Goal: Book appointment/travel/reservation

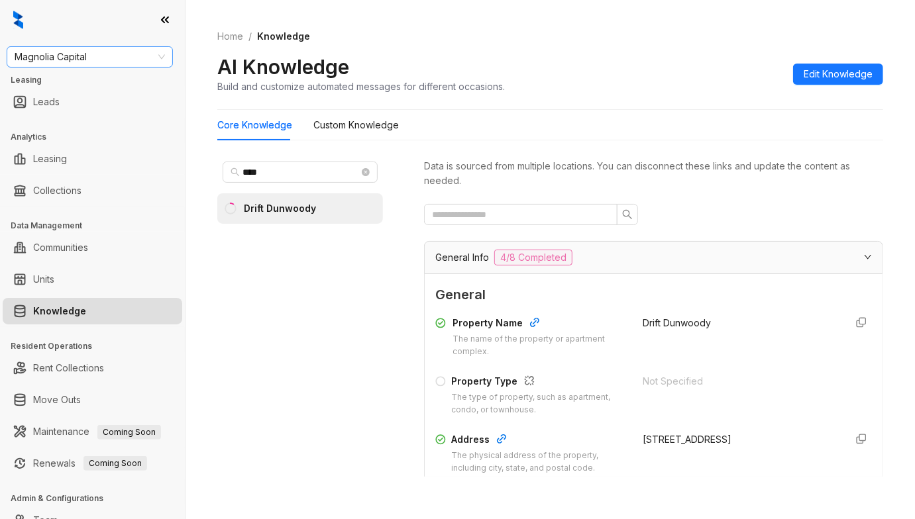
scroll to position [1942, 0]
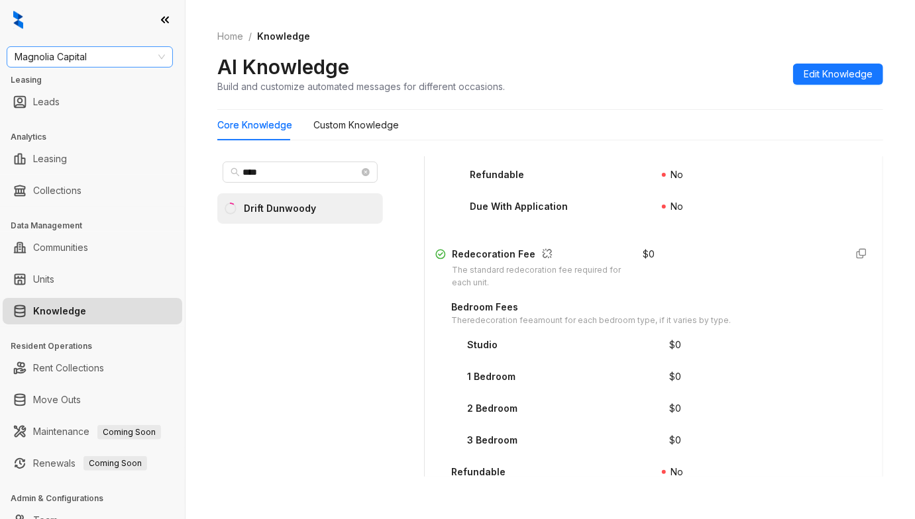
click at [101, 50] on span "Magnolia Capital" at bounding box center [90, 57] width 150 height 20
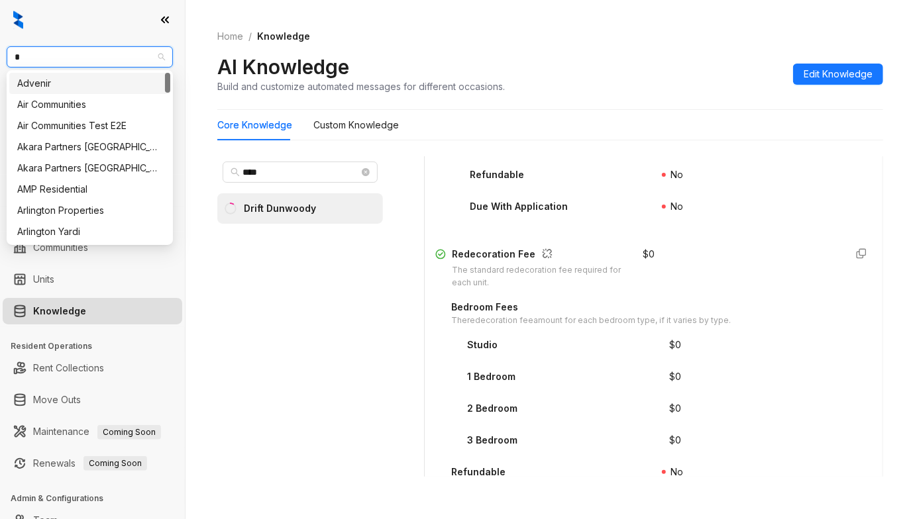
type input "**"
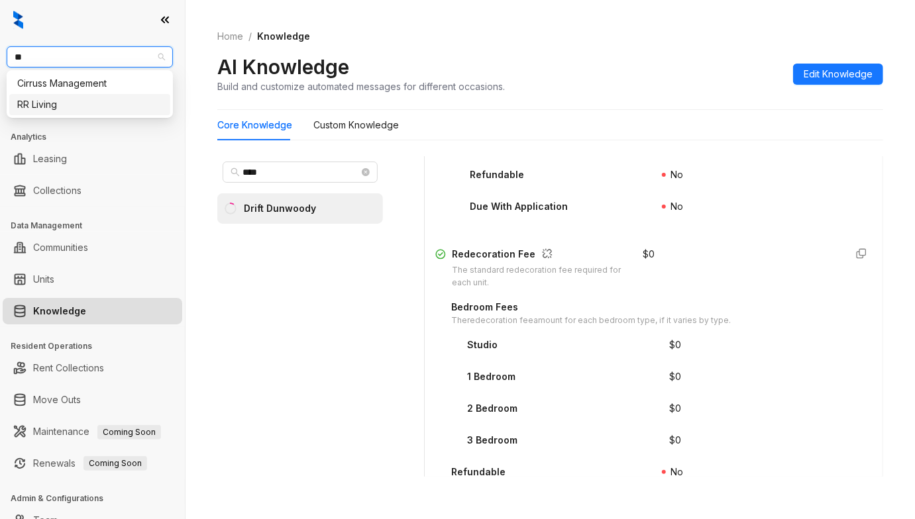
click at [73, 105] on div "RR Living" at bounding box center [89, 104] width 145 height 15
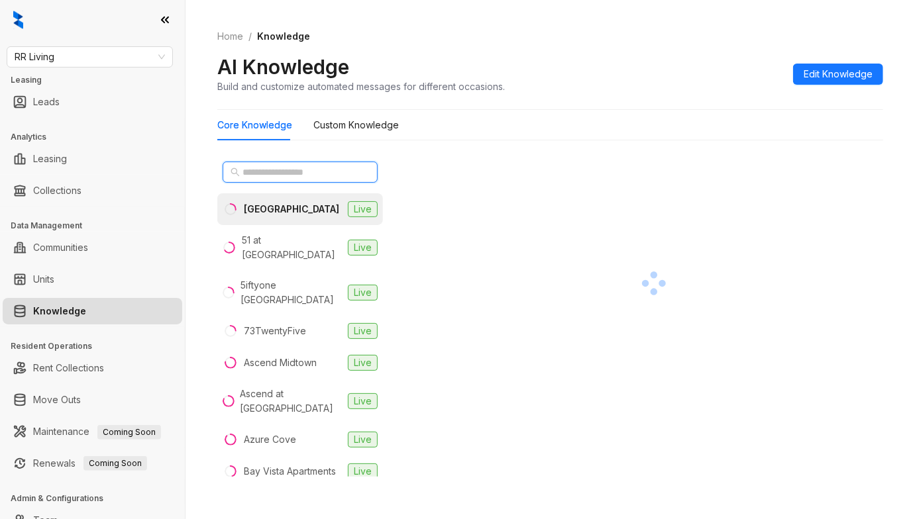
click at [281, 172] on input "text" at bounding box center [300, 172] width 117 height 15
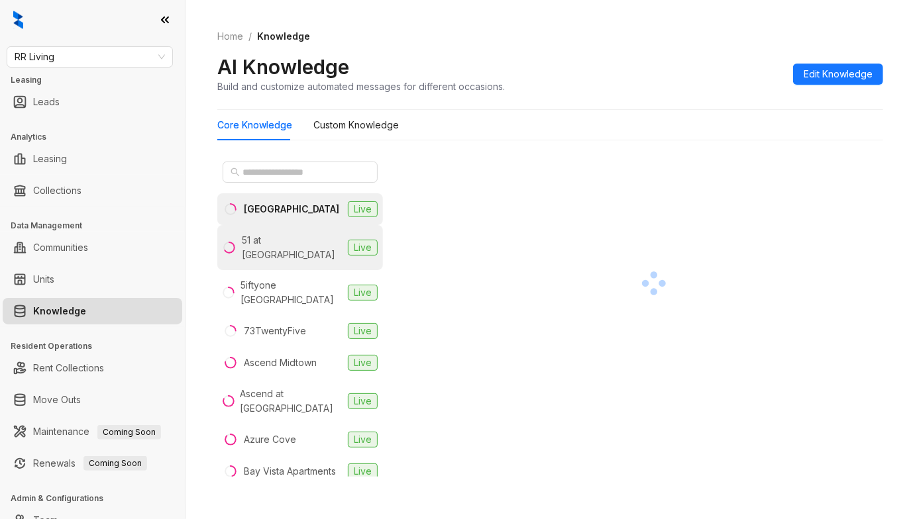
click at [274, 242] on div "51 at Southaven" at bounding box center [292, 247] width 101 height 29
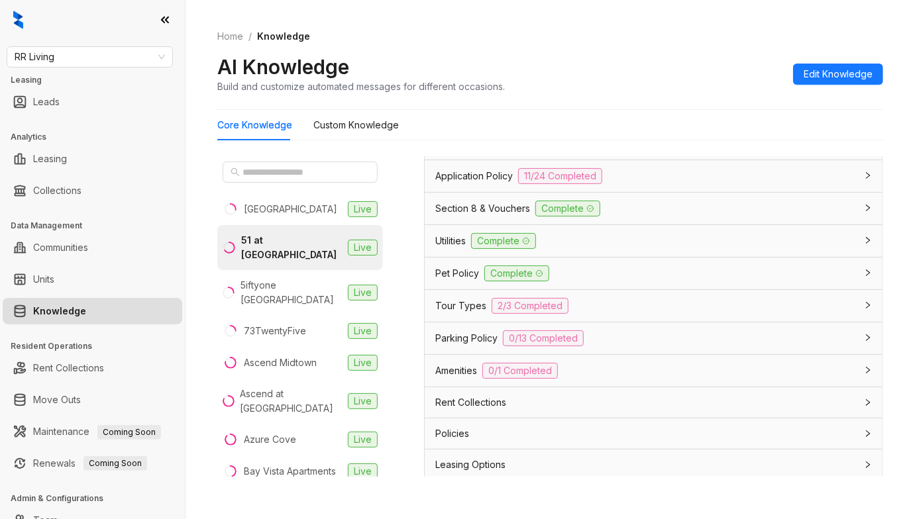
scroll to position [1050, 0]
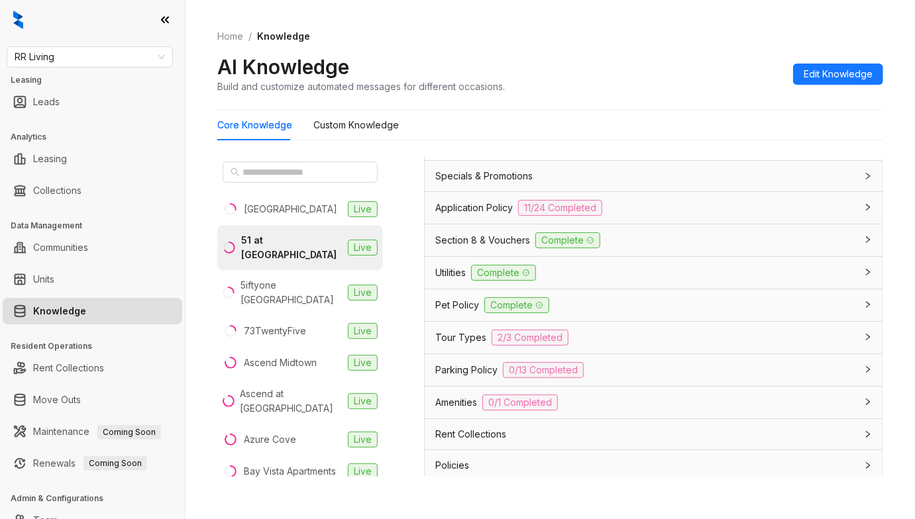
click at [660, 216] on div "Application Policy 11/24 Completed" at bounding box center [645, 208] width 421 height 16
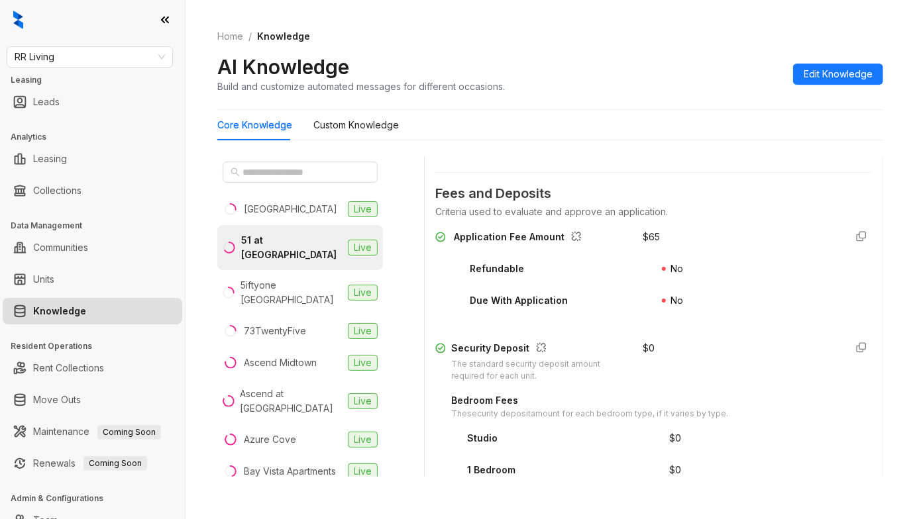
scroll to position [1580, 0]
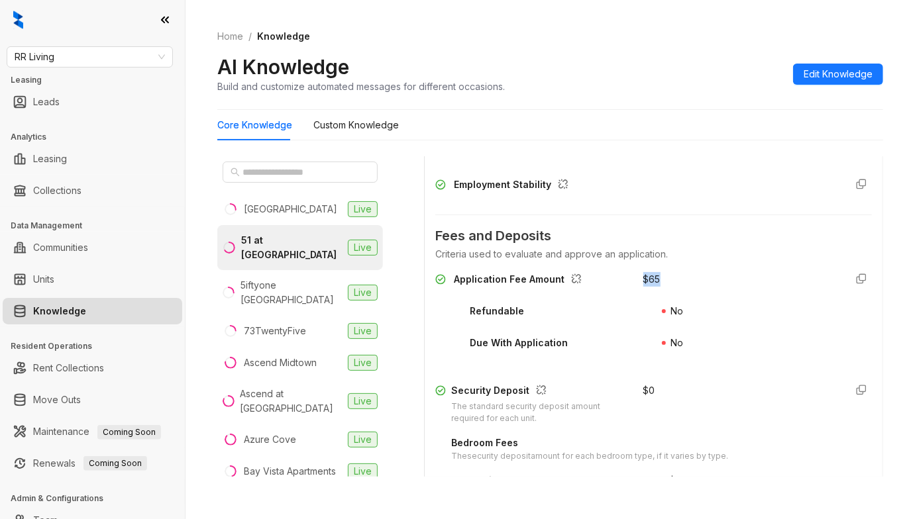
drag, startPoint x: 660, startPoint y: 310, endPoint x: 621, endPoint y: 307, distance: 38.5
click at [621, 293] on div "Application Fee Amount $ 65" at bounding box center [653, 282] width 436 height 21
copy div "$ 65"
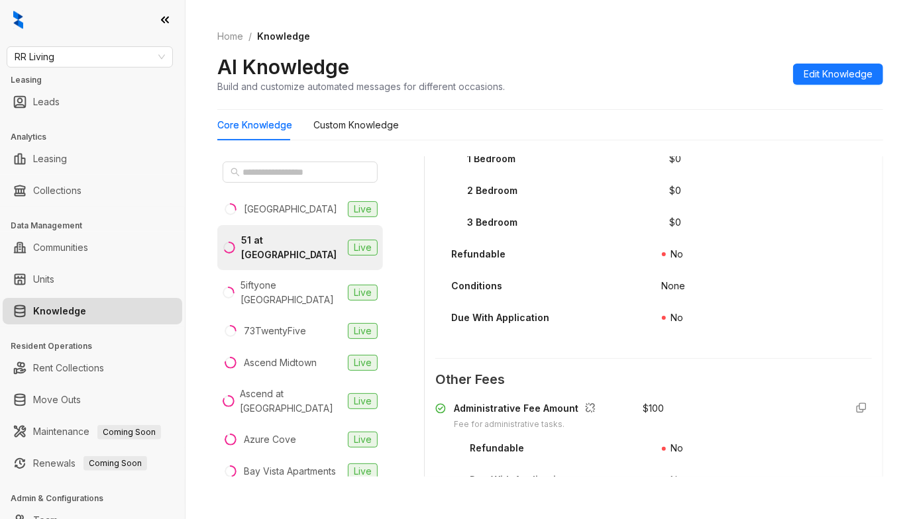
scroll to position [2022, 0]
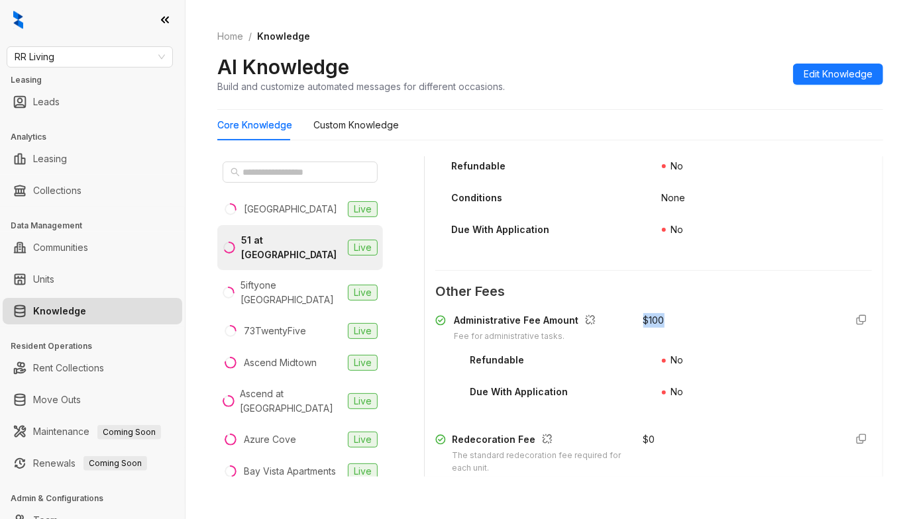
drag, startPoint x: 668, startPoint y: 350, endPoint x: 618, endPoint y: 348, distance: 49.7
click at [618, 343] on div "Administrative Fee Amount Fee for administrative tasks. $ 100" at bounding box center [653, 328] width 436 height 30
copy div "$ 100"
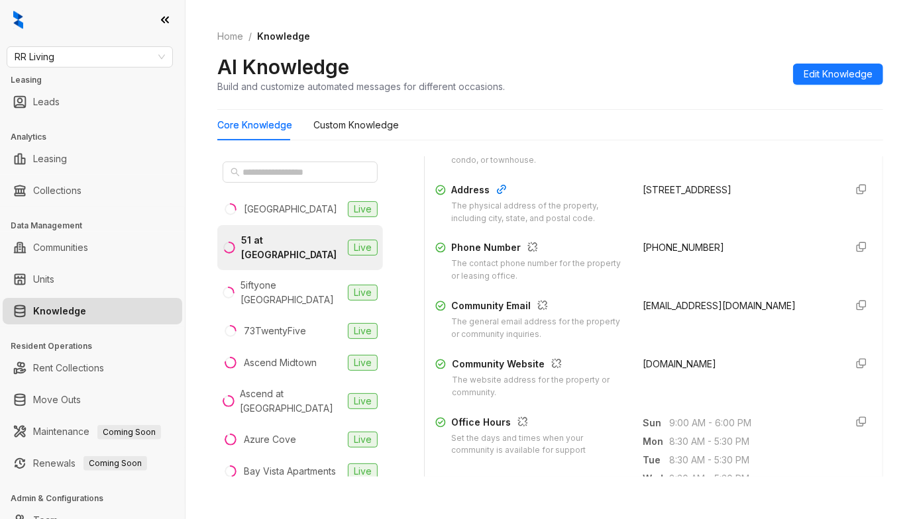
scroll to position [265, 0]
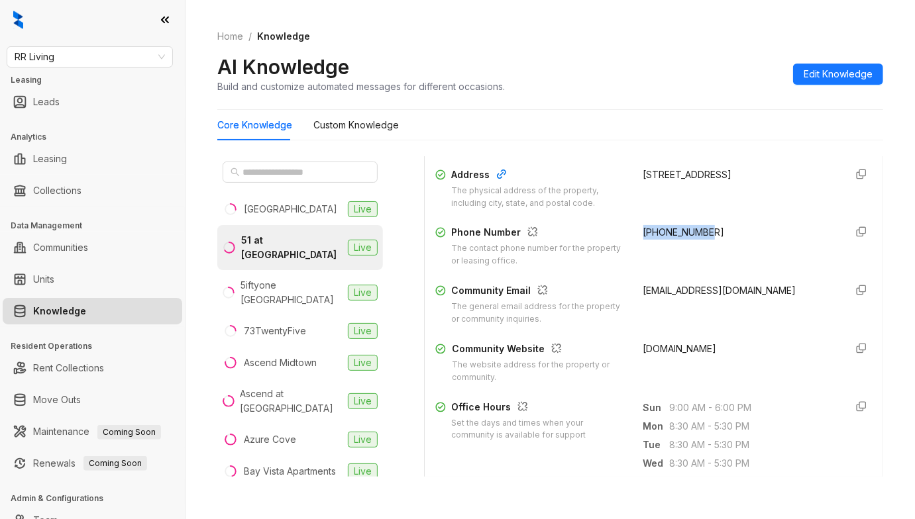
drag, startPoint x: 714, startPoint y: 236, endPoint x: 619, endPoint y: 224, distance: 96.1
click at [619, 224] on div "Property Name The name of the property or apartment complex. 51 at Southaven Pr…" at bounding box center [653, 217] width 436 height 343
copy span "+16623429000"
click at [93, 51] on span "RR Living" at bounding box center [90, 57] width 150 height 20
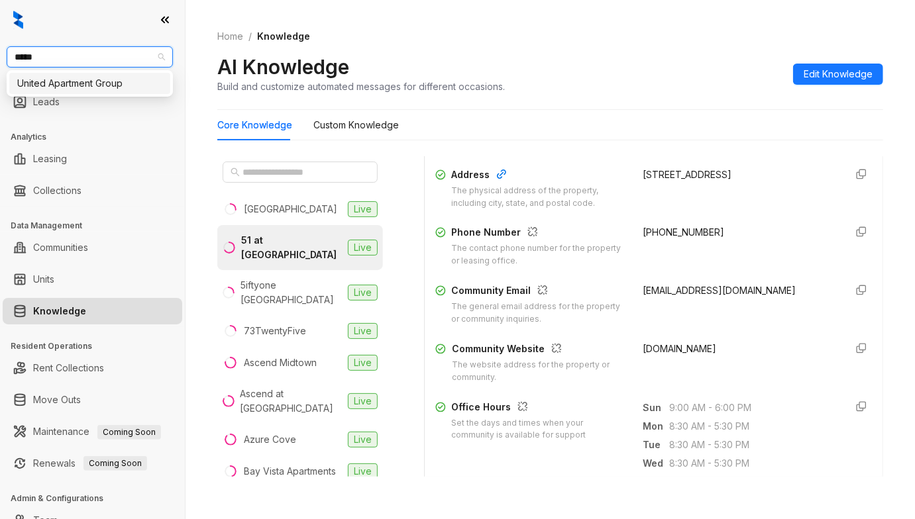
type input "******"
click at [101, 80] on div "United Apartment Group" at bounding box center [89, 83] width 145 height 15
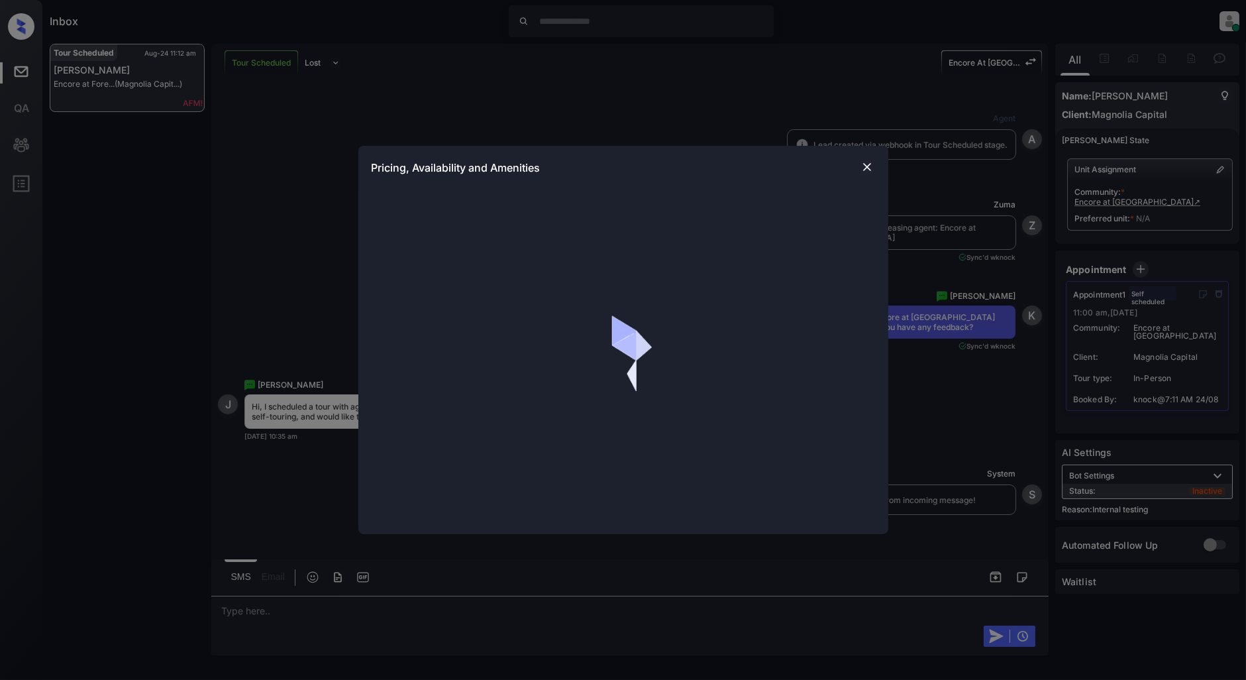
scroll to position [2526, 0]
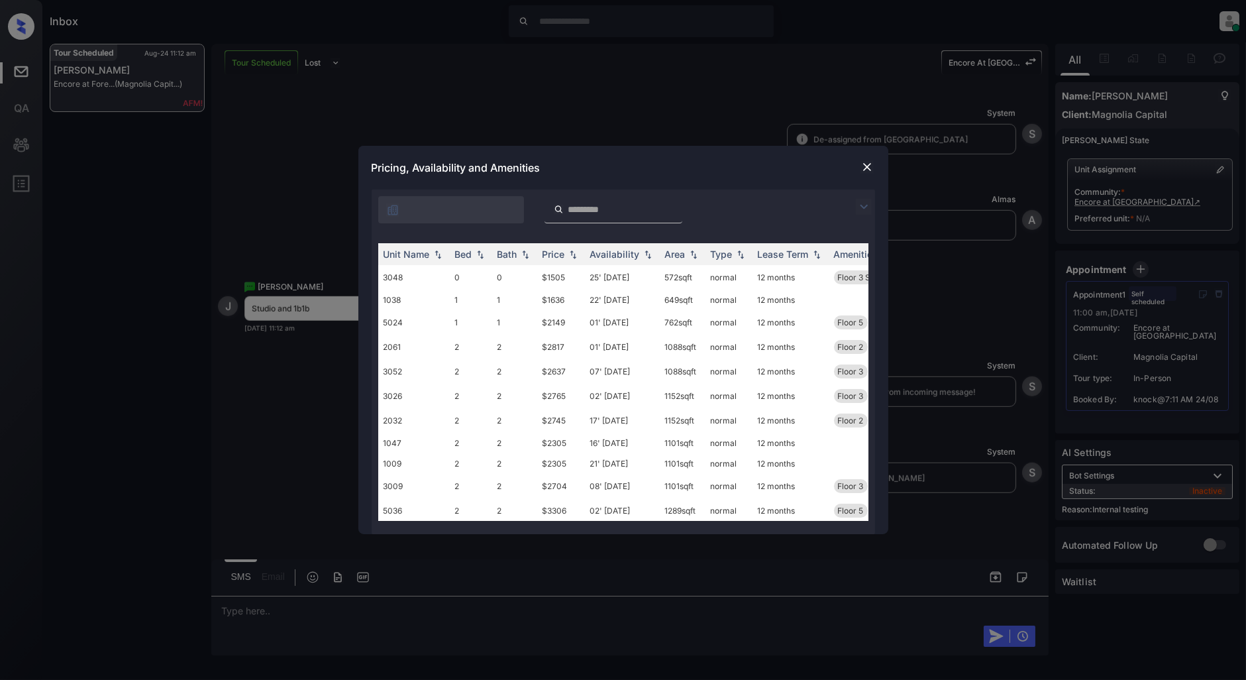
click at [858, 208] on img at bounding box center [864, 207] width 16 height 16
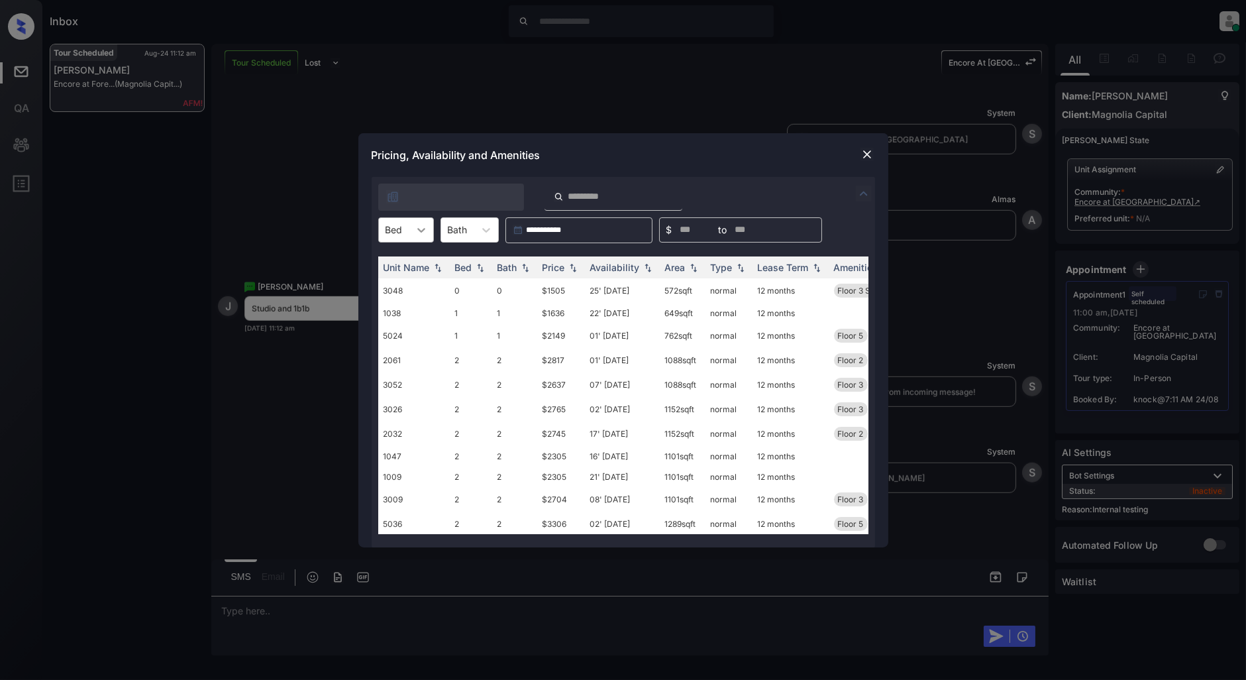
click at [419, 226] on icon at bounding box center [421, 229] width 13 height 13
click at [419, 272] on div "0" at bounding box center [406, 262] width 56 height 24
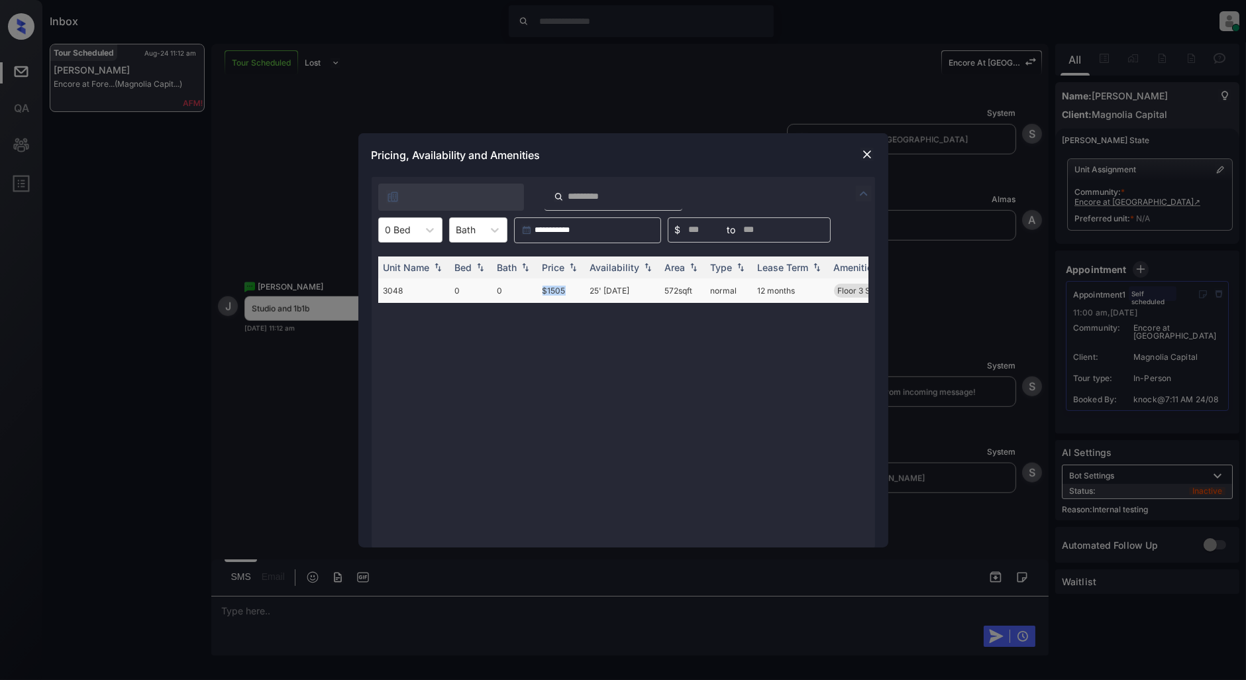
drag, startPoint x: 564, startPoint y: 289, endPoint x: 538, endPoint y: 287, distance: 25.9
click at [538, 287] on td "$1505" at bounding box center [561, 290] width 48 height 25
copy td "$1505"
click at [409, 238] on div "0 Bed" at bounding box center [398, 229] width 39 height 19
click at [391, 279] on div "1" at bounding box center [410, 286] width 64 height 24
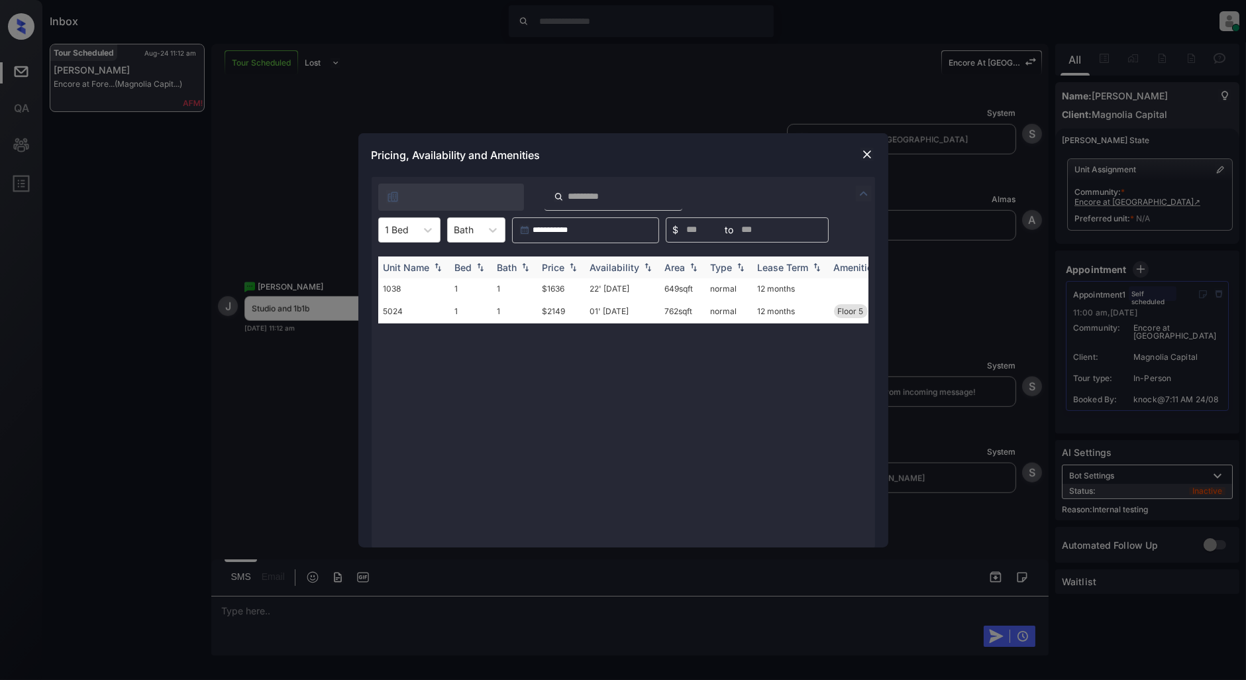
click at [573, 268] on img at bounding box center [572, 266] width 13 height 9
click at [573, 268] on img at bounding box center [572, 267] width 13 height 10
drag, startPoint x: 574, startPoint y: 287, endPoint x: 519, endPoint y: 287, distance: 55.0
click at [519, 287] on tr "1038 1 1 $1636 22' Aug 25 649 sqft normal 12 months" at bounding box center [724, 288] width 692 height 21
copy tr "$1636"
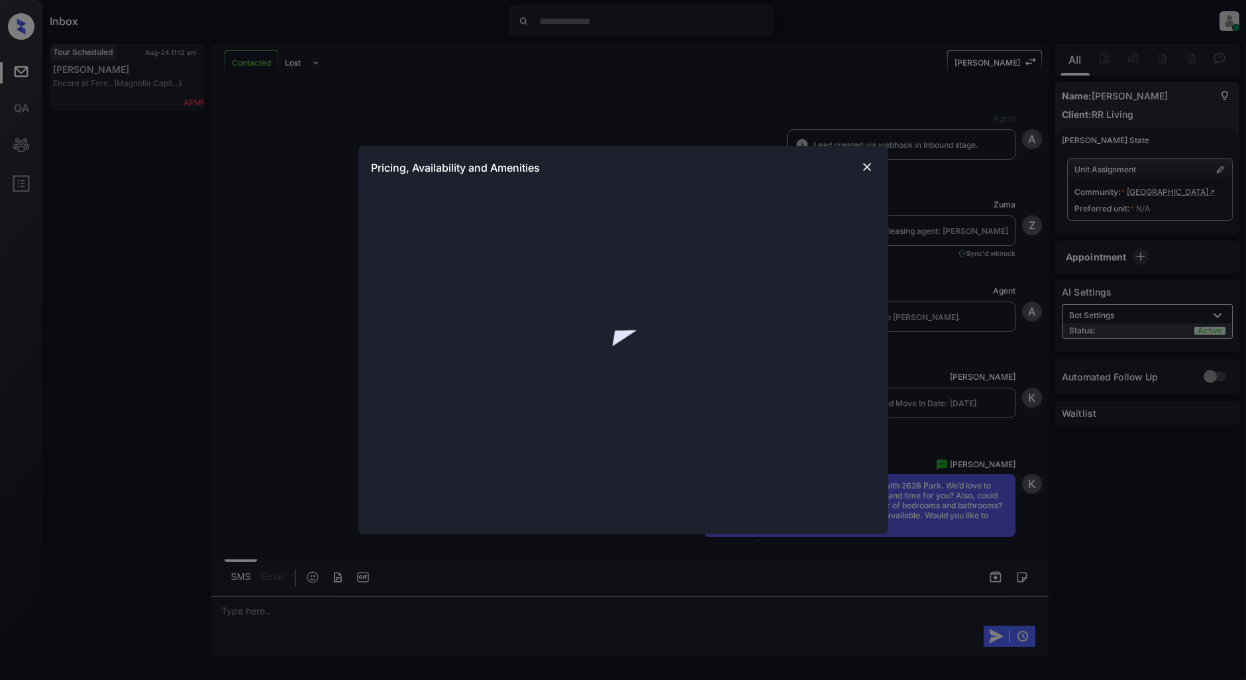
scroll to position [1780, 0]
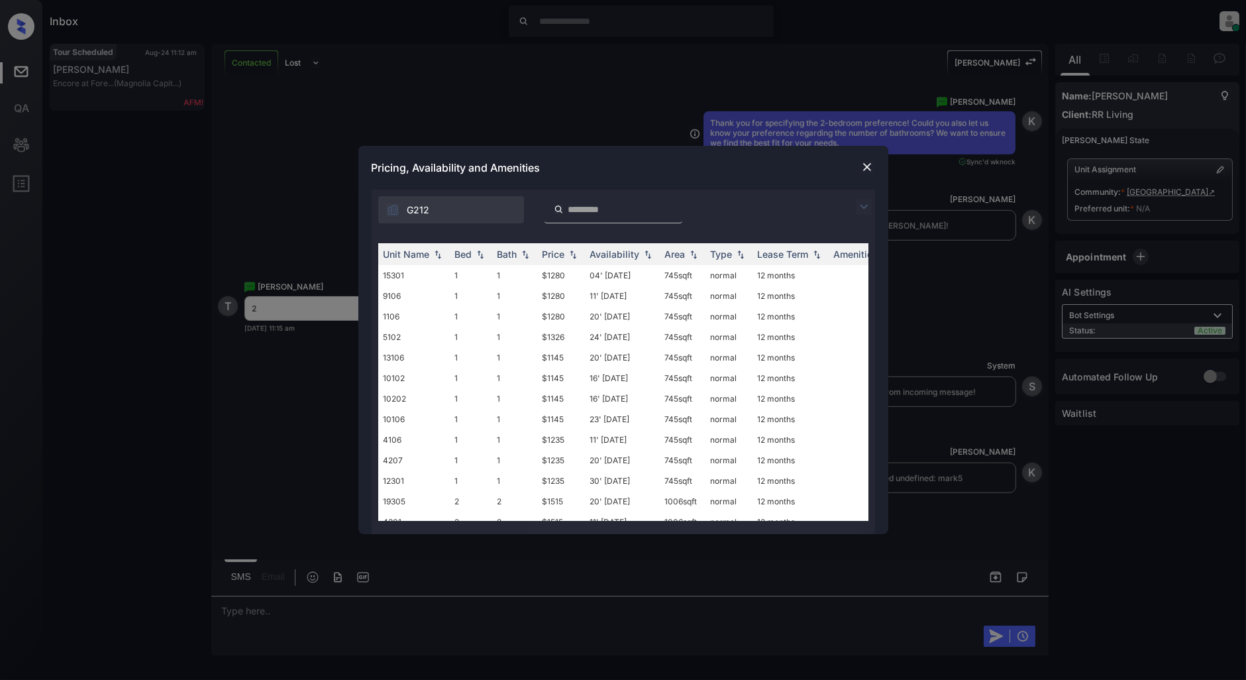
click at [859, 206] on img at bounding box center [864, 207] width 16 height 16
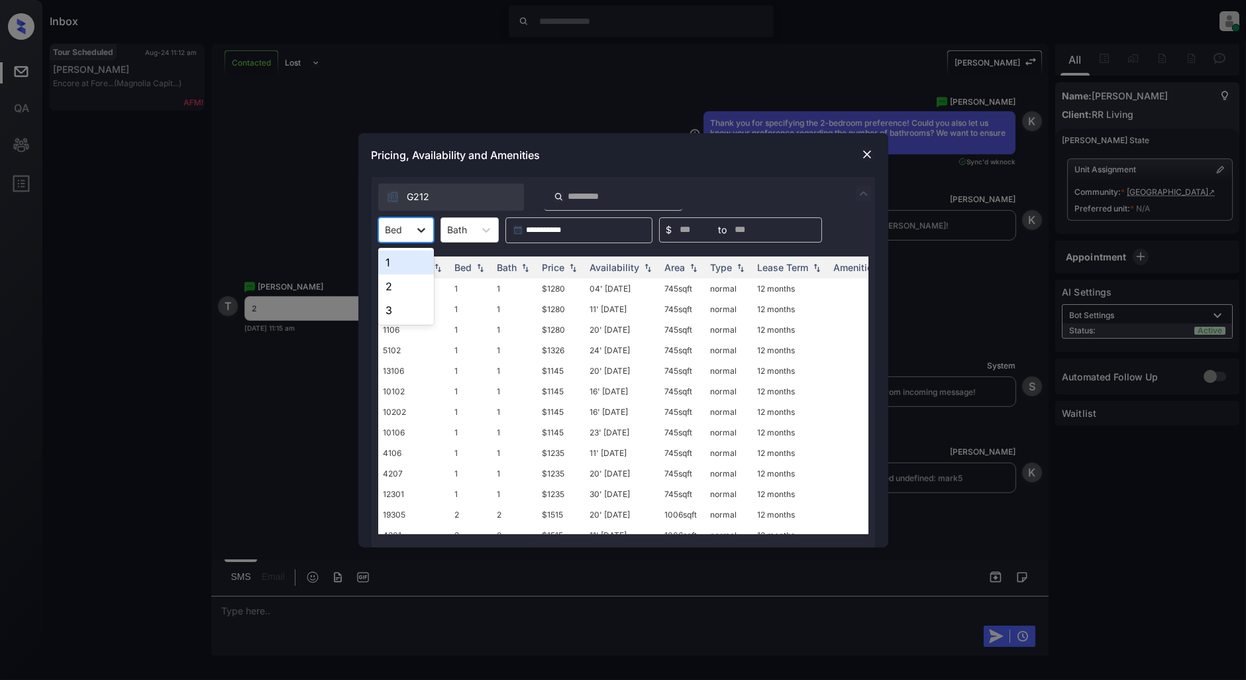
click at [425, 223] on icon at bounding box center [421, 229] width 13 height 13
click at [399, 292] on div "2" at bounding box center [406, 286] width 56 height 24
click at [577, 268] on img at bounding box center [572, 266] width 13 height 9
drag, startPoint x: 575, startPoint y: 281, endPoint x: 538, endPoint y: 287, distance: 36.9
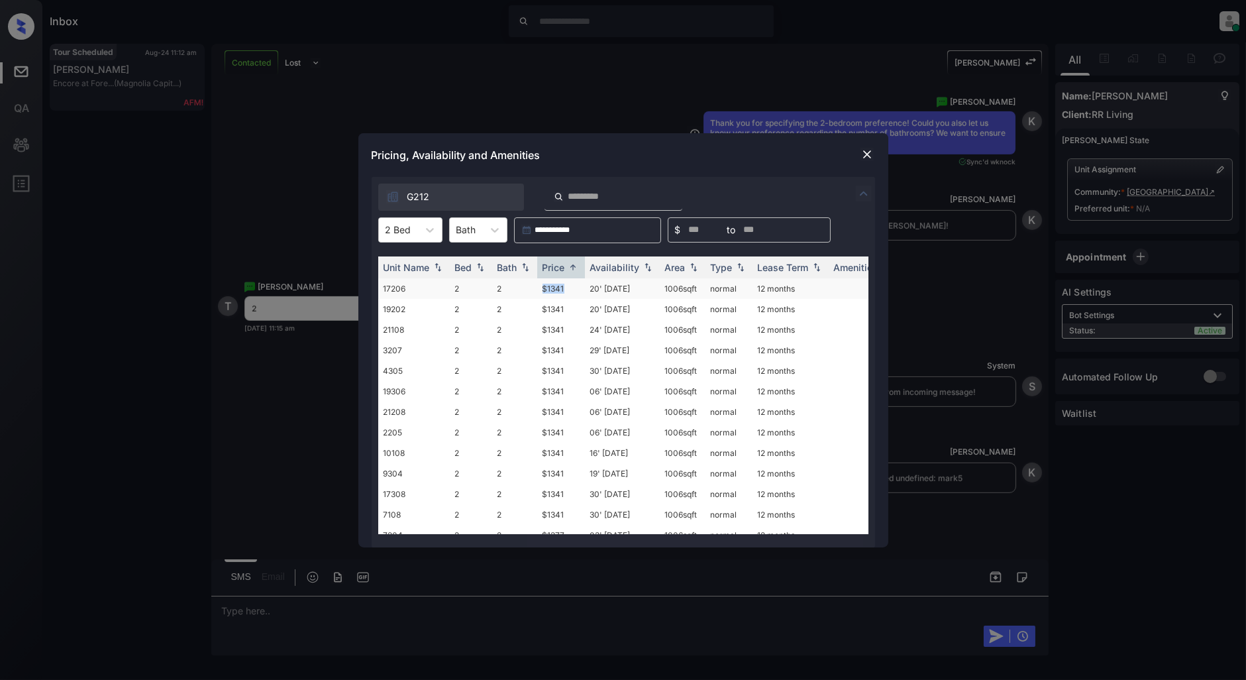
click at [538, 287] on td "$1341" at bounding box center [561, 288] width 48 height 21
copy td "$1341"
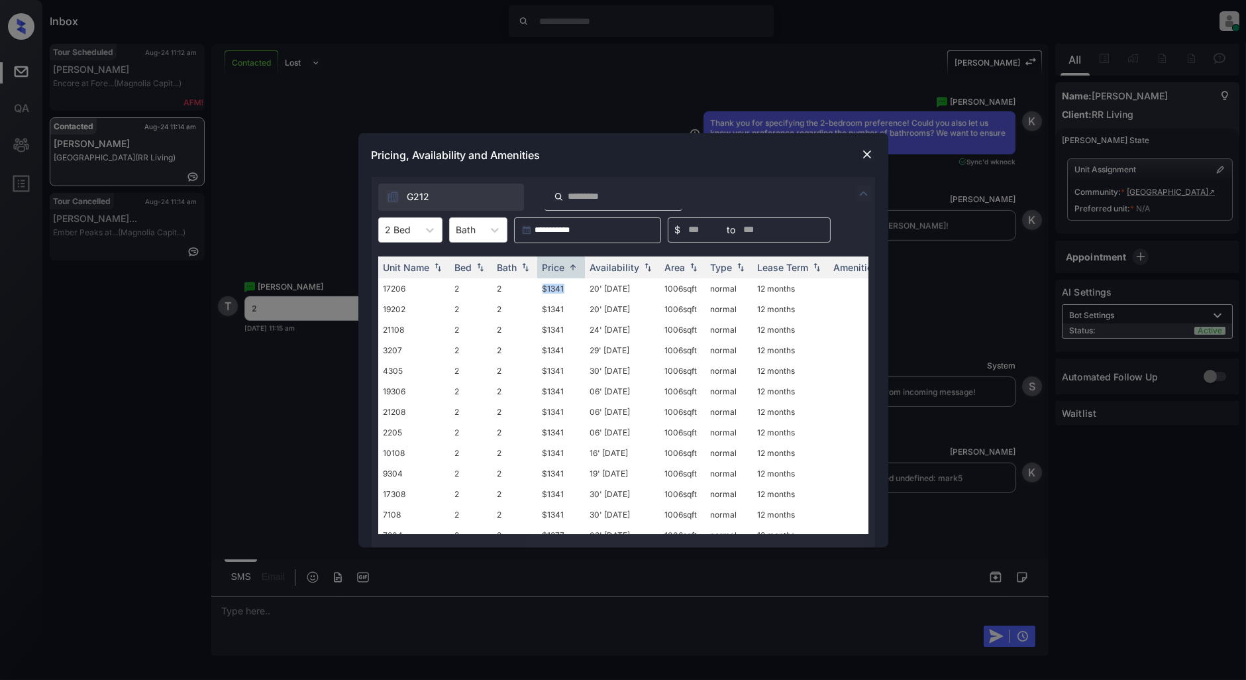
click at [871, 156] on img at bounding box center [866, 154] width 13 height 13
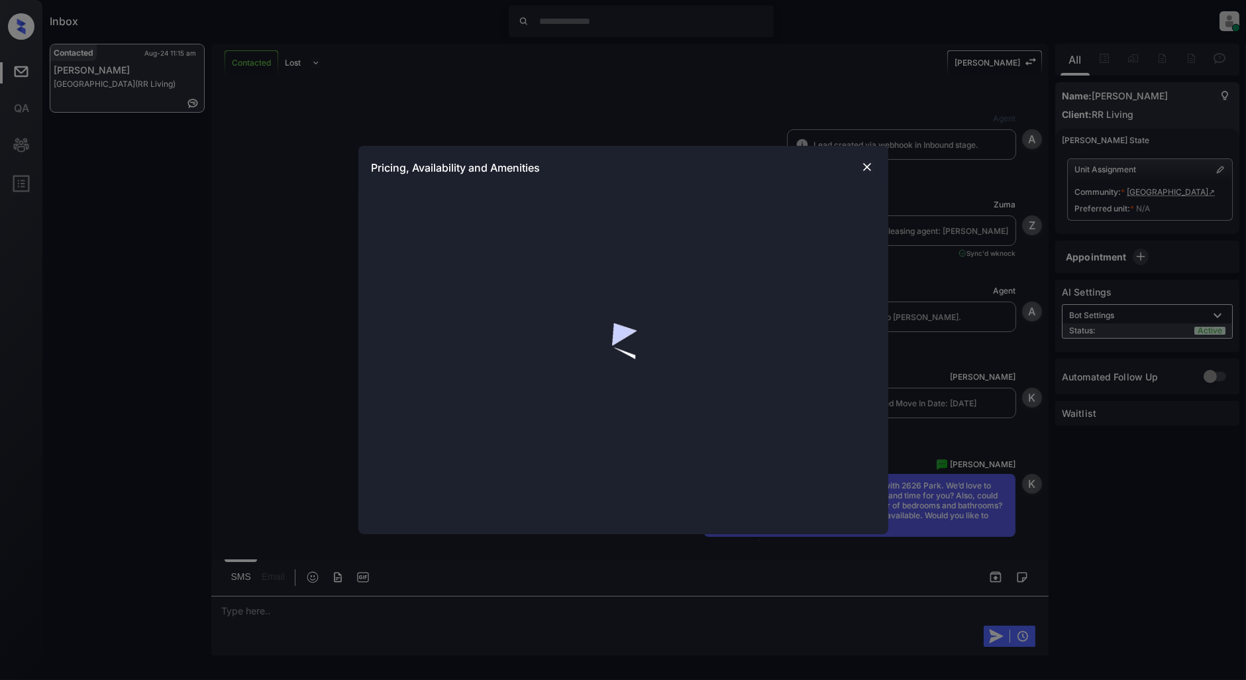
scroll to position [1945, 0]
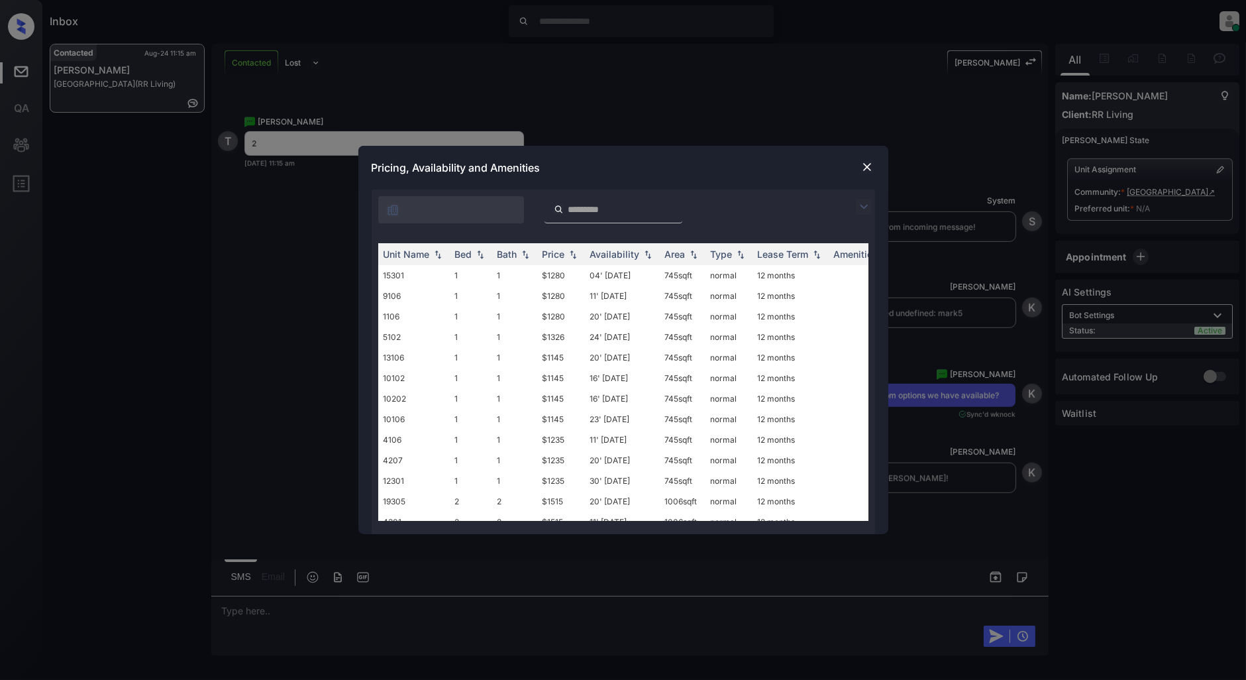
click at [858, 207] on img at bounding box center [864, 207] width 16 height 16
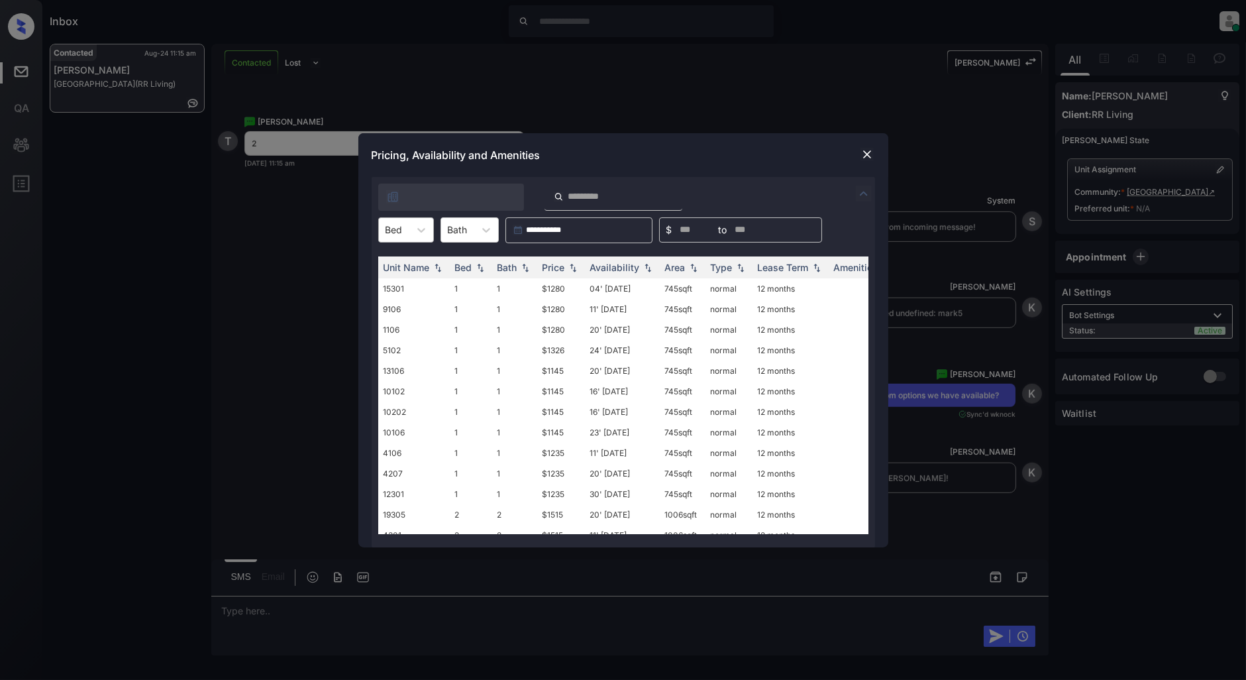
click at [397, 234] on div at bounding box center [393, 230] width 17 height 14
click at [391, 283] on div "2" at bounding box center [406, 286] width 56 height 24
click at [573, 266] on img at bounding box center [572, 266] width 13 height 9
click at [573, 266] on img at bounding box center [572, 267] width 13 height 10
click at [865, 150] on img at bounding box center [866, 154] width 13 height 13
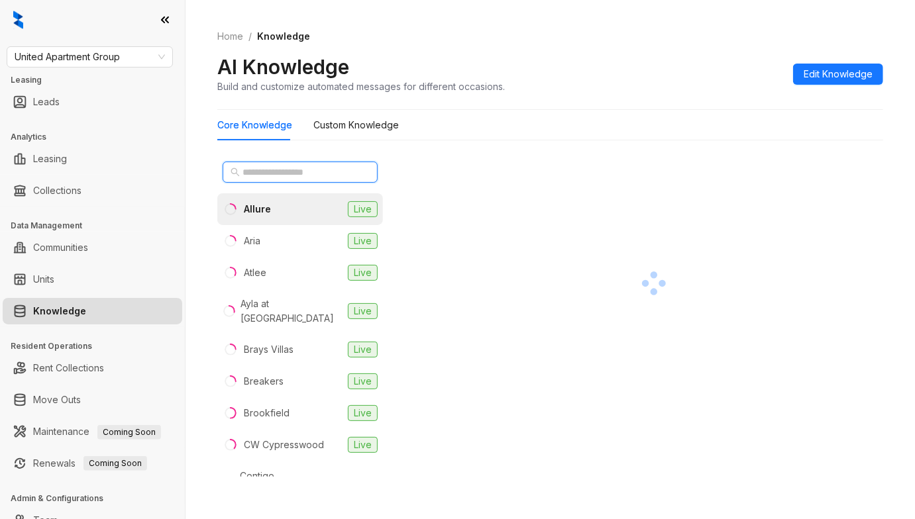
click at [268, 179] on input "text" at bounding box center [300, 172] width 117 height 15
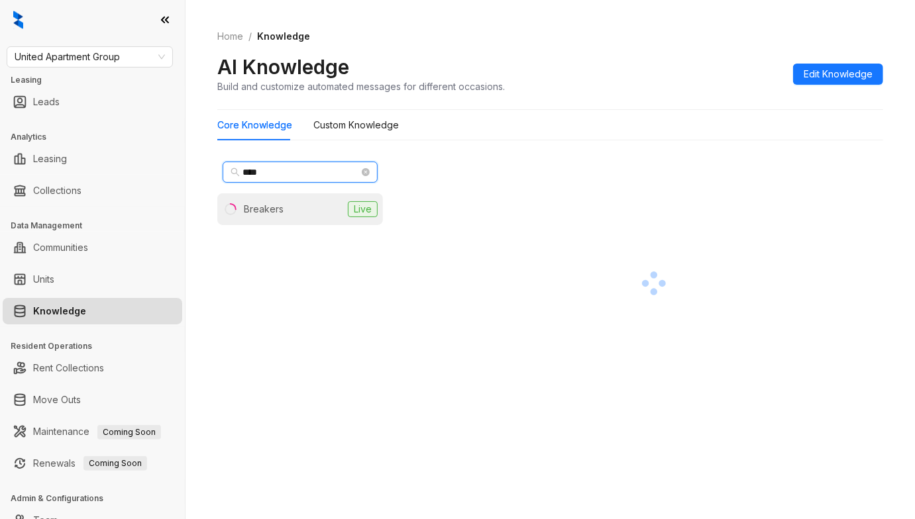
type input "****"
click at [283, 202] on li "Breakers Live" at bounding box center [300, 209] width 166 height 32
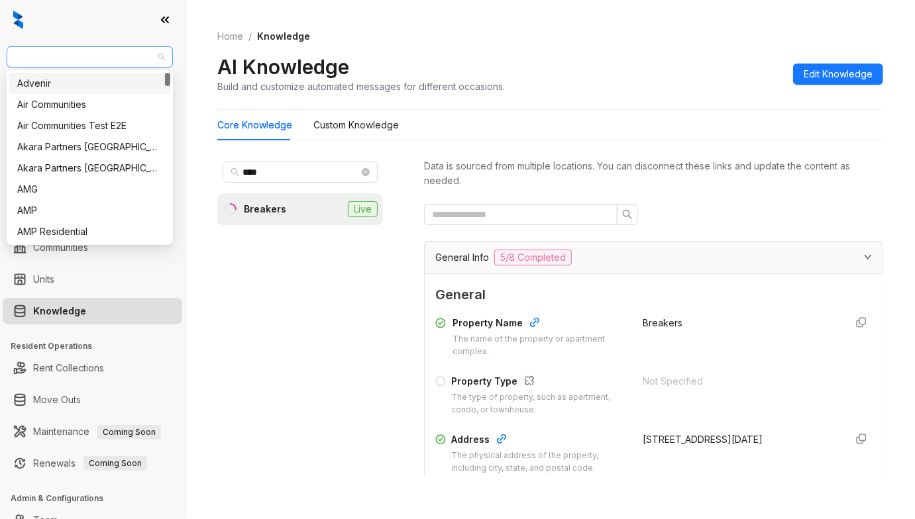
click at [126, 53] on span "United Apartment Group" at bounding box center [90, 57] width 150 height 20
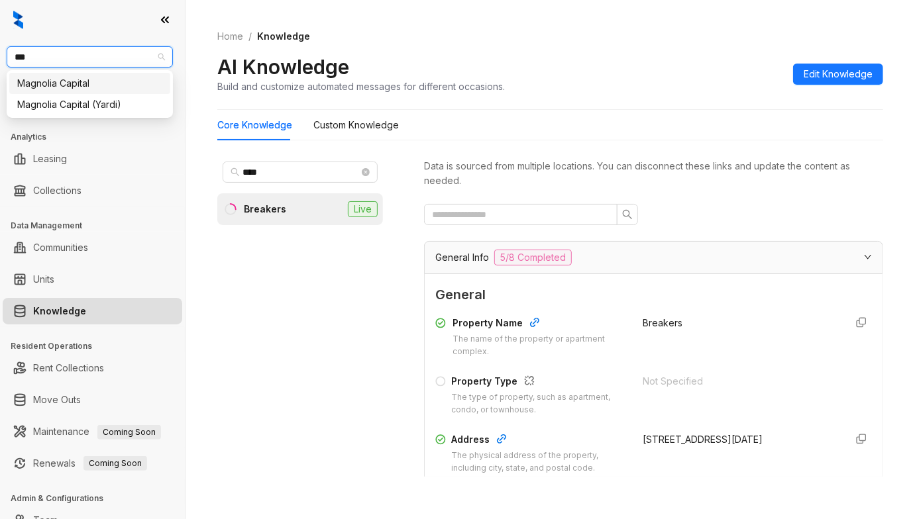
type input "****"
click at [118, 80] on div "Magnolia Capital" at bounding box center [89, 83] width 145 height 15
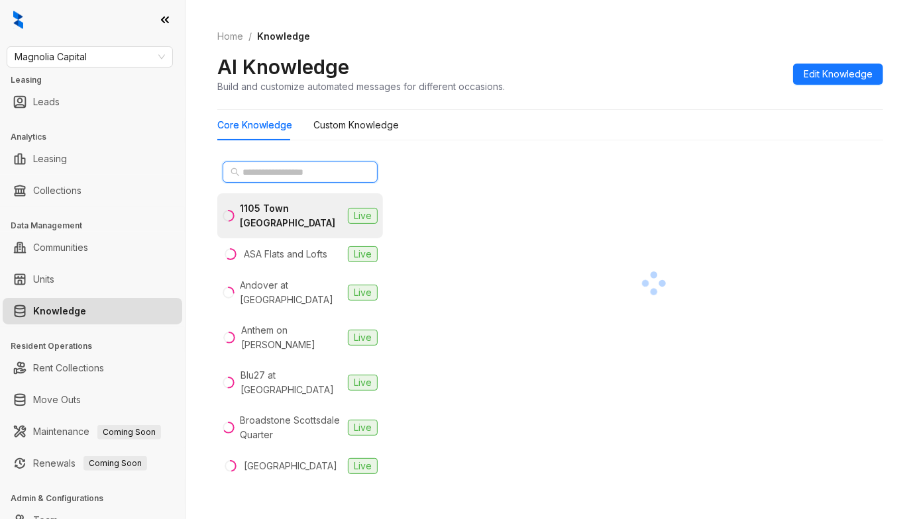
click at [273, 170] on input "text" at bounding box center [300, 172] width 117 height 15
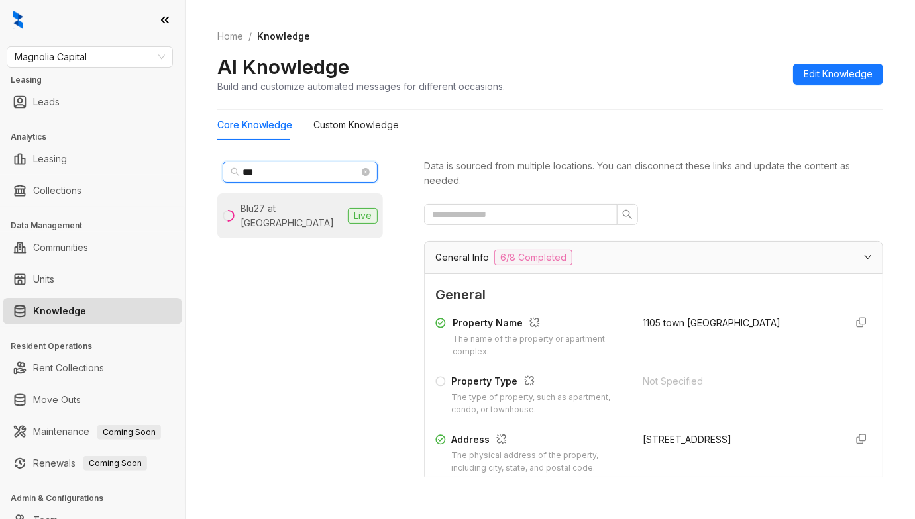
type input "***"
click at [287, 212] on div "Blu27 at [GEOGRAPHIC_DATA]" at bounding box center [291, 215] width 102 height 29
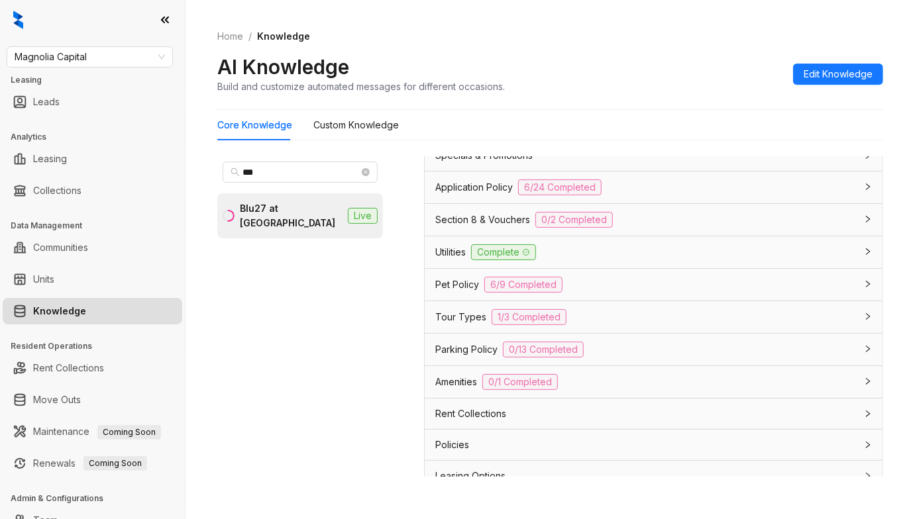
scroll to position [1126, 0]
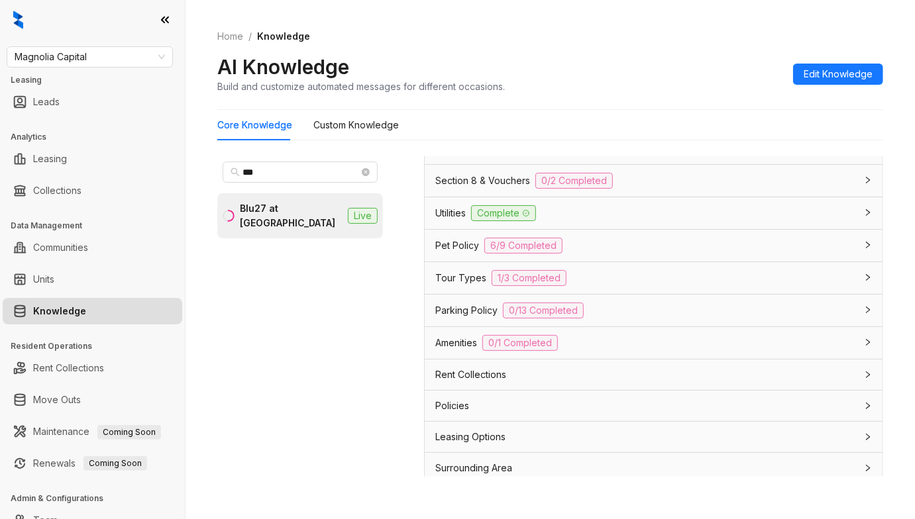
click at [629, 205] on div "Utilities Complete" at bounding box center [645, 213] width 421 height 16
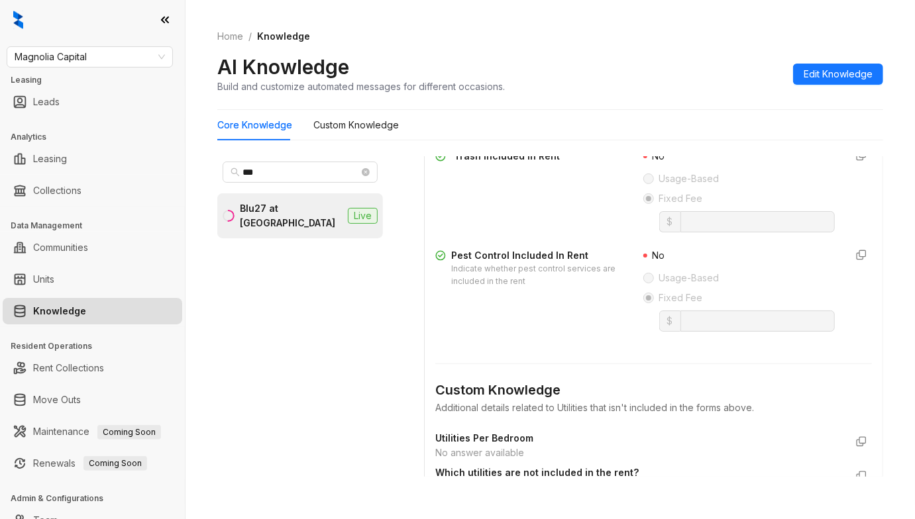
scroll to position [1567, 0]
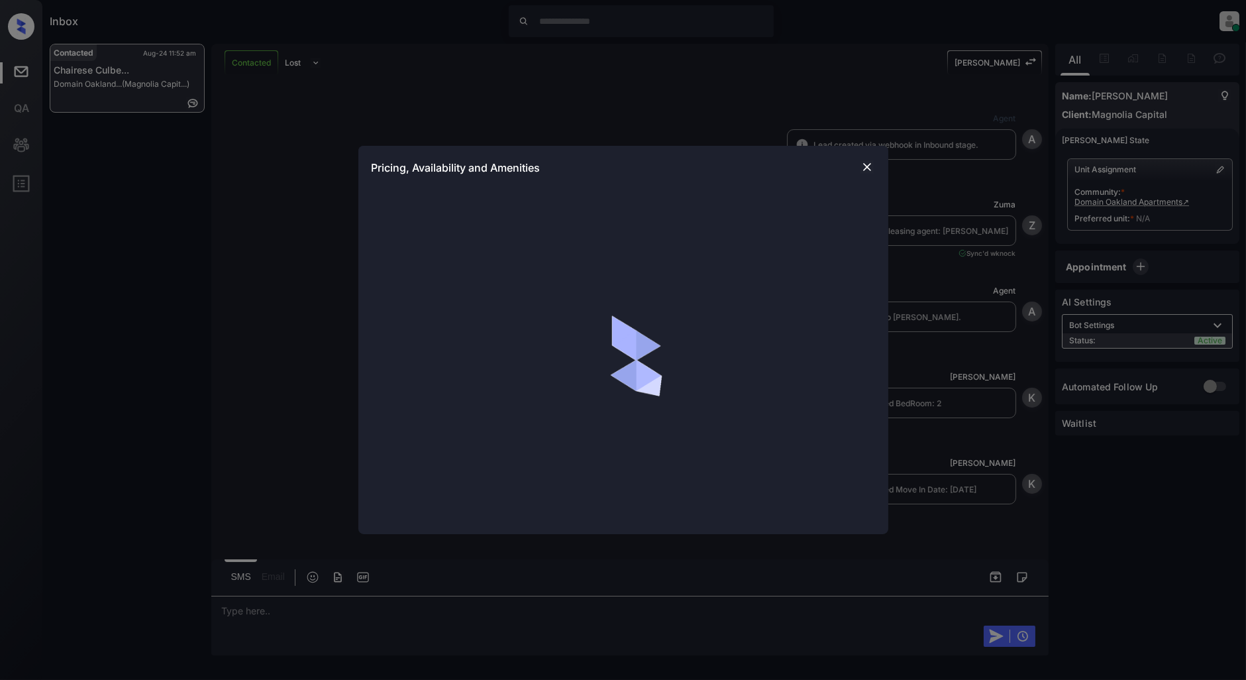
scroll to position [2902, 0]
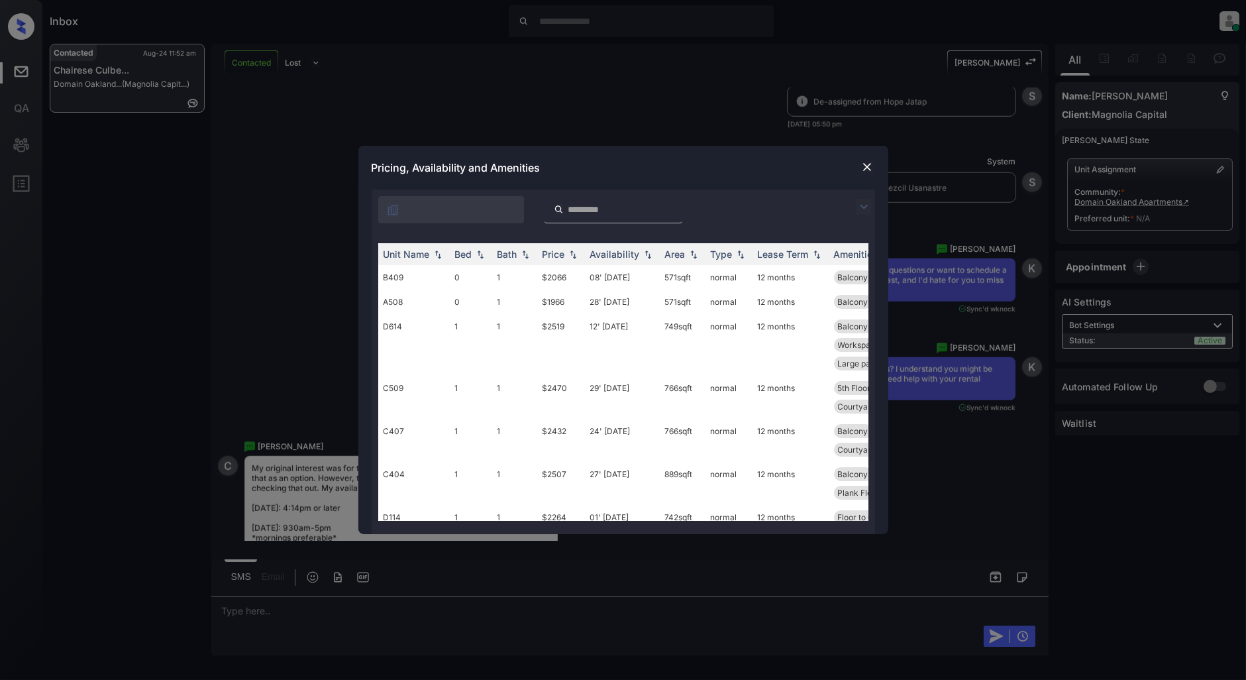
click at [864, 208] on img at bounding box center [864, 207] width 16 height 16
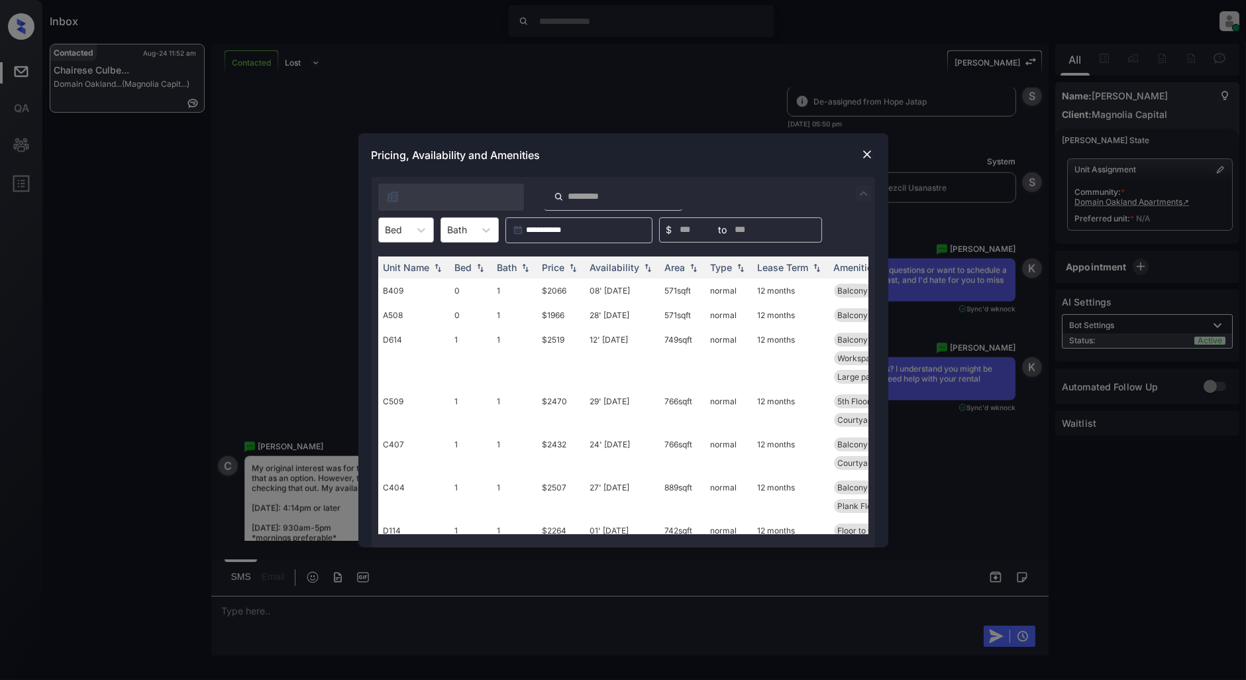
click at [401, 226] on div at bounding box center [393, 230] width 17 height 14
click at [401, 285] on div "1" at bounding box center [406, 286] width 56 height 24
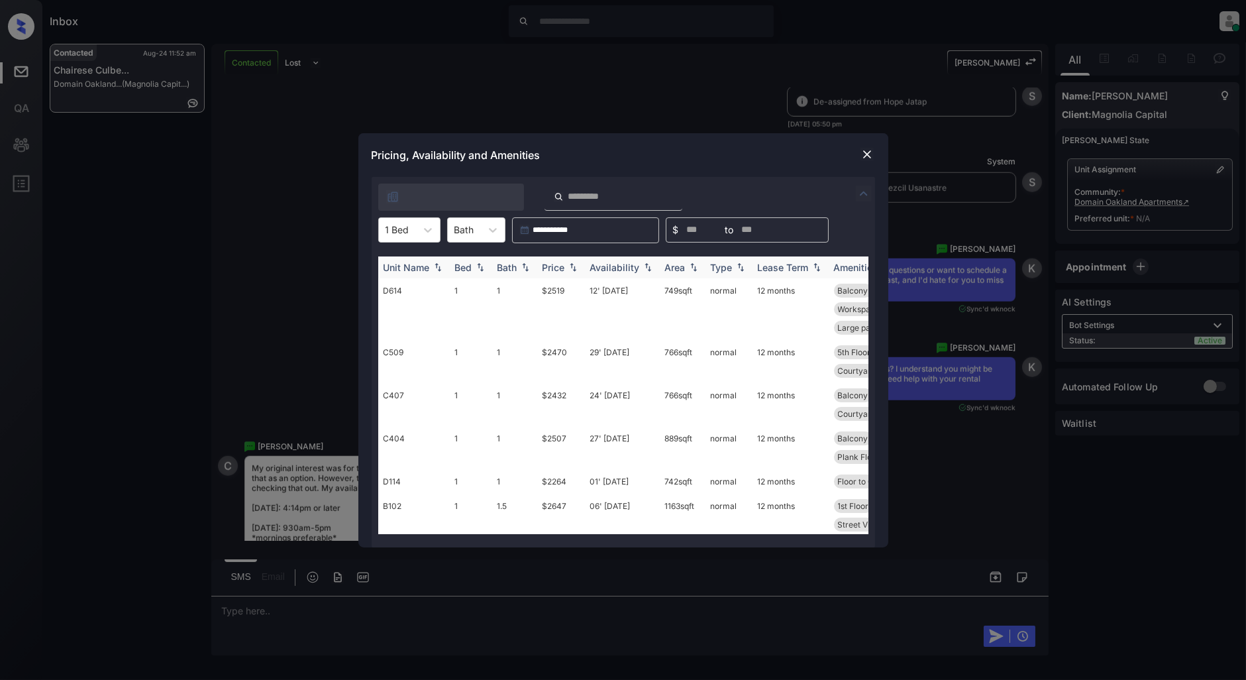
click at [574, 270] on img at bounding box center [572, 266] width 13 height 9
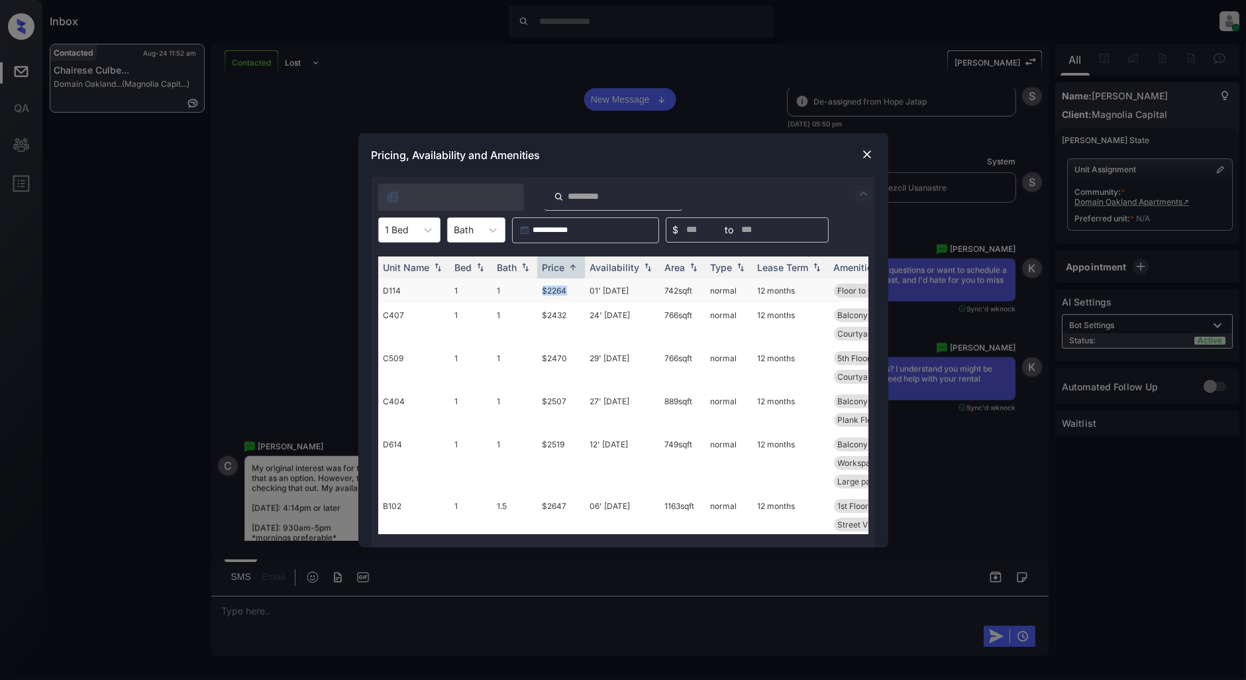
drag, startPoint x: 576, startPoint y: 285, endPoint x: 543, endPoint y: 286, distance: 33.1
click at [543, 286] on td "$2264" at bounding box center [561, 290] width 48 height 25
copy td "$2264"
click at [863, 160] on img at bounding box center [866, 154] width 13 height 13
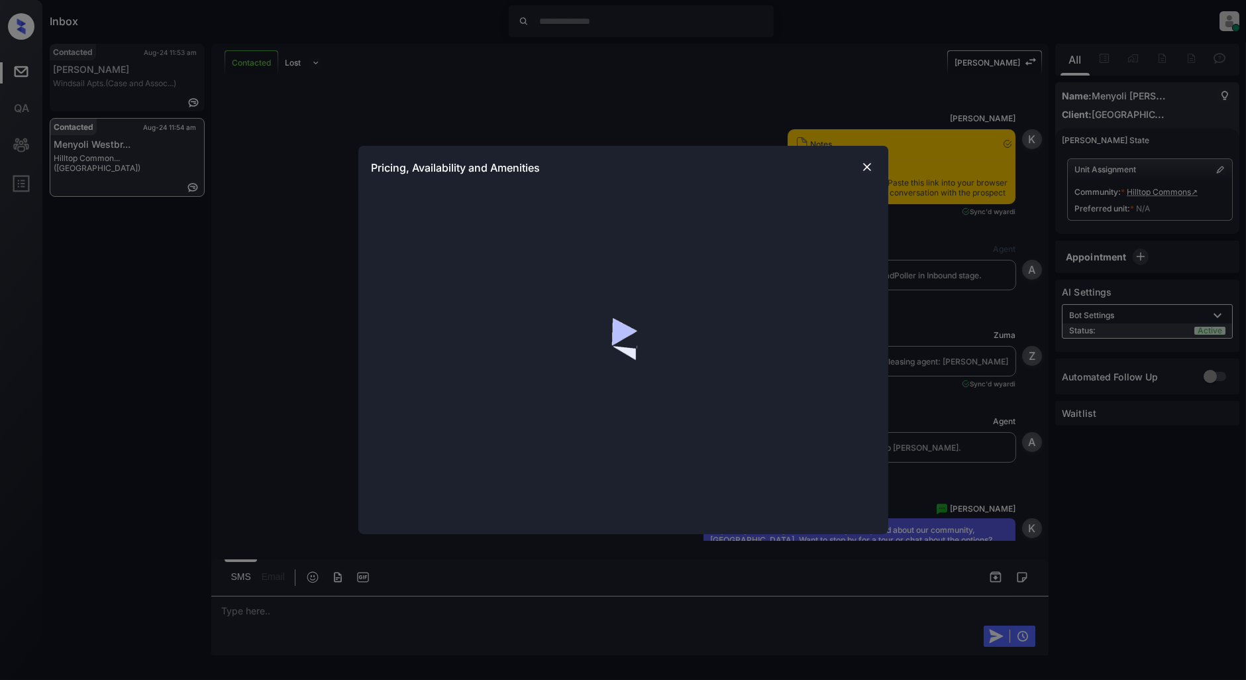
scroll to position [1107, 0]
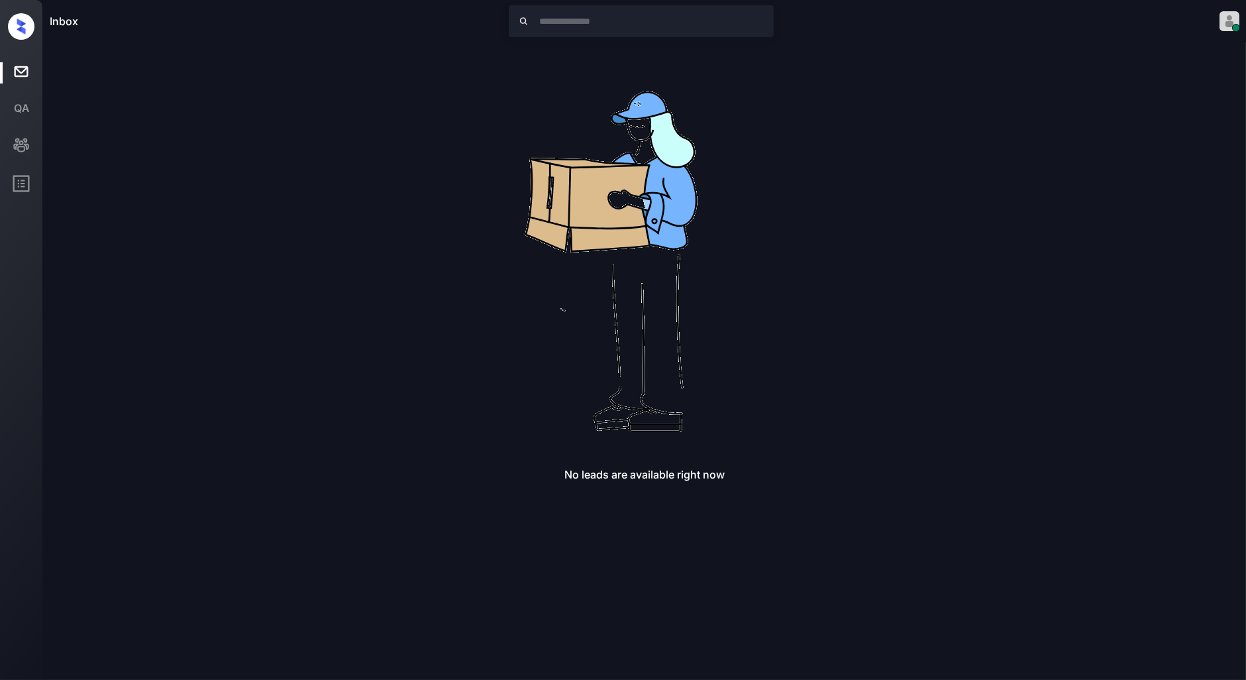
click at [922, 217] on div "No leads are available right now" at bounding box center [644, 262] width 1189 height 437
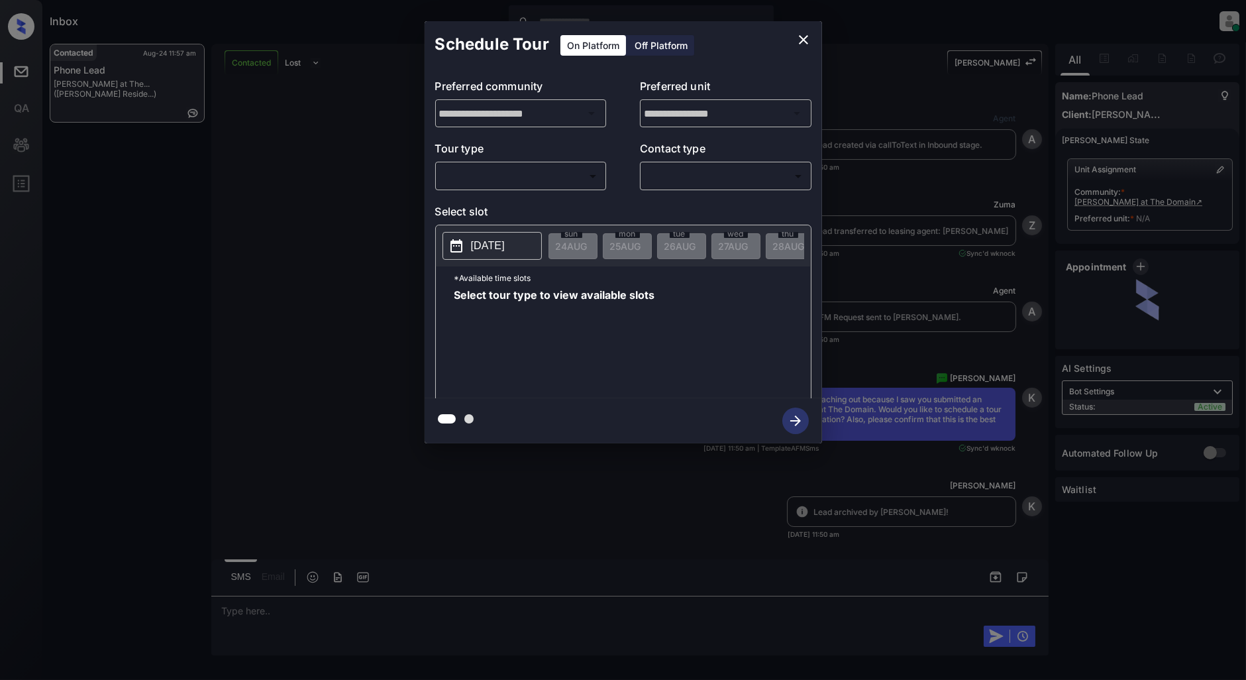
scroll to position [603, 0]
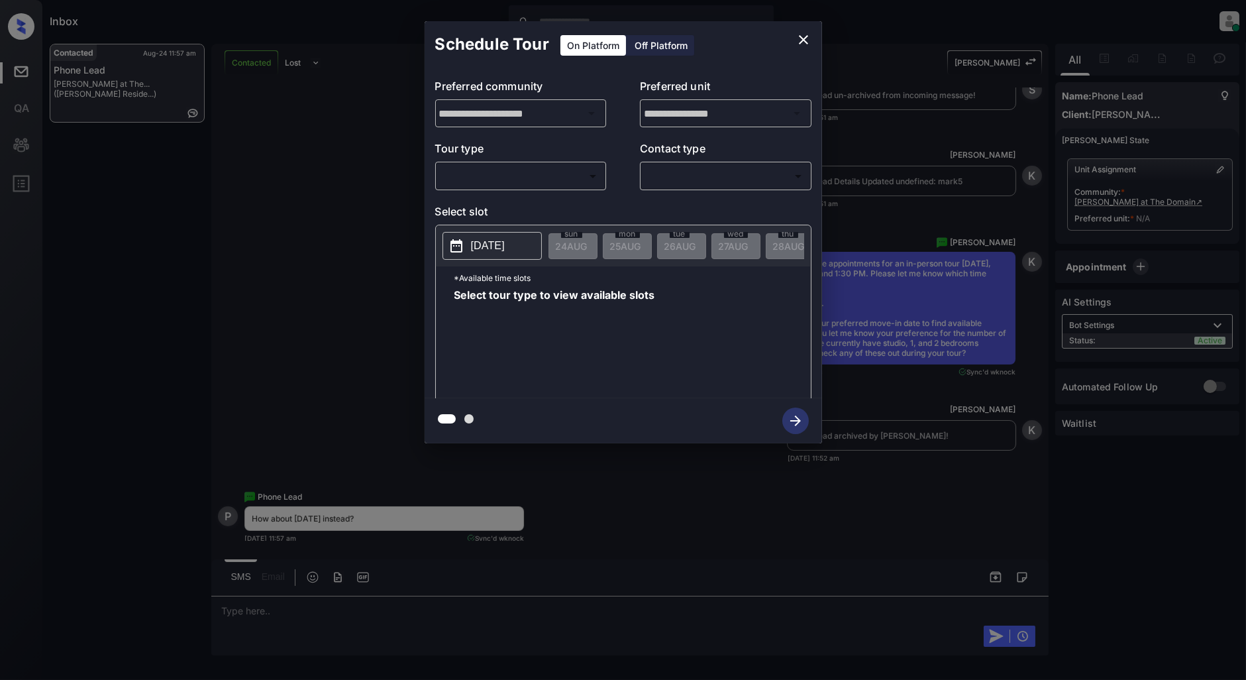
click at [506, 180] on body "Inbox [PERSON_NAME] Online Set yourself offline Set yourself on break Profile S…" at bounding box center [623, 340] width 1246 height 680
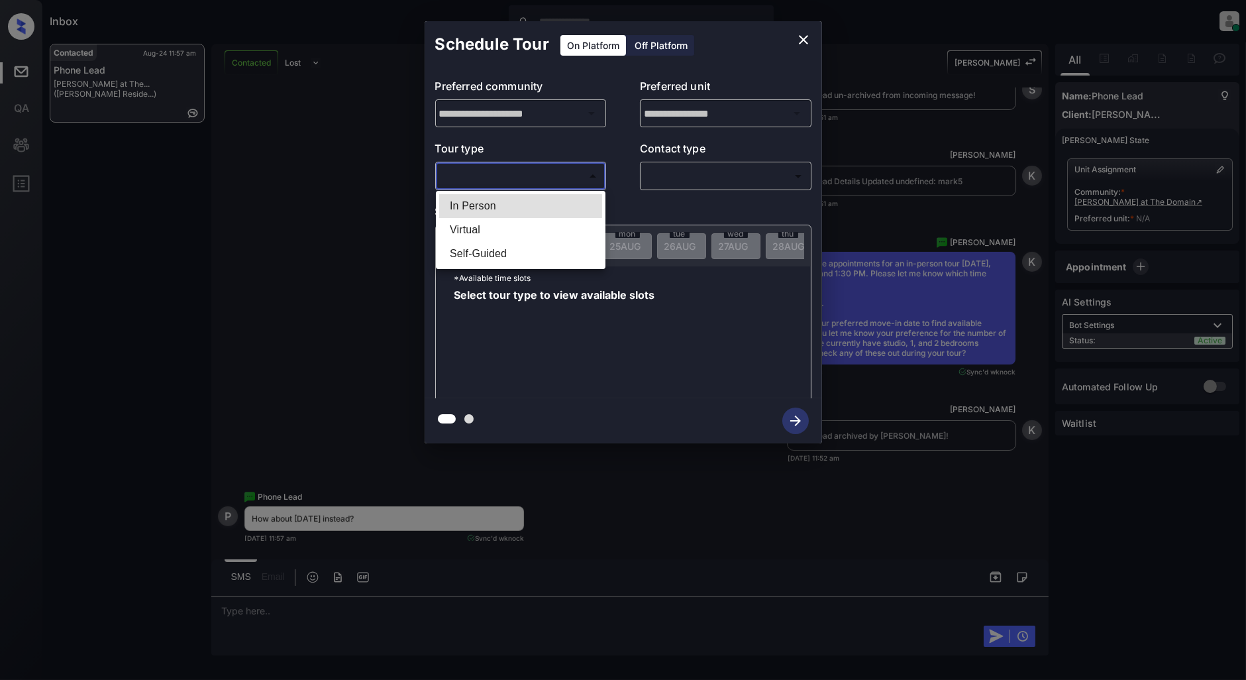
click at [491, 213] on li "In Person" at bounding box center [520, 206] width 163 height 24
type input "********"
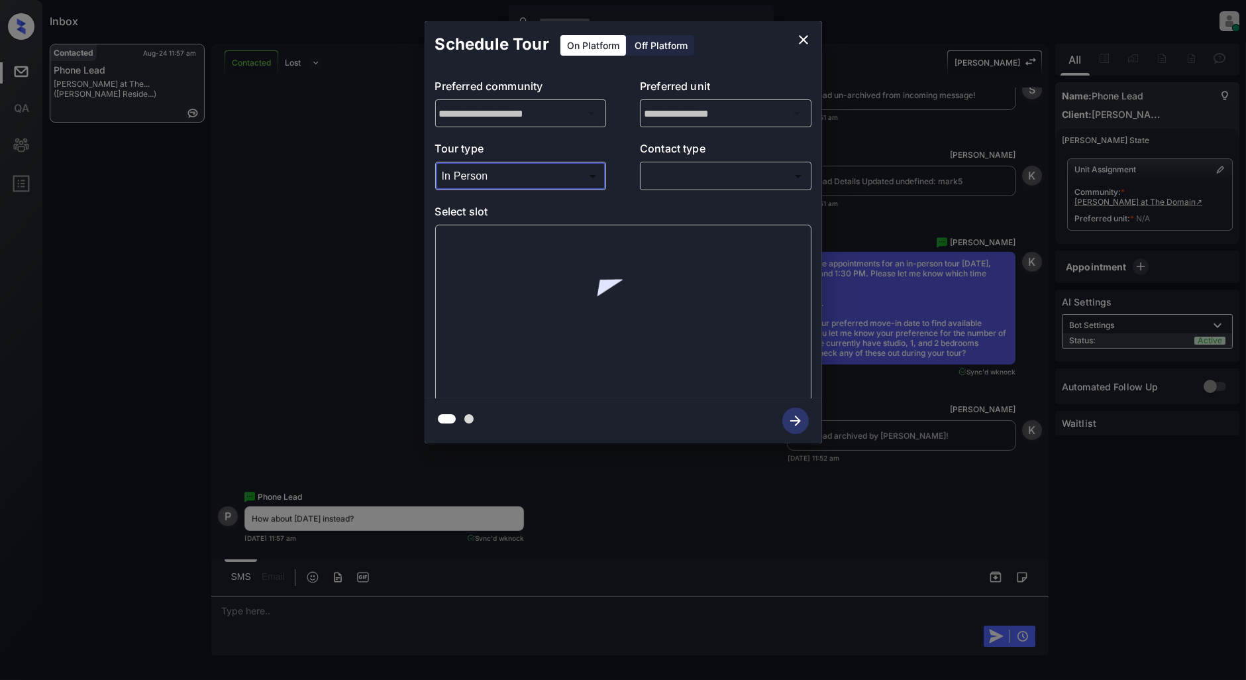
click at [704, 174] on body "Inbox [PERSON_NAME] Online Set yourself offline Set yourself on break Profile S…" at bounding box center [623, 340] width 1246 height 680
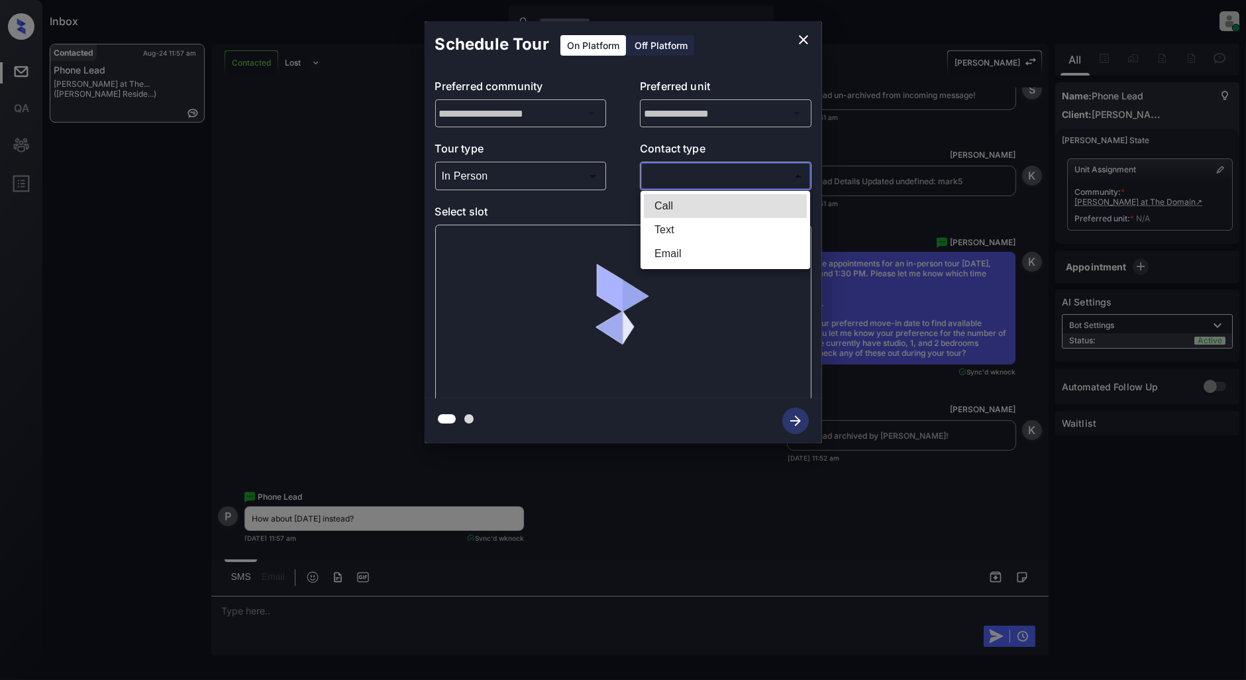
click at [685, 227] on li "Text" at bounding box center [725, 230] width 163 height 24
type input "****"
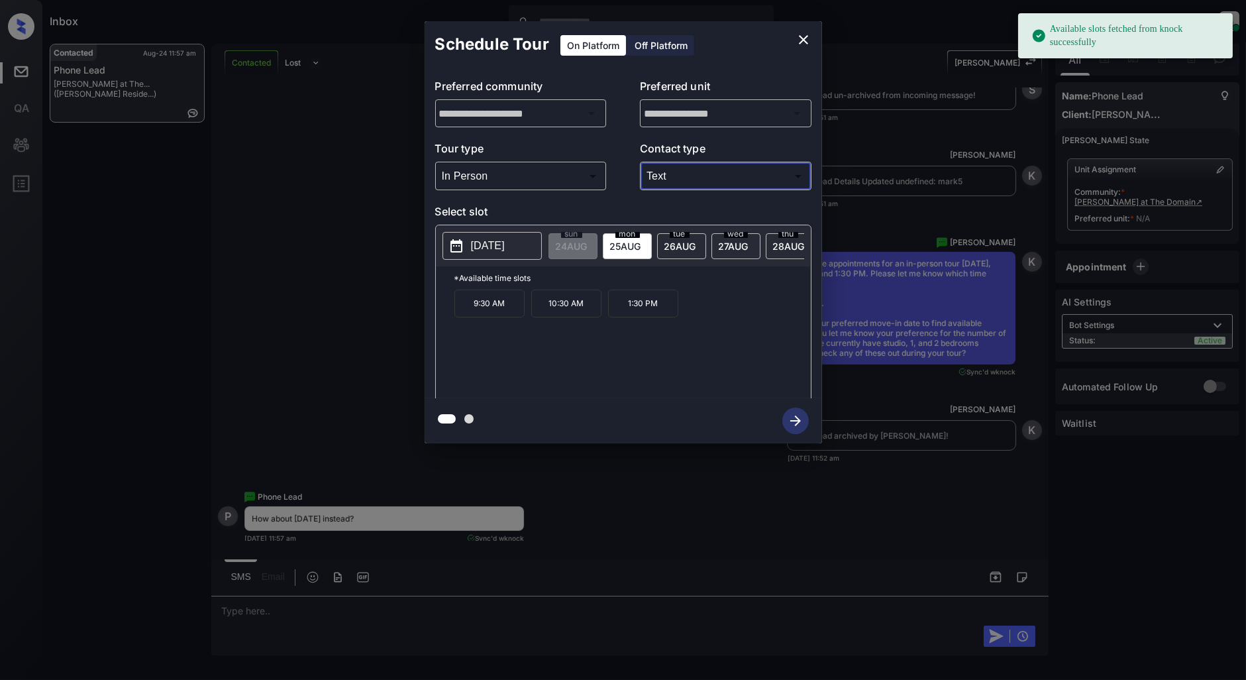
click at [687, 246] on span "26 AUG" at bounding box center [680, 245] width 32 height 11
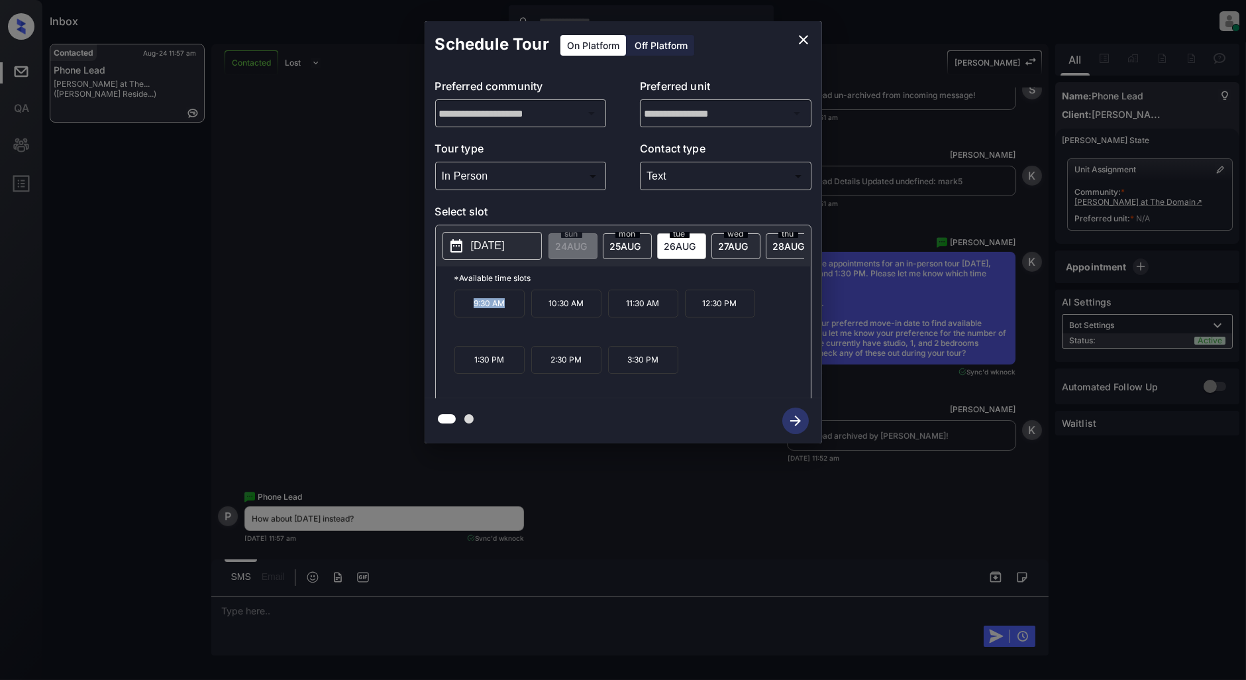
drag, startPoint x: 515, startPoint y: 311, endPoint x: 441, endPoint y: 313, distance: 74.2
click at [441, 313] on div "*Available time slots 9:30 AM 10:30 AM 11:30 AM 12:30 PM 1:30 PM 2:30 PM 3:30 PM" at bounding box center [623, 334] width 375 height 136
copy p "9:30 AM"
drag, startPoint x: 742, startPoint y: 310, endPoint x: 702, endPoint y: 311, distance: 40.4
click at [702, 311] on p "12:30 PM" at bounding box center [720, 303] width 70 height 28
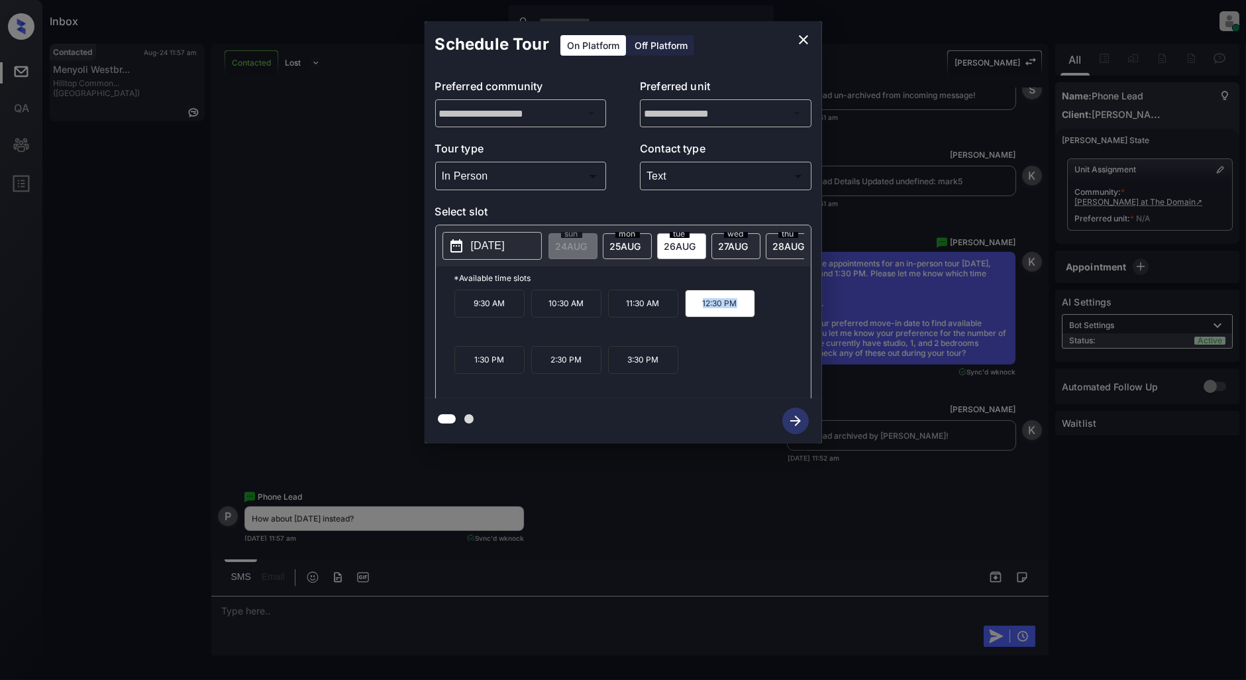
copy p "12:30 PM"
drag, startPoint x: 589, startPoint y: 369, endPoint x: 535, endPoint y: 367, distance: 54.3
click at [535, 367] on p "2:30 PM" at bounding box center [566, 360] width 70 height 28
copy p "2:30 PM"
click at [798, 38] on icon "close" at bounding box center [803, 40] width 16 height 16
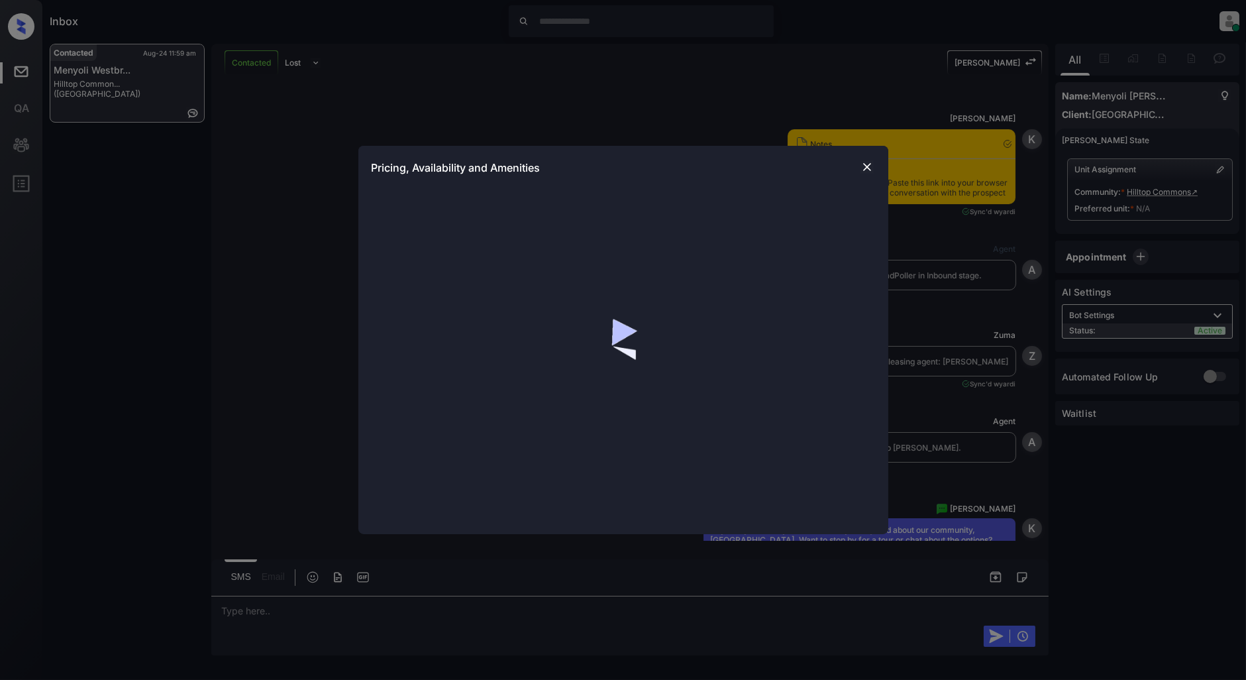
scroll to position [4190, 0]
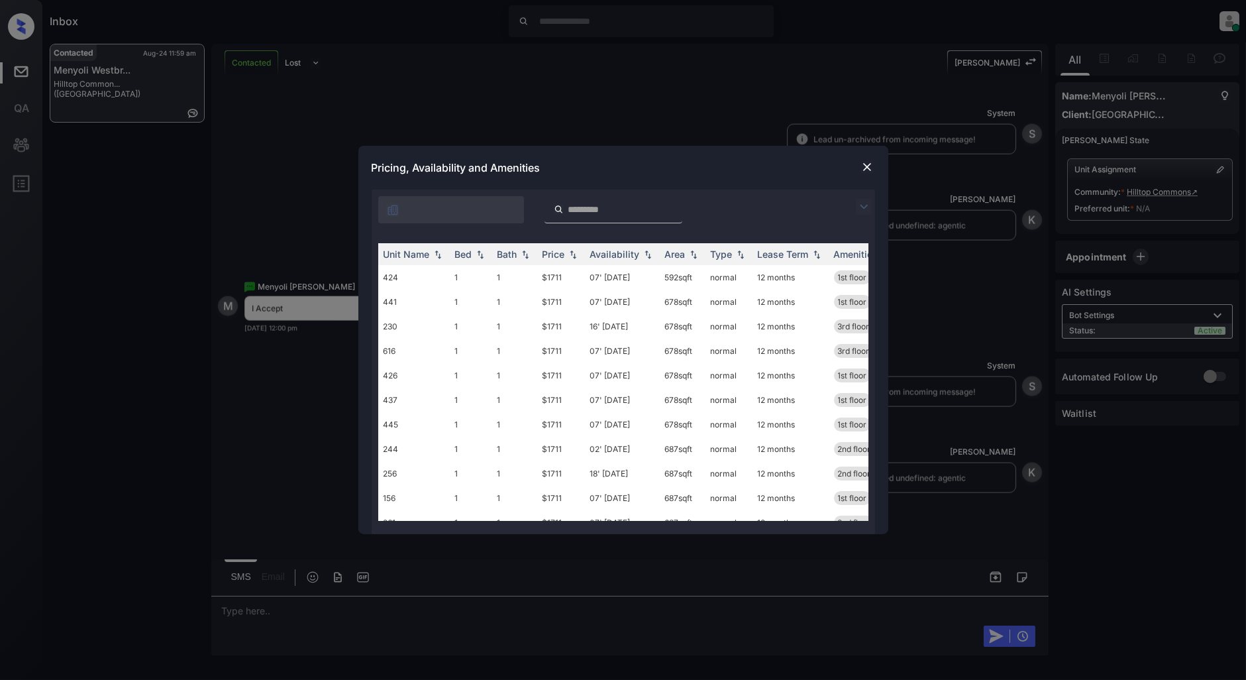
click at [868, 213] on img at bounding box center [864, 207] width 16 height 16
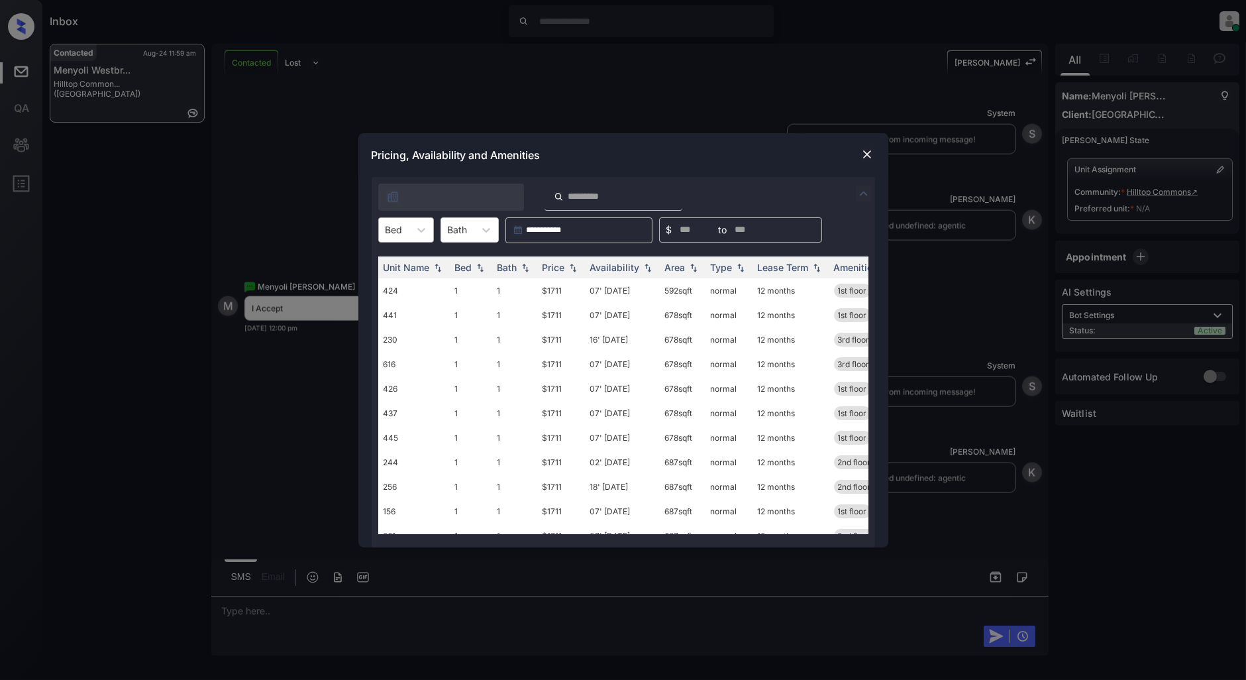
click at [397, 232] on div at bounding box center [393, 230] width 17 height 14
click at [400, 262] on div "1" at bounding box center [406, 262] width 56 height 24
click at [570, 270] on img at bounding box center [572, 266] width 13 height 9
click at [570, 270] on img at bounding box center [572, 267] width 13 height 10
drag, startPoint x: 572, startPoint y: 285, endPoint x: 539, endPoint y: 289, distance: 33.4
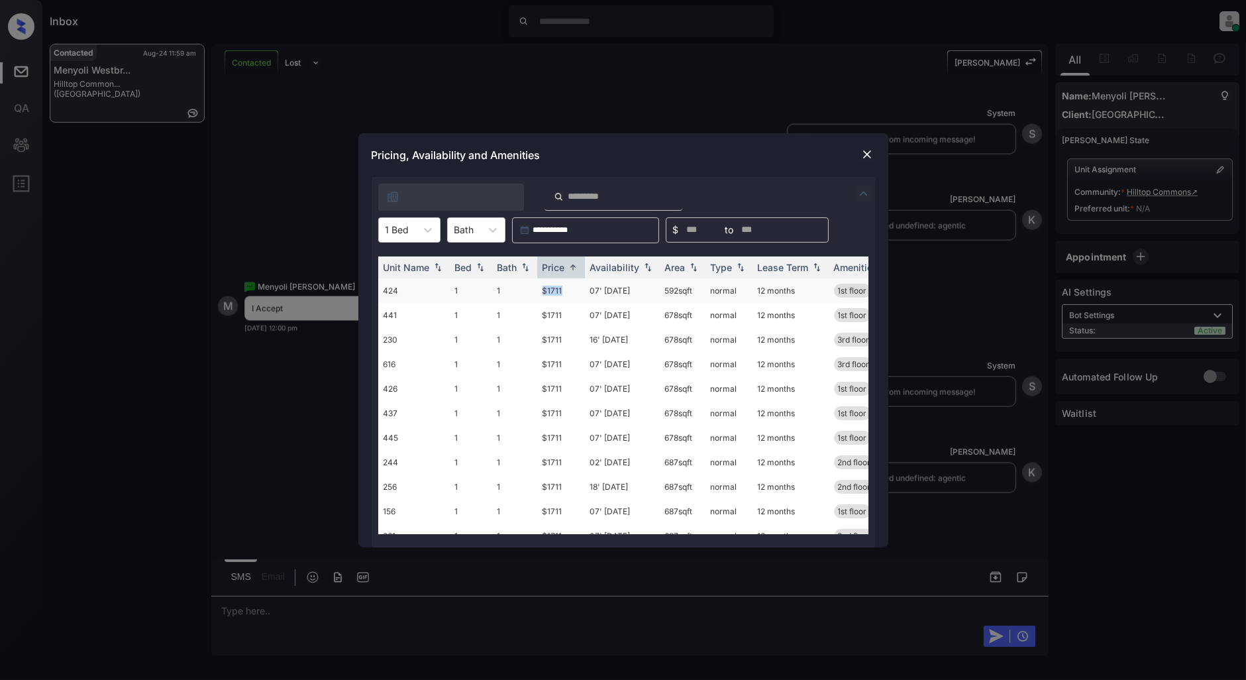
click at [539, 289] on td "$1711" at bounding box center [561, 290] width 48 height 25
copy td "$1711"
click at [863, 151] on img at bounding box center [866, 154] width 13 height 13
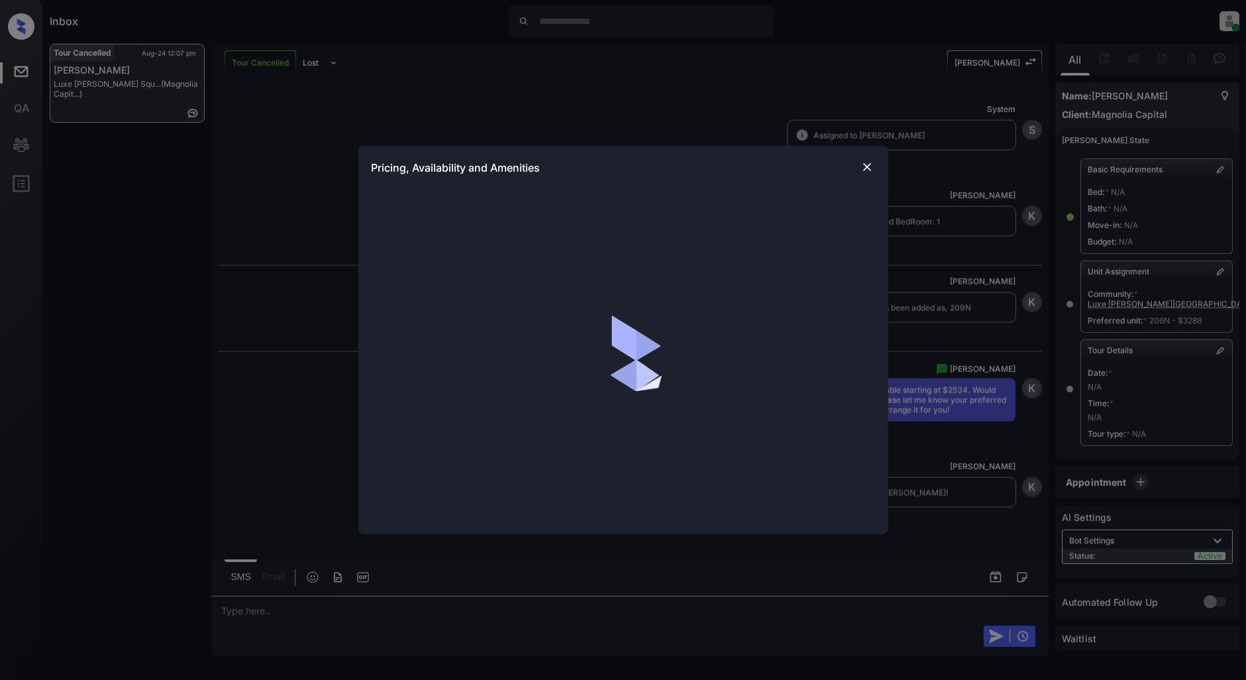
scroll to position [3883, 0]
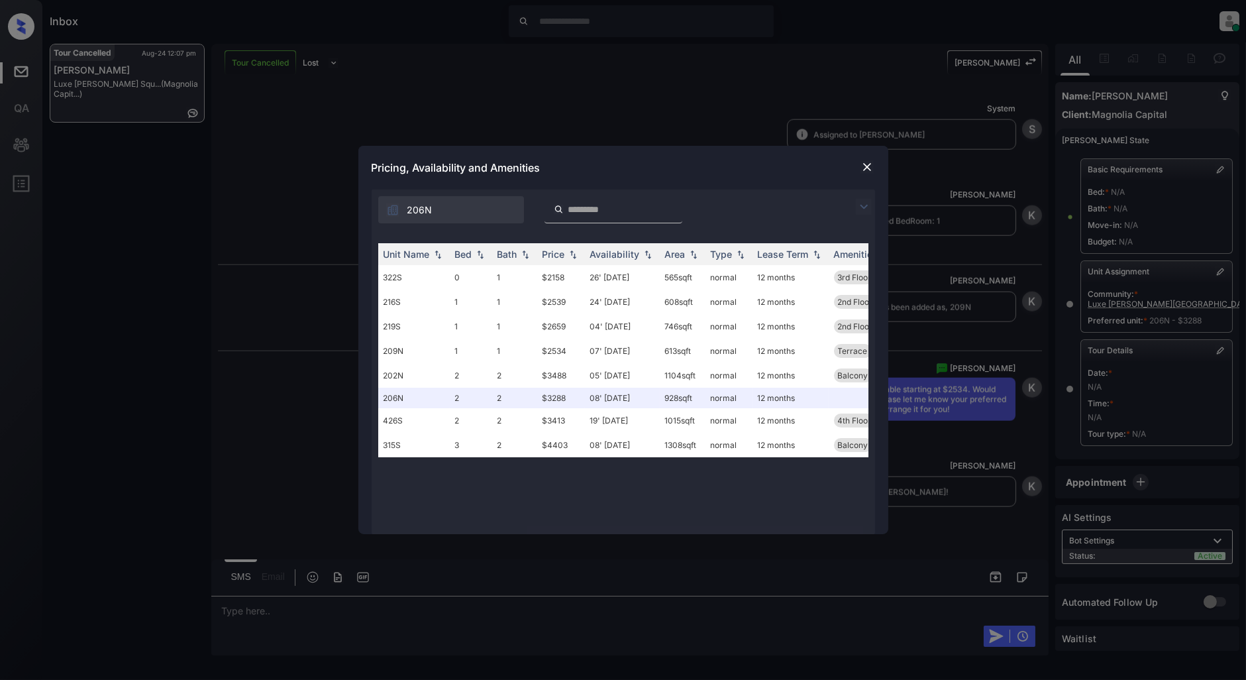
click at [865, 162] on img at bounding box center [866, 166] width 13 height 13
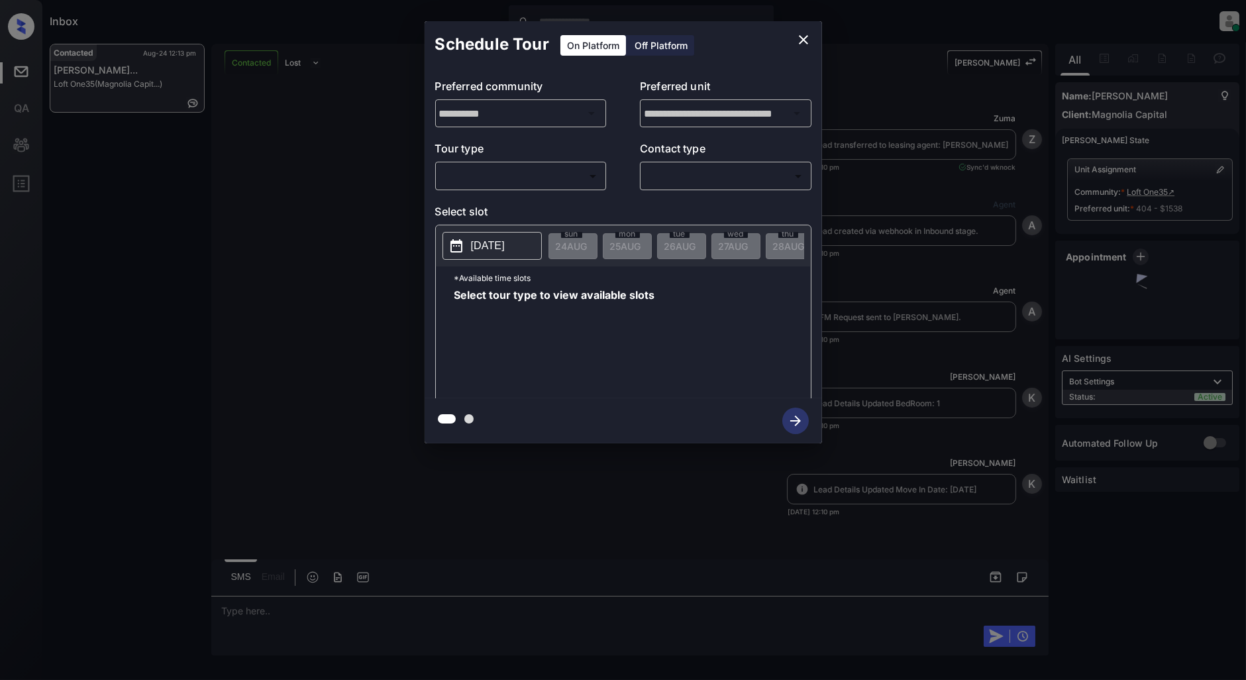
scroll to position [451, 0]
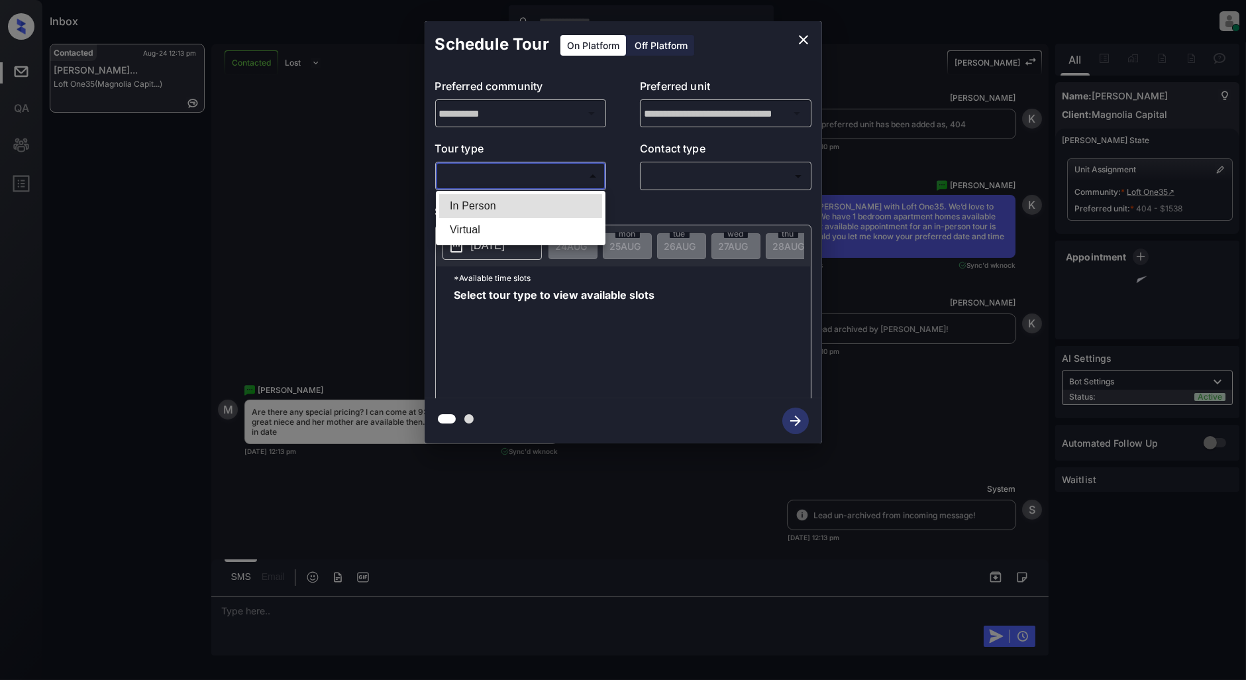
click at [545, 166] on body "Inbox Patrick Deasis Online Set yourself offline Set yourself on break Profile …" at bounding box center [623, 340] width 1246 height 680
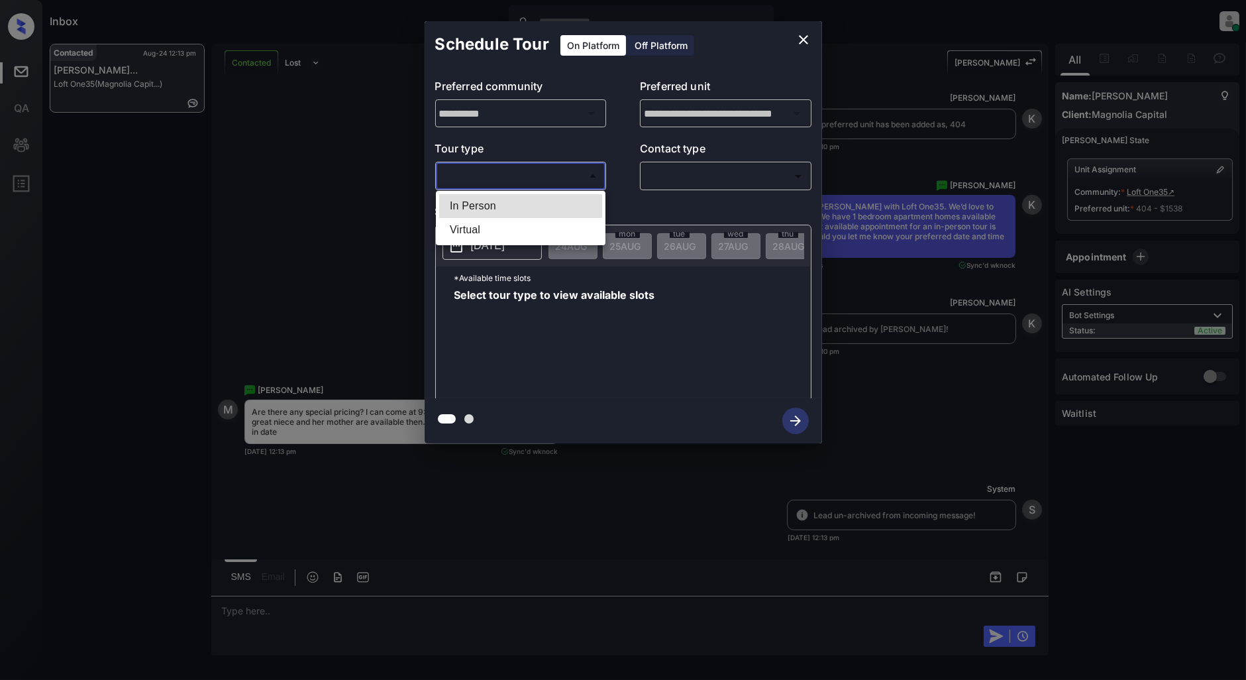
click at [473, 207] on li "In Person" at bounding box center [520, 206] width 163 height 24
type input "********"
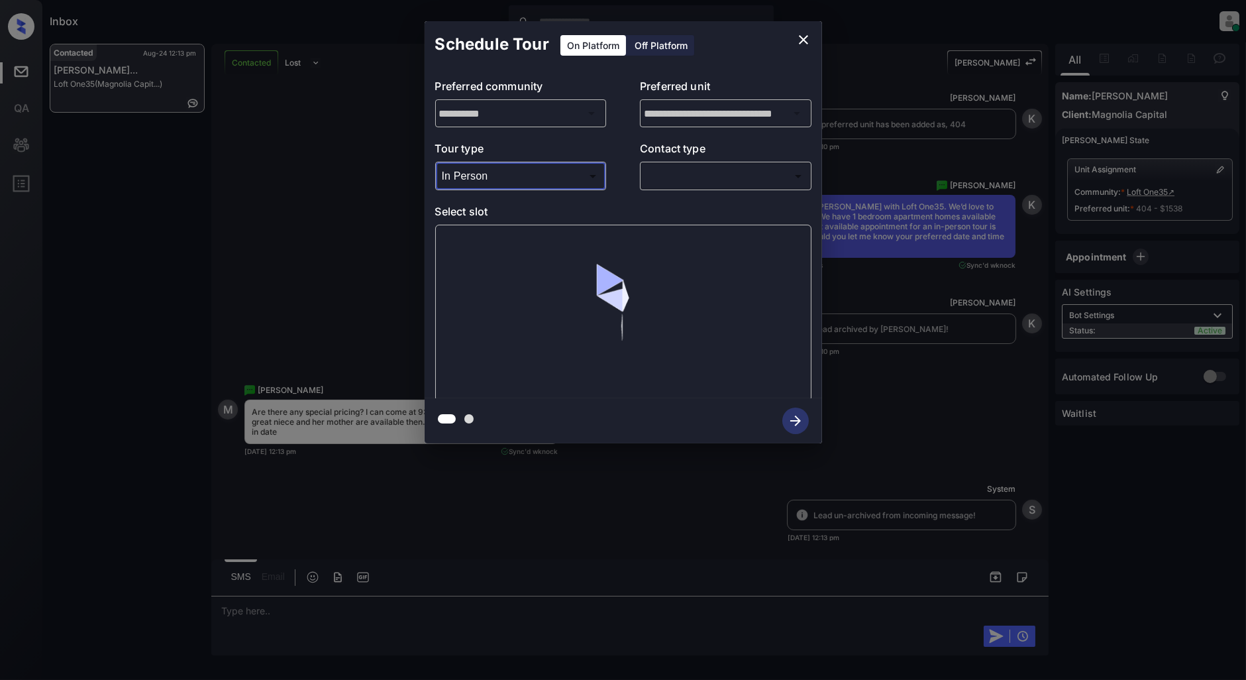
click at [685, 183] on body "Inbox Patrick Deasis Online Set yourself offline Set yourself on break Profile …" at bounding box center [623, 340] width 1246 height 680
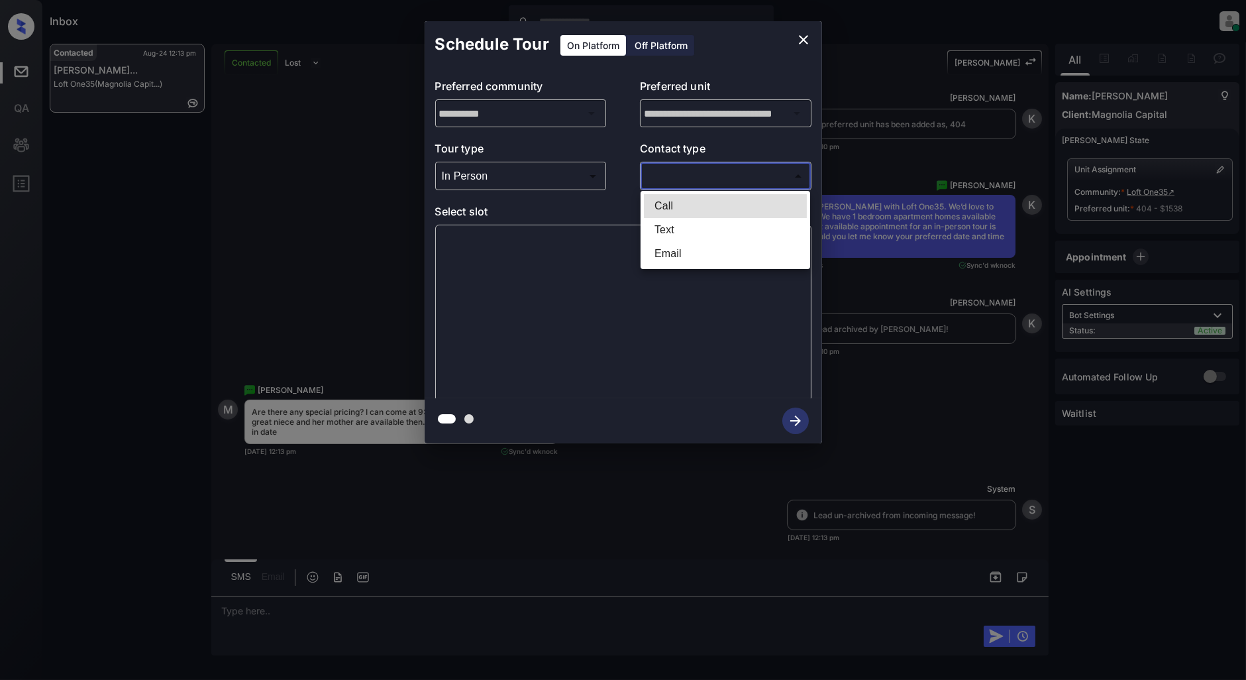
click at [672, 224] on li "Text" at bounding box center [725, 230] width 163 height 24
type input "****"
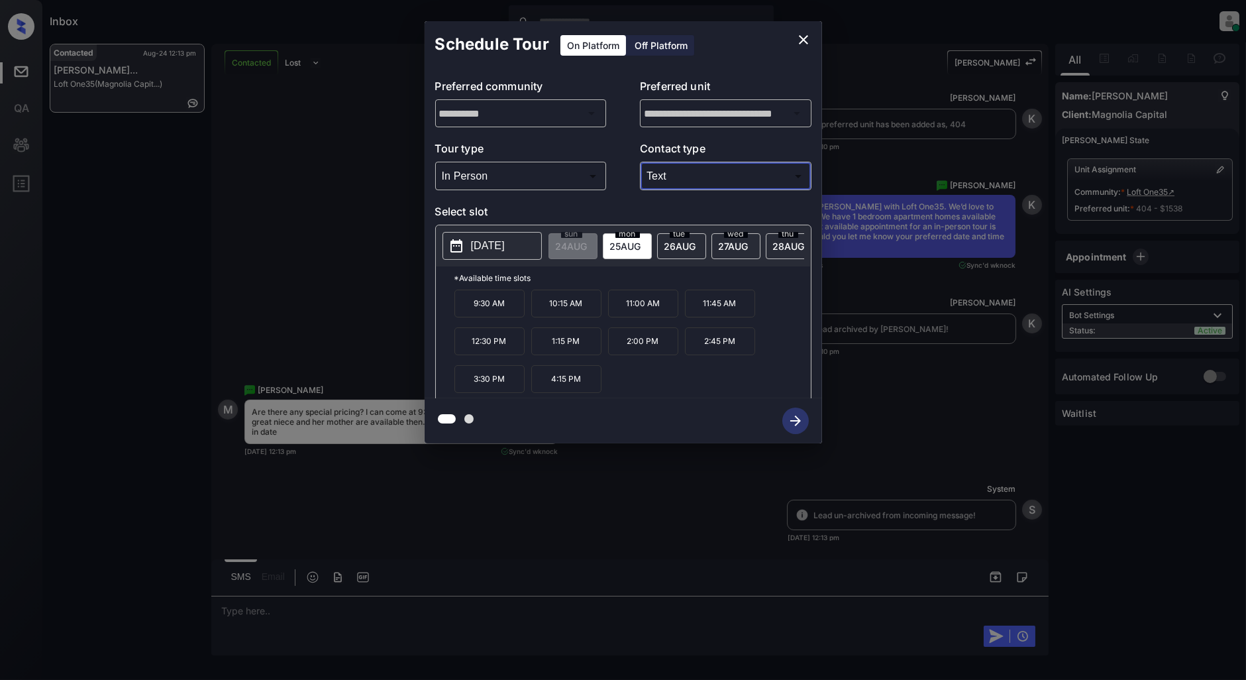
click at [487, 317] on p "9:30 AM" at bounding box center [489, 303] width 70 height 28
click at [791, 423] on icon "button" at bounding box center [795, 420] width 26 height 26
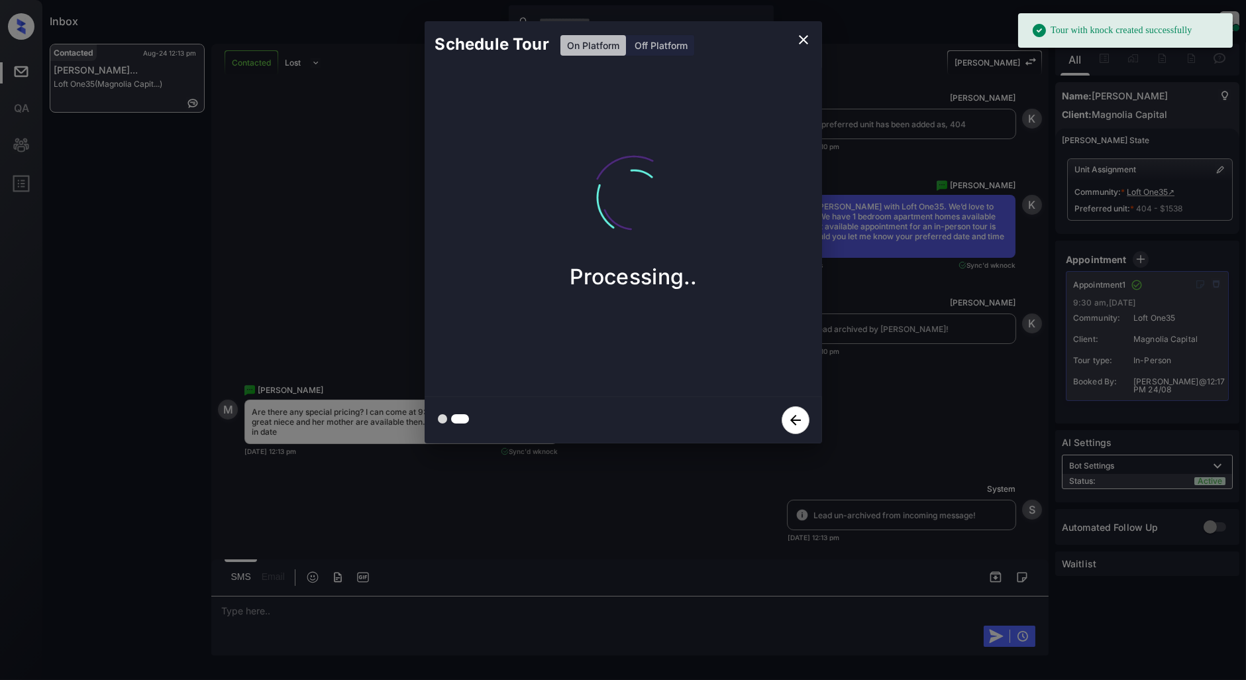
click at [809, 42] on icon "close" at bounding box center [803, 40] width 16 height 16
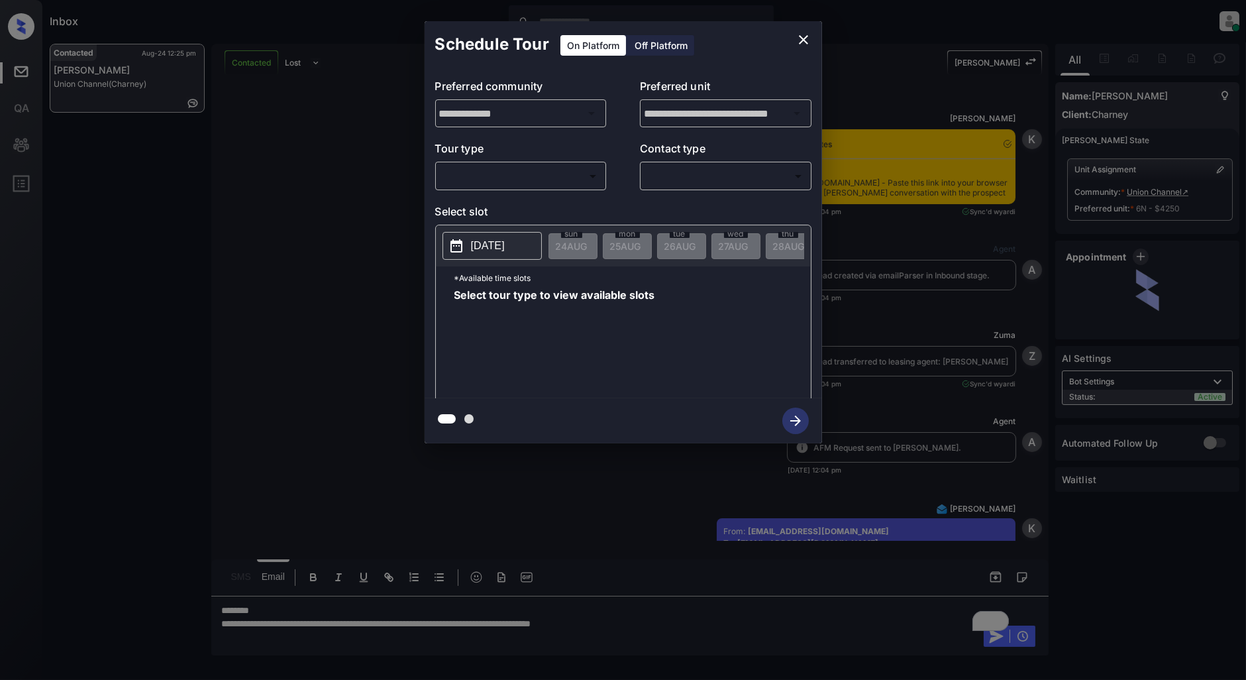
scroll to position [537, 0]
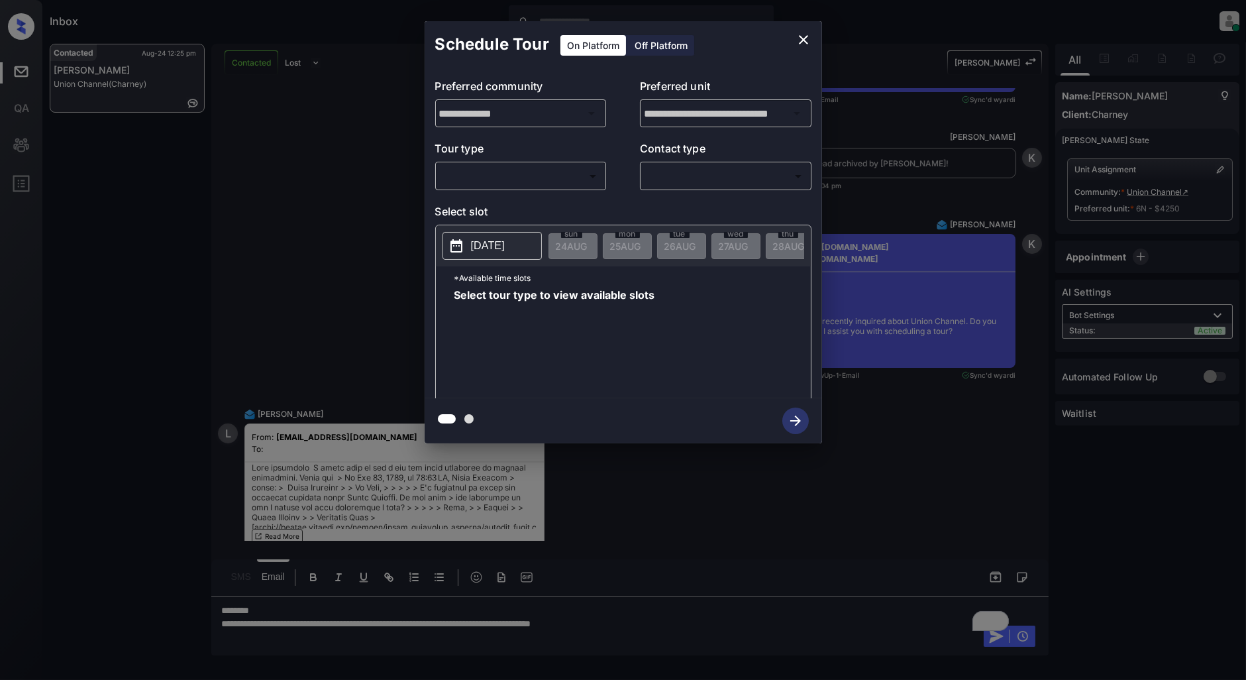
click at [546, 182] on body "Inbox [PERSON_NAME] Online Set yourself offline Set yourself on break Profile S…" at bounding box center [623, 340] width 1246 height 680
click at [500, 201] on li "In Person" at bounding box center [520, 206] width 163 height 24
type input "********"
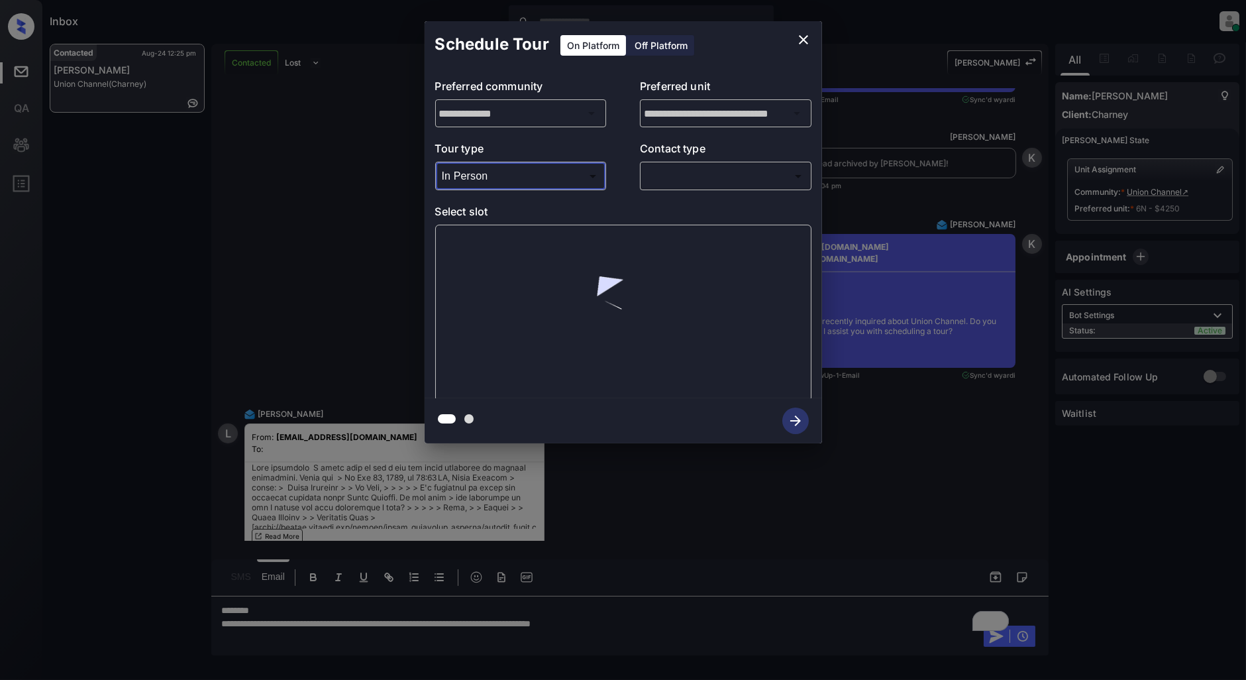
click at [699, 182] on body "Inbox Patrick Deasis Online Set yourself offline Set yourself on break Profile …" at bounding box center [623, 340] width 1246 height 680
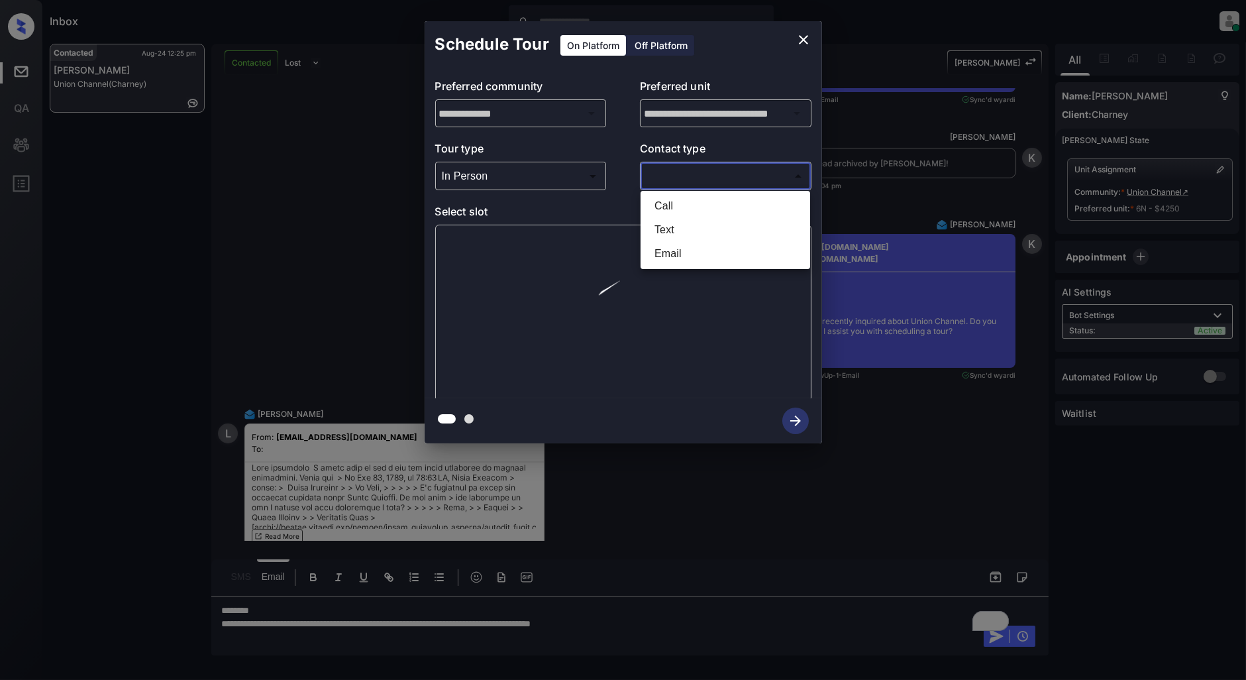
click at [677, 225] on li "Text" at bounding box center [725, 230] width 163 height 24
type input "****"
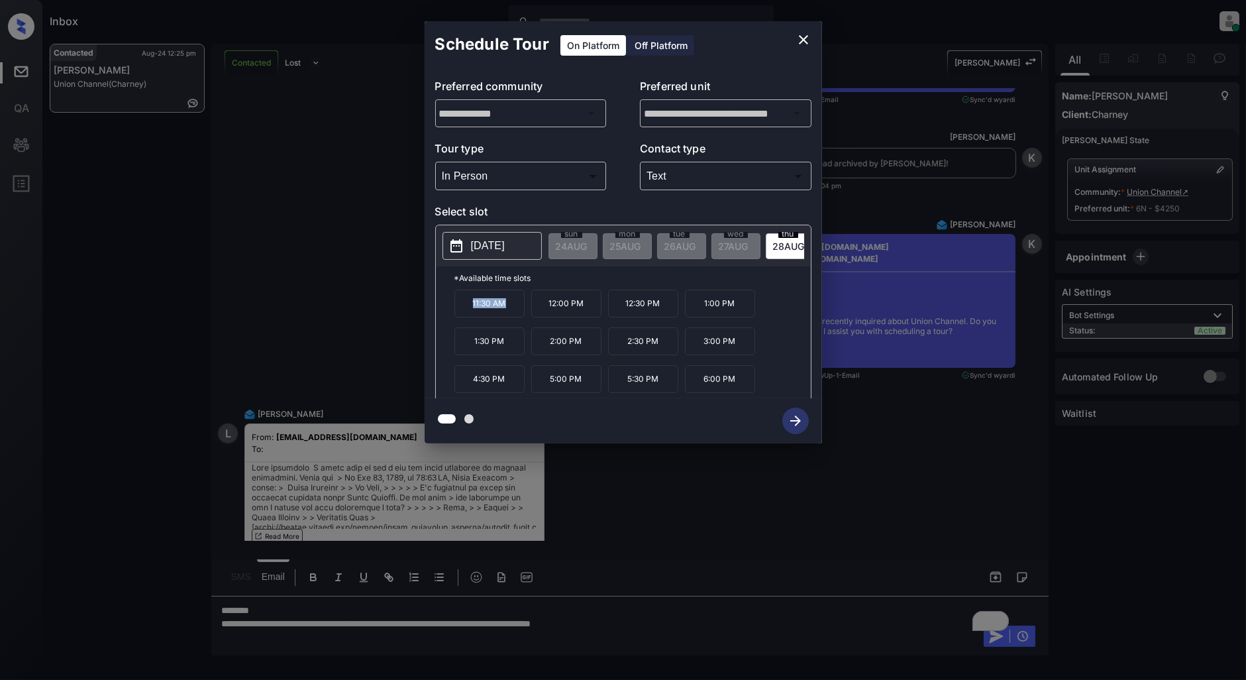
drag, startPoint x: 513, startPoint y: 313, endPoint x: 458, endPoint y: 315, distance: 54.3
click at [458, 315] on p "11:30 AM" at bounding box center [489, 303] width 70 height 28
copy p "11:30 AM"
drag, startPoint x: 518, startPoint y: 349, endPoint x: 471, endPoint y: 351, distance: 47.1
click at [471, 351] on p "1:30 PM" at bounding box center [489, 341] width 70 height 28
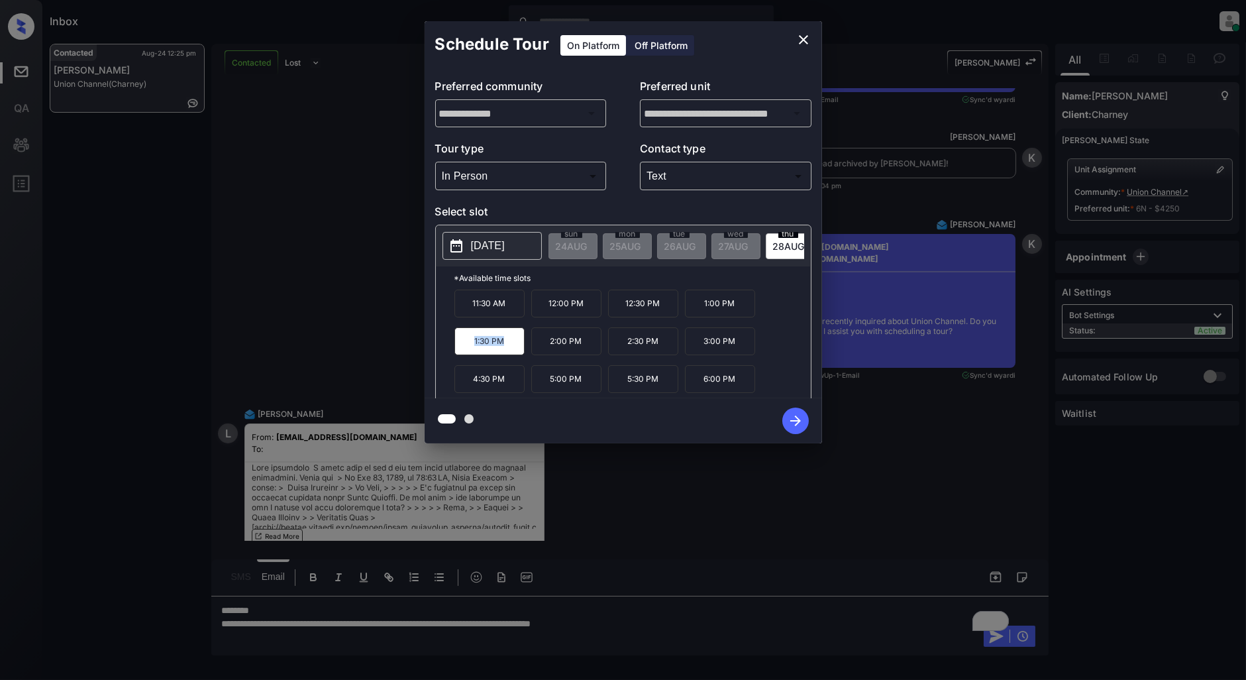
copy p "1:30 PM"
drag, startPoint x: 511, startPoint y: 384, endPoint x: 448, endPoint y: 384, distance: 62.9
click at [448, 384] on div "*Available time slots 11:30 AM 12:00 PM 12:30 PM 1:00 PM 1:30 PM 2:00 PM 2:30 P…" at bounding box center [623, 334] width 375 height 136
copy p "4:30 PM"
click at [801, 38] on icon "close" at bounding box center [803, 39] width 9 height 9
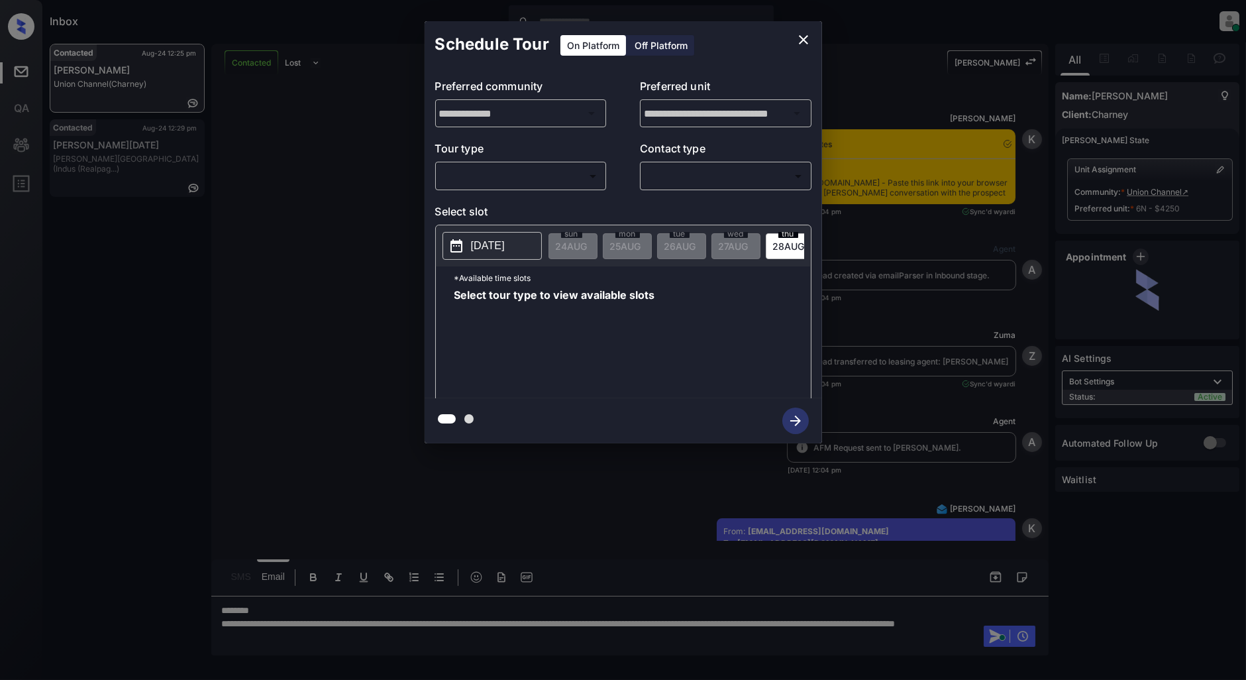
scroll to position [1640, 0]
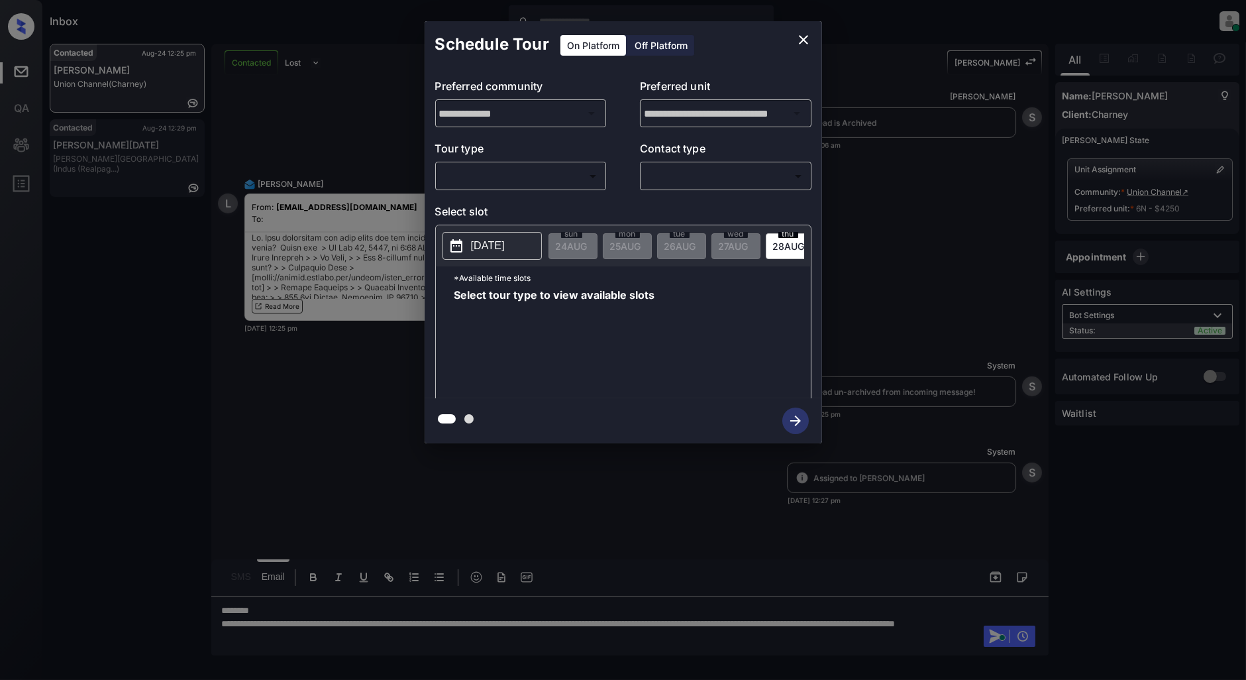
click at [527, 163] on div "​ ​" at bounding box center [521, 176] width 172 height 28
click at [525, 172] on body "Inbox [PERSON_NAME] Online Set yourself offline Set yourself on break Profile S…" at bounding box center [623, 340] width 1246 height 680
click at [507, 187] on div at bounding box center [623, 340] width 1246 height 680
click at [507, 185] on body "Inbox [PERSON_NAME] Online Set yourself offline Set yourself on break Profile S…" at bounding box center [623, 340] width 1246 height 680
click at [498, 201] on li "In Person" at bounding box center [520, 206] width 163 height 24
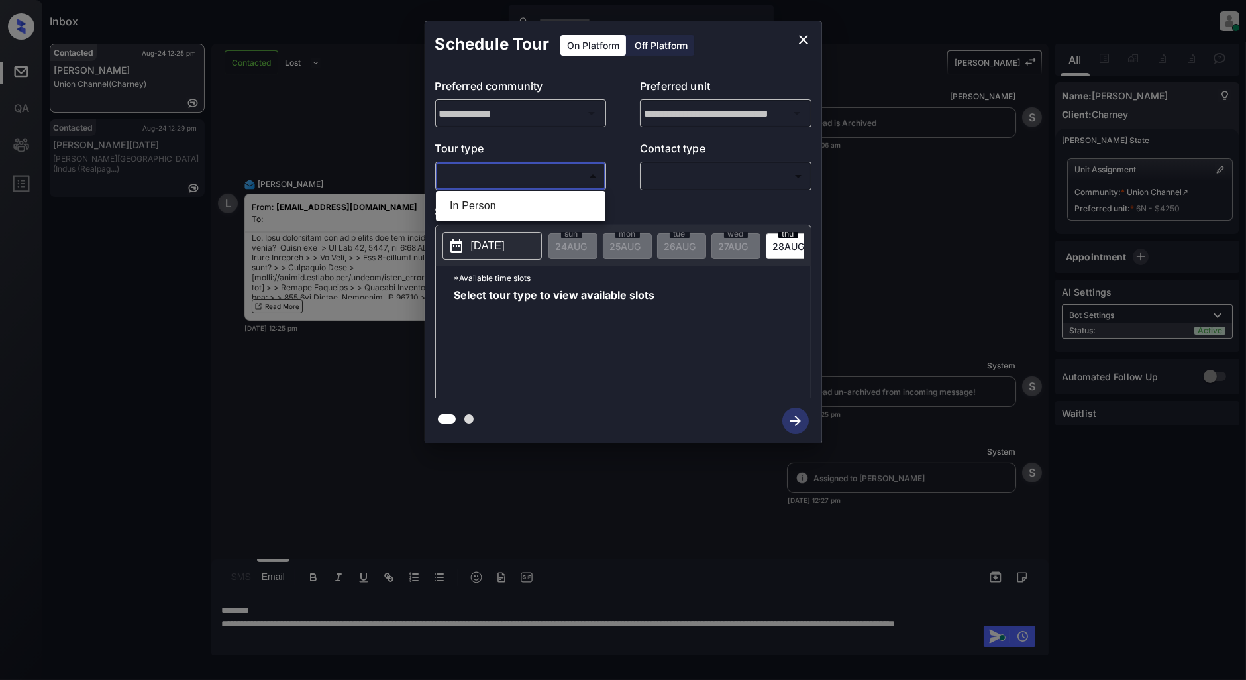
type input "********"
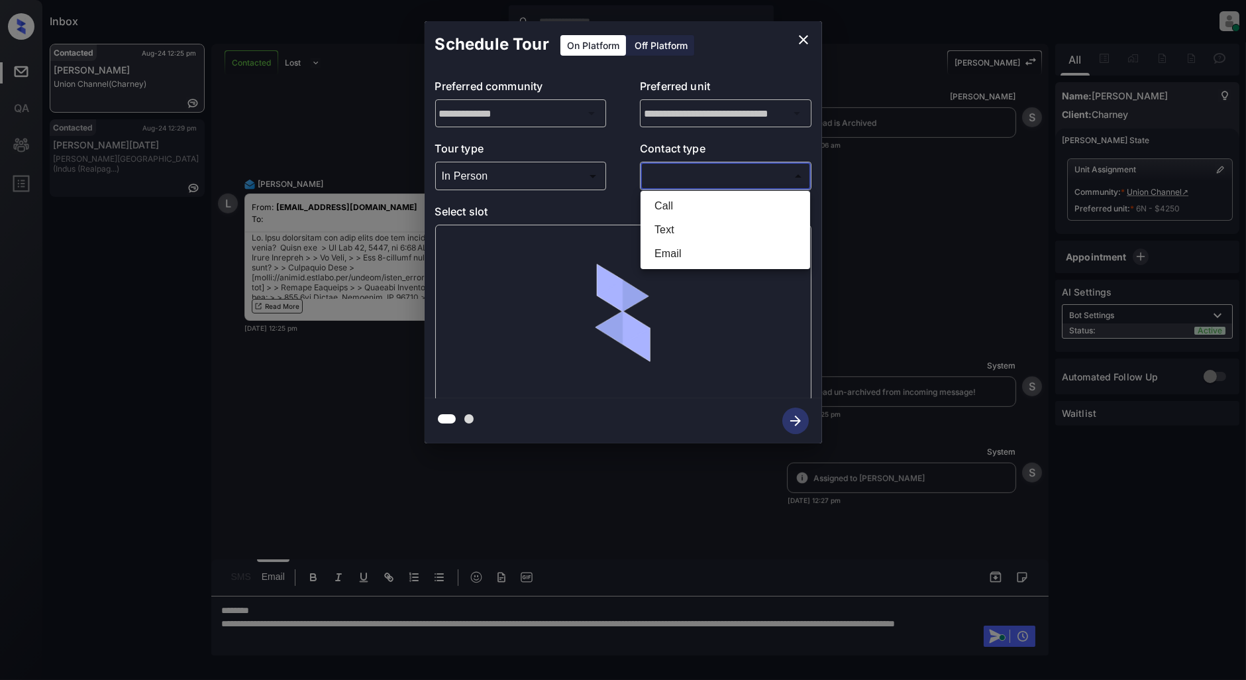
click at [715, 179] on body "Inbox Patrick Deasis Online Set yourself offline Set yourself on break Profile …" at bounding box center [623, 340] width 1246 height 680
click at [681, 227] on li "Text" at bounding box center [725, 230] width 163 height 24
type input "****"
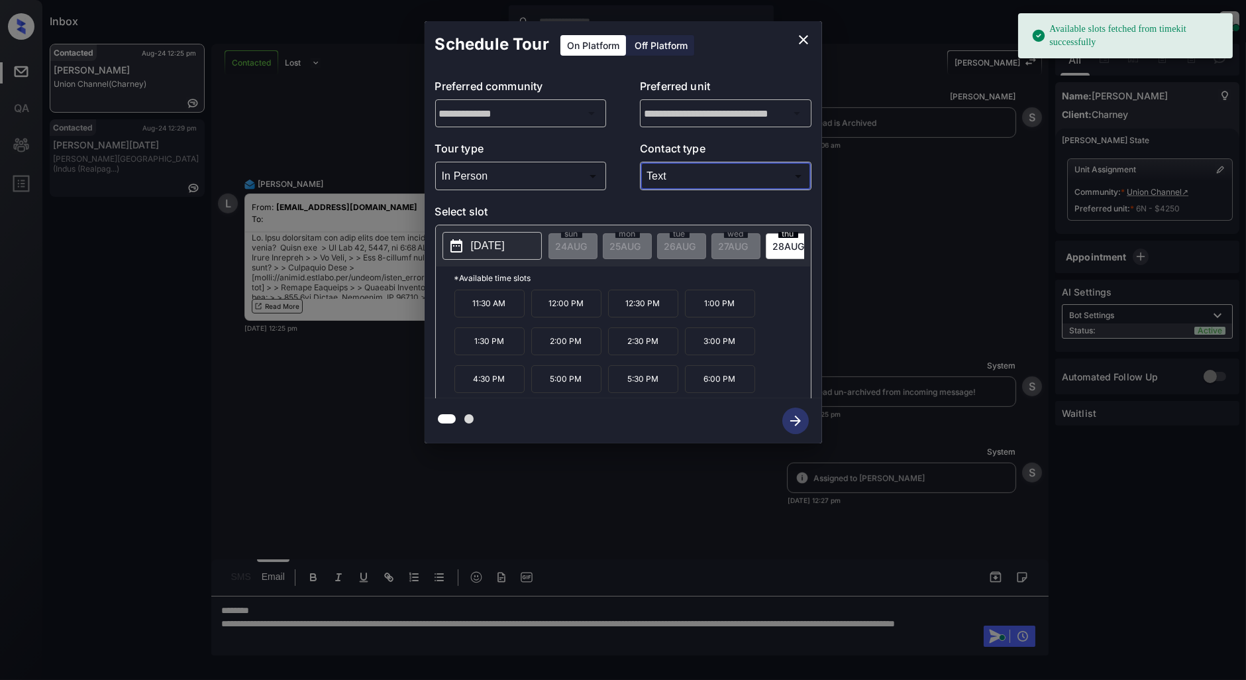
click at [809, 36] on icon "close" at bounding box center [803, 40] width 16 height 16
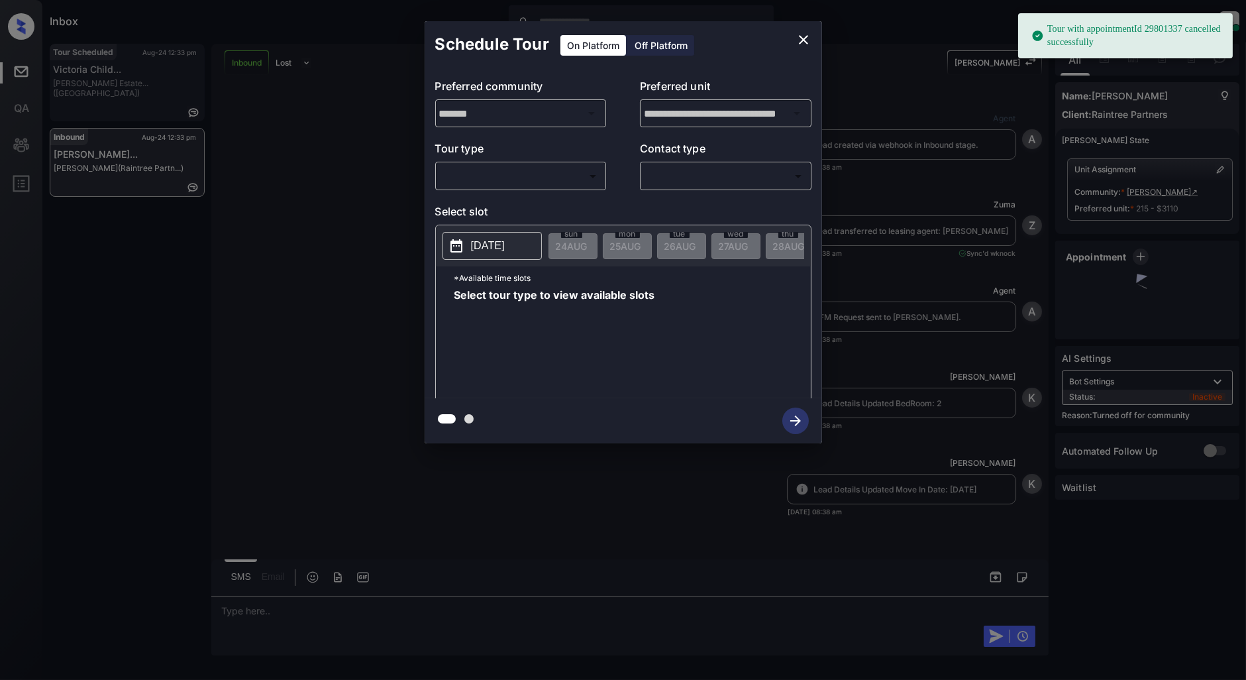
scroll to position [3451, 0]
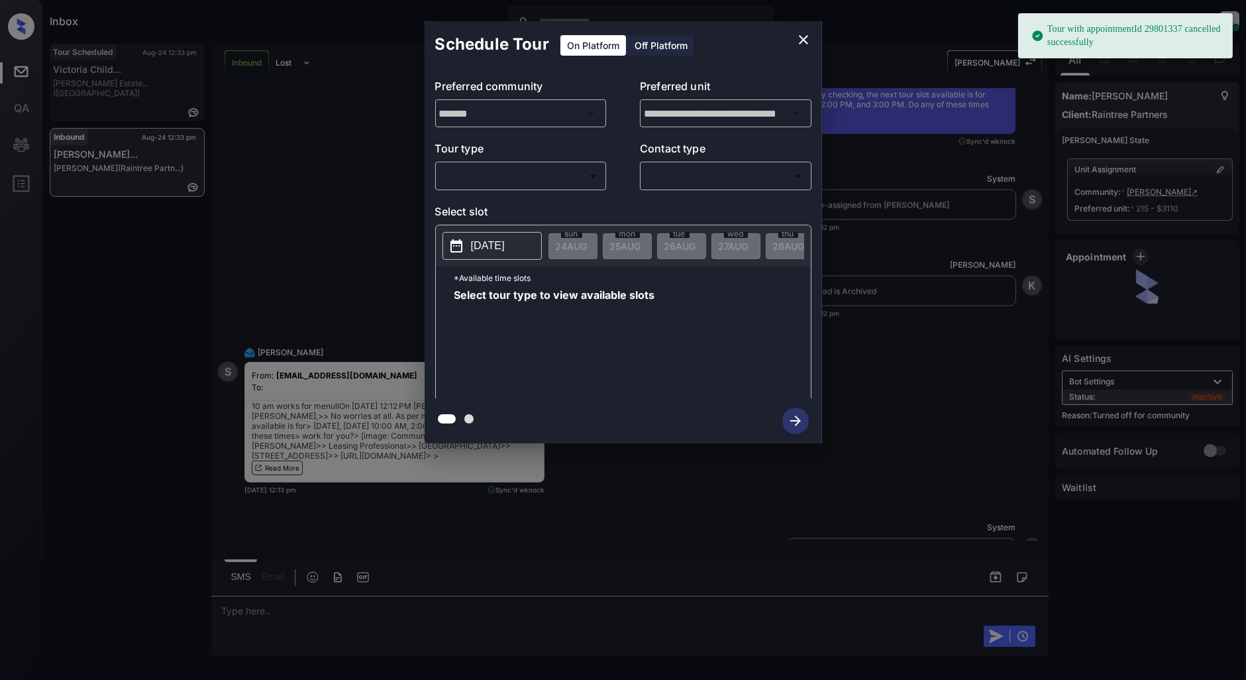
click at [454, 179] on body "Tour with appointmentId 29801337 cancelled successfully Inbox Patrick Deasis On…" at bounding box center [623, 340] width 1246 height 680
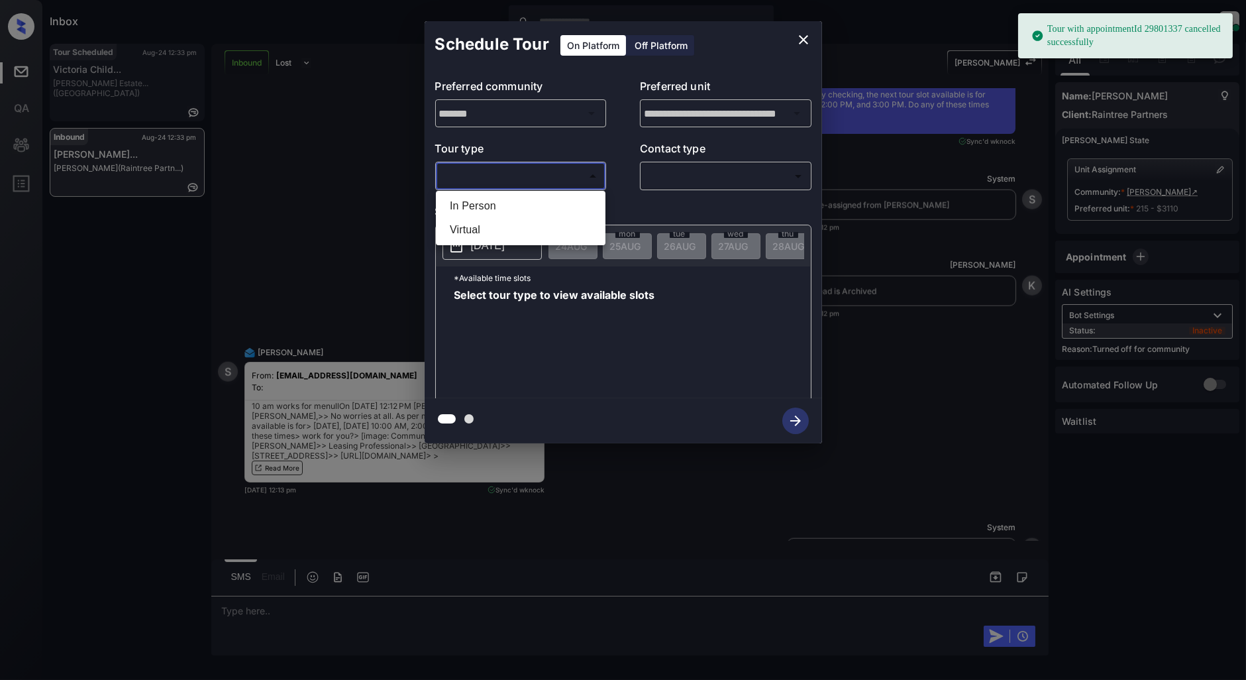
click at [468, 212] on li "In Person" at bounding box center [520, 206] width 163 height 24
type input "********"
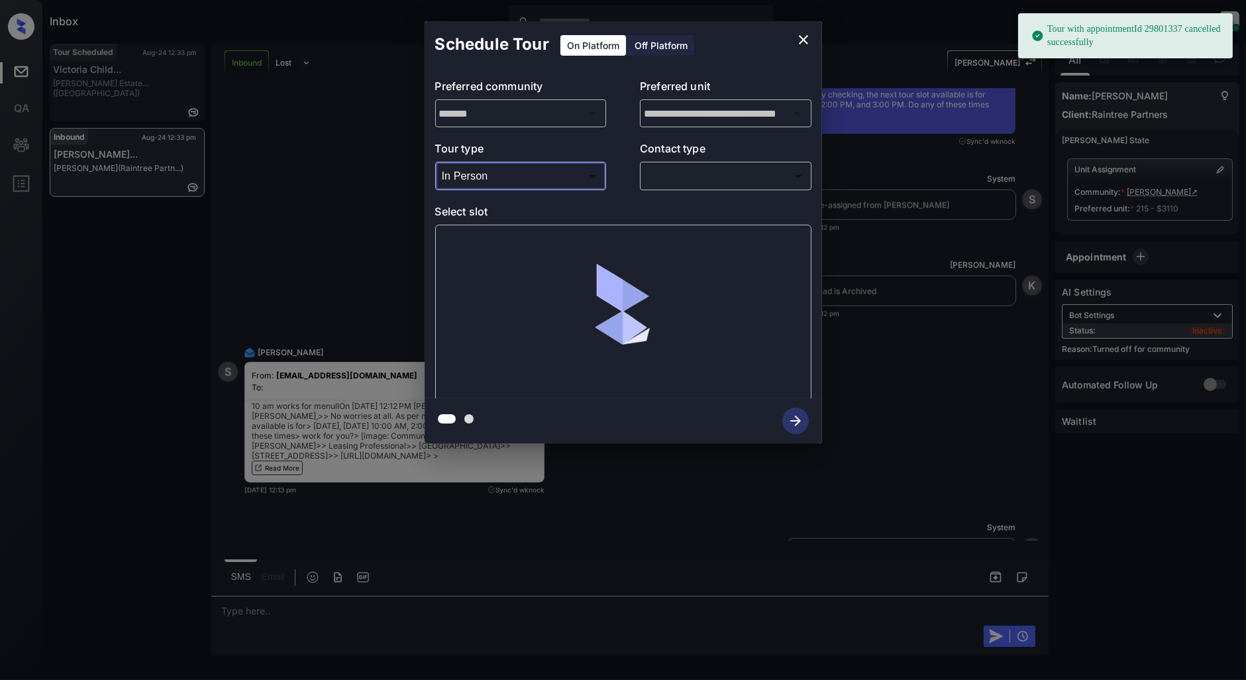
click at [727, 179] on body "Tour with appointmentId 29801337 cancelled successfully Inbox Patrick Deasis On…" at bounding box center [623, 340] width 1246 height 680
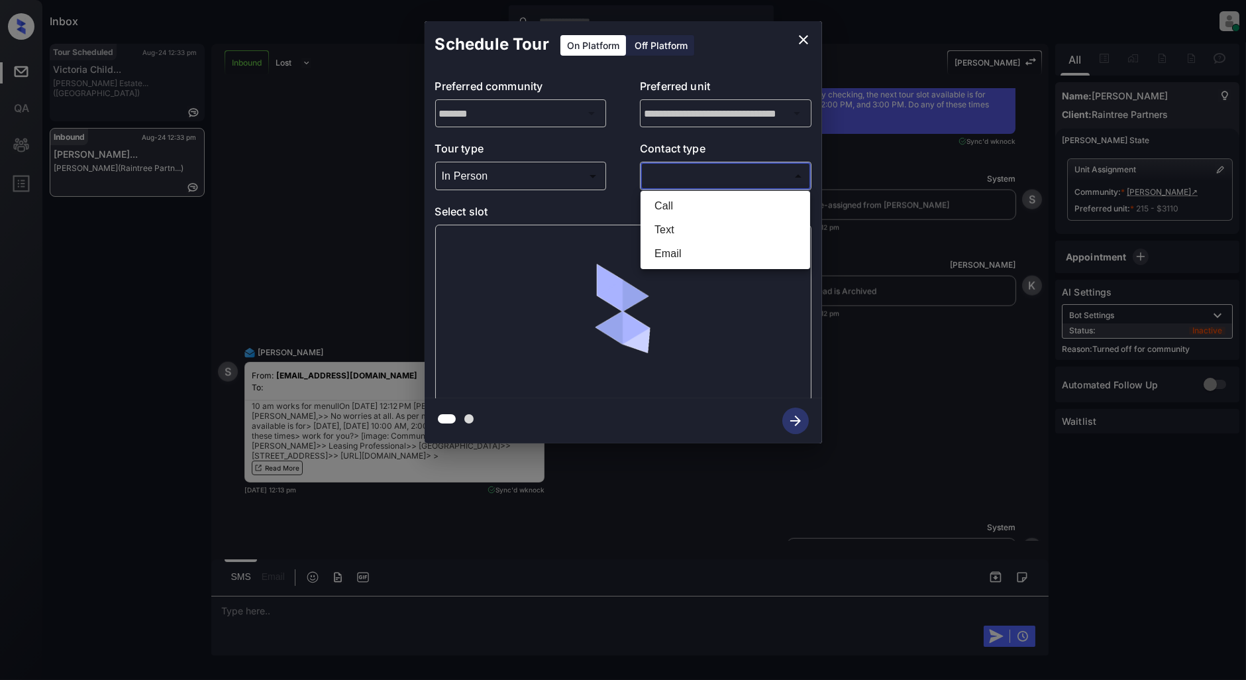
click at [685, 228] on li "Text" at bounding box center [725, 230] width 163 height 24
type input "****"
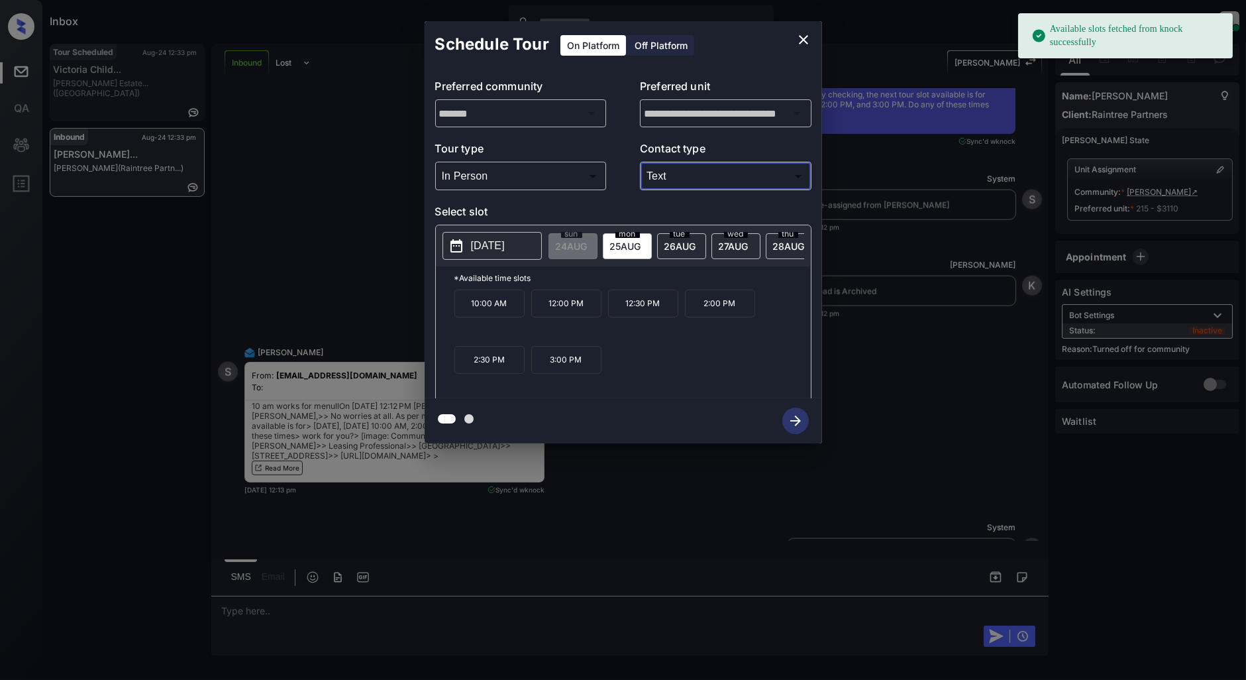
click at [479, 317] on p "10:00 AM" at bounding box center [489, 303] width 70 height 28
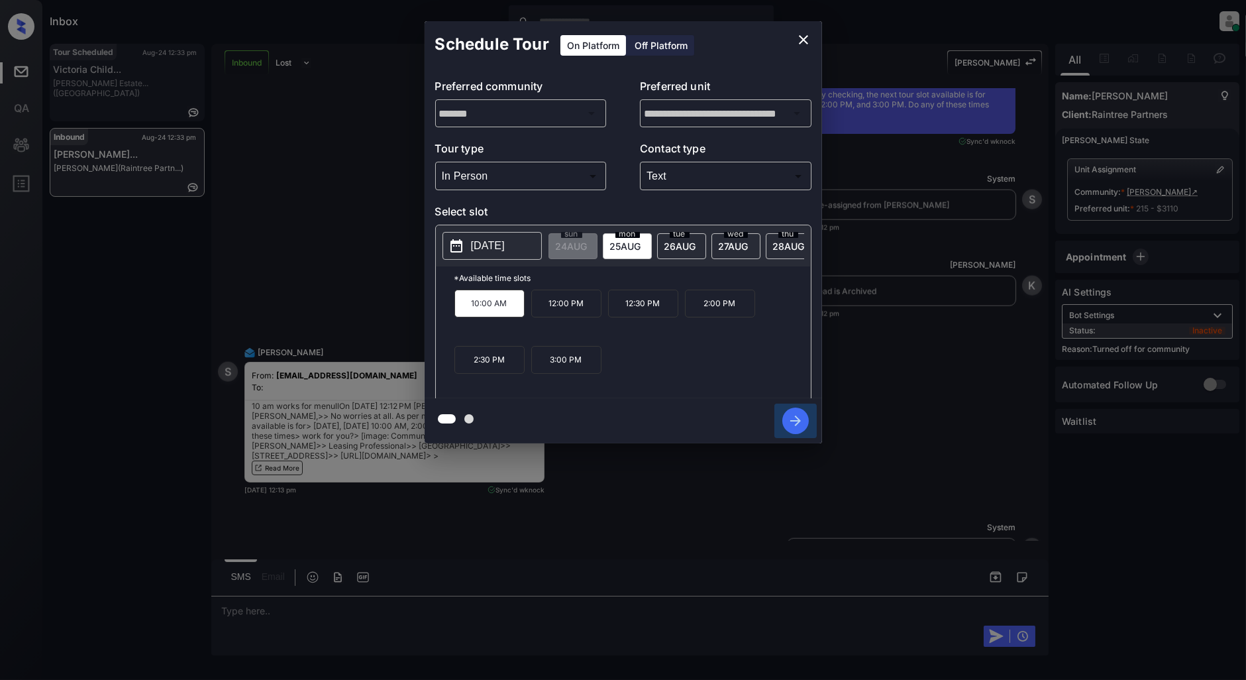
click at [791, 413] on icon "button" at bounding box center [795, 420] width 26 height 26
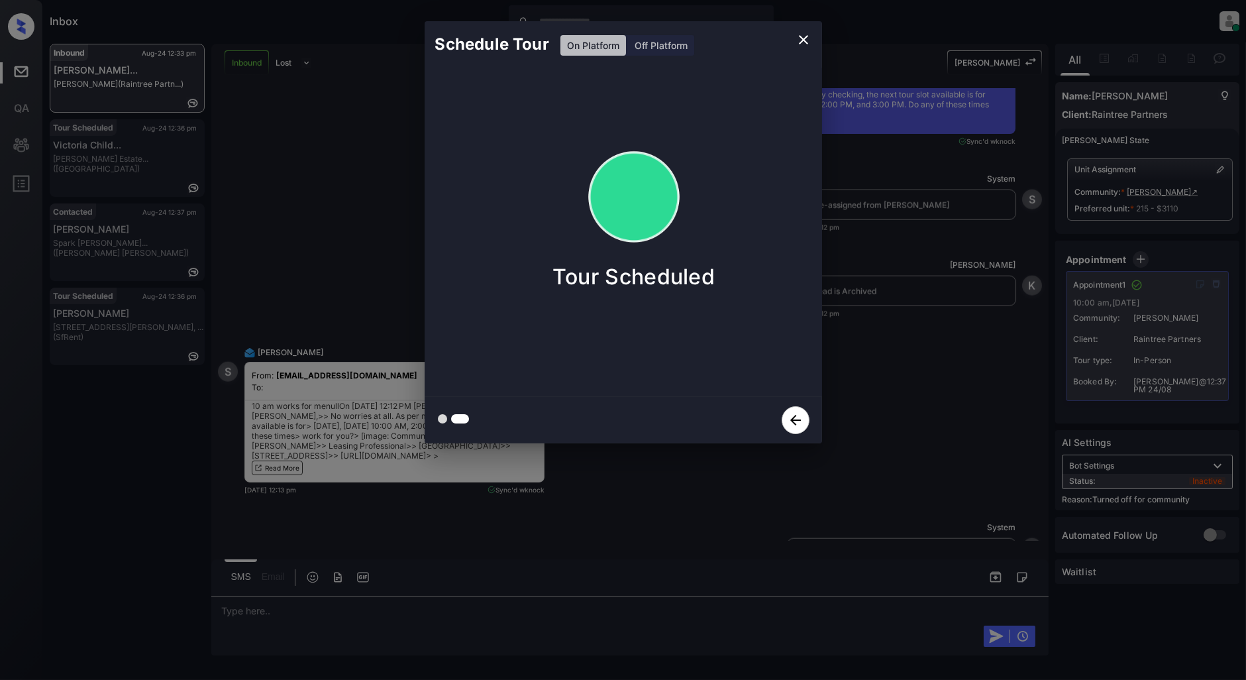
click at [809, 38] on icon "close" at bounding box center [803, 40] width 16 height 16
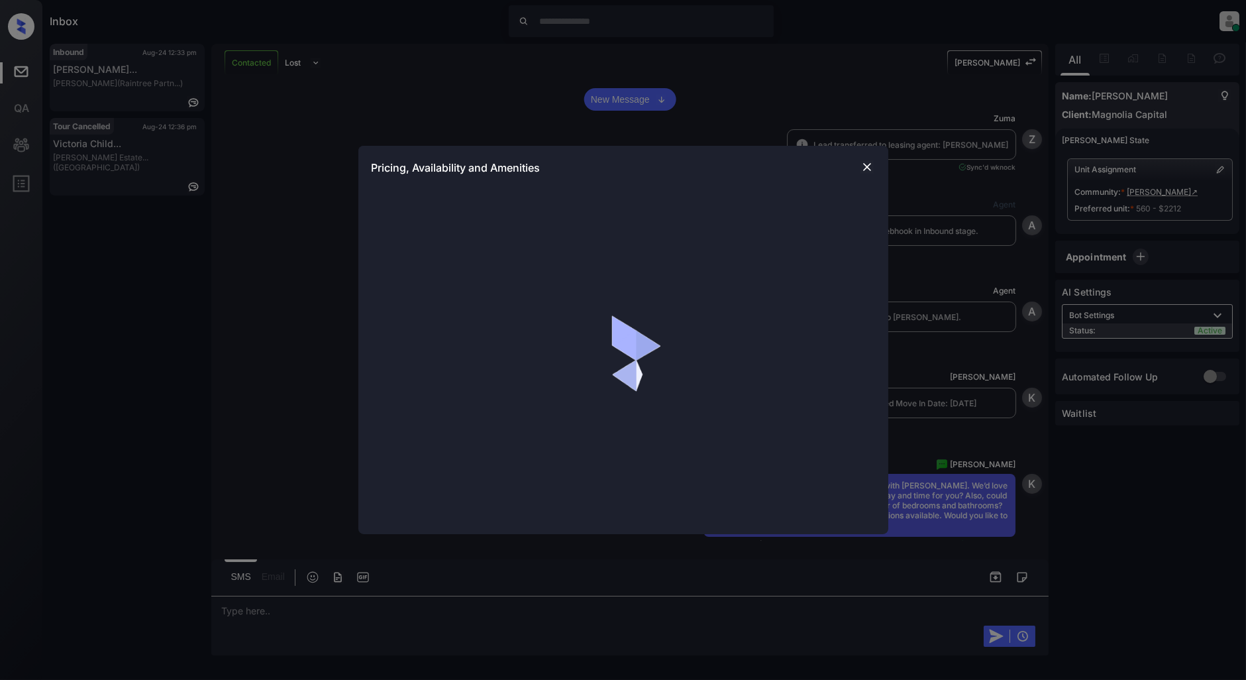
scroll to position [10116, 0]
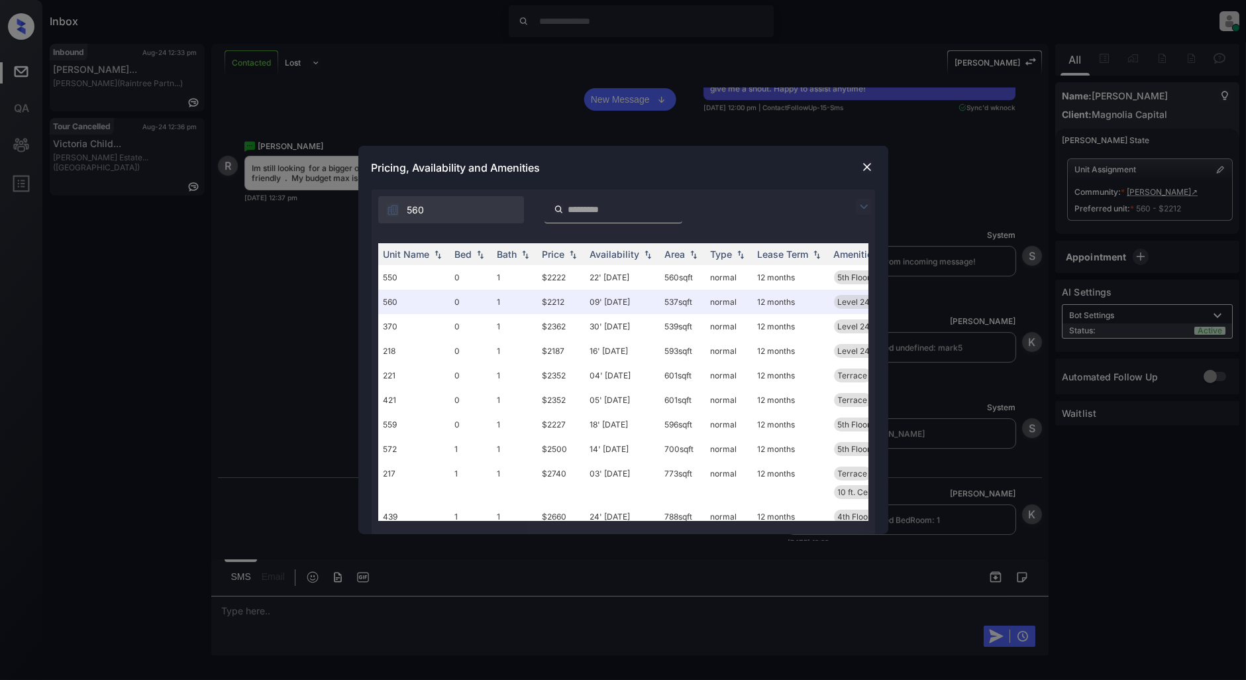
click at [872, 166] on img at bounding box center [866, 166] width 13 height 13
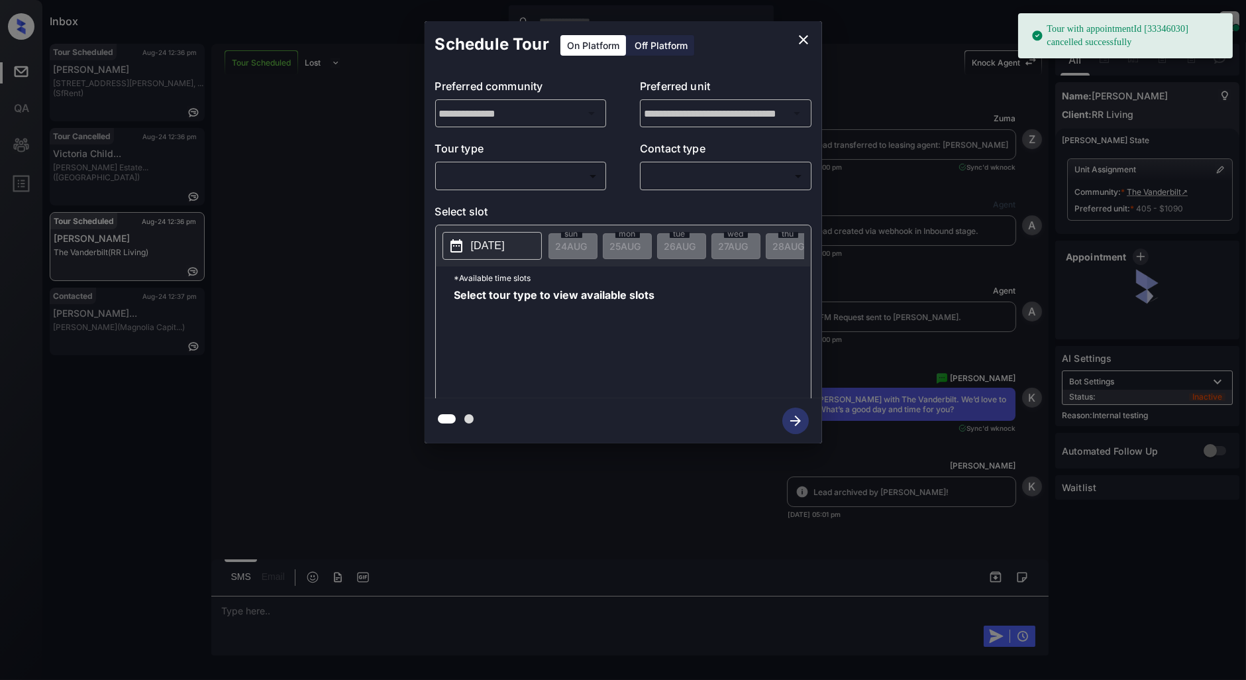
scroll to position [5861, 0]
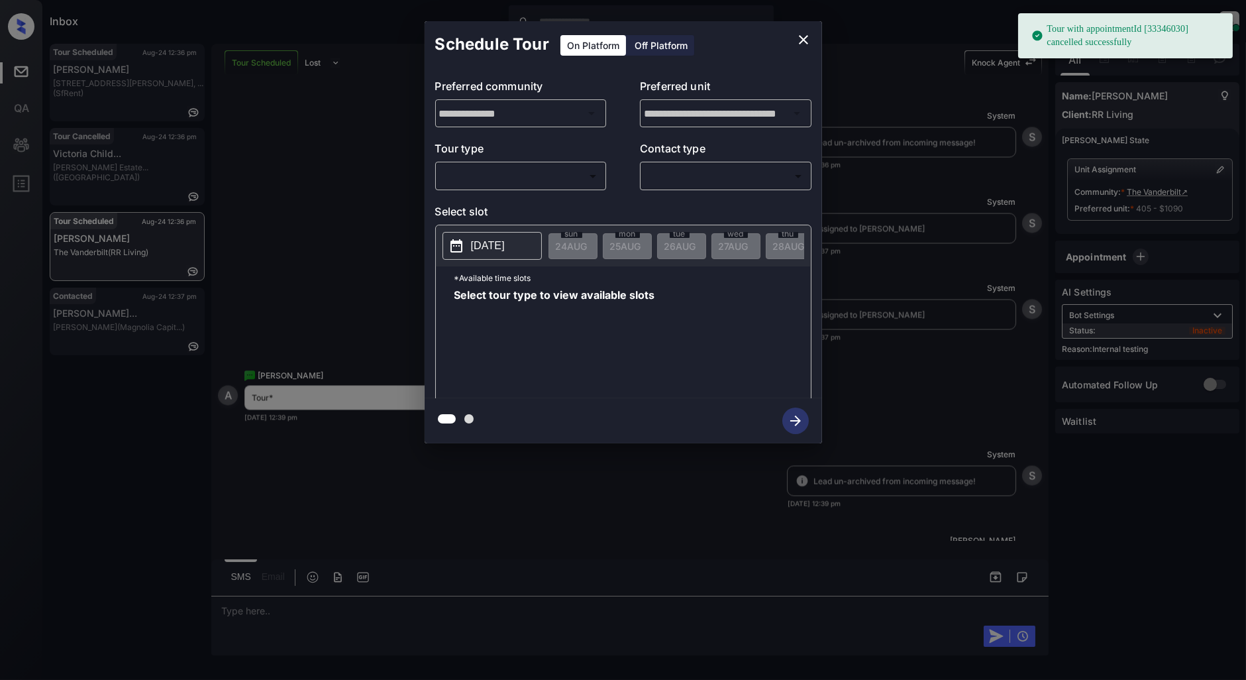
click at [535, 182] on body "Tour with appointmentId [33346030] cancelled successfully Inbox [PERSON_NAME] O…" at bounding box center [623, 340] width 1246 height 680
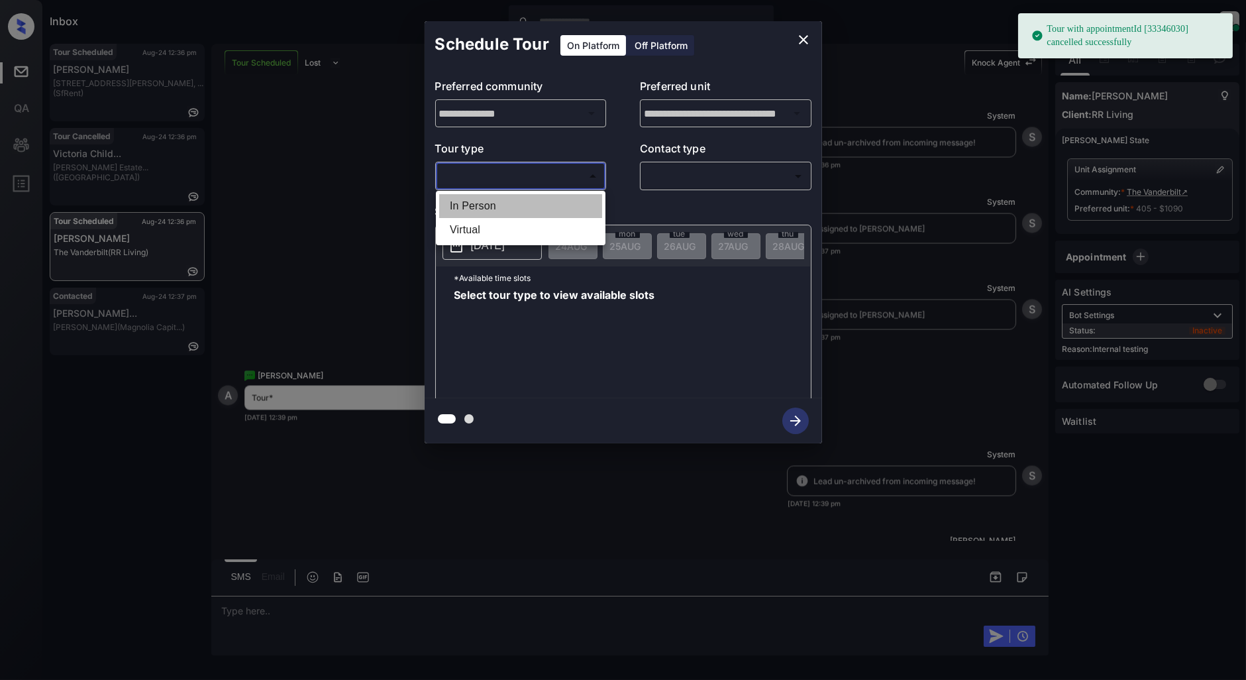
click at [513, 202] on li "In Person" at bounding box center [520, 206] width 163 height 24
type input "********"
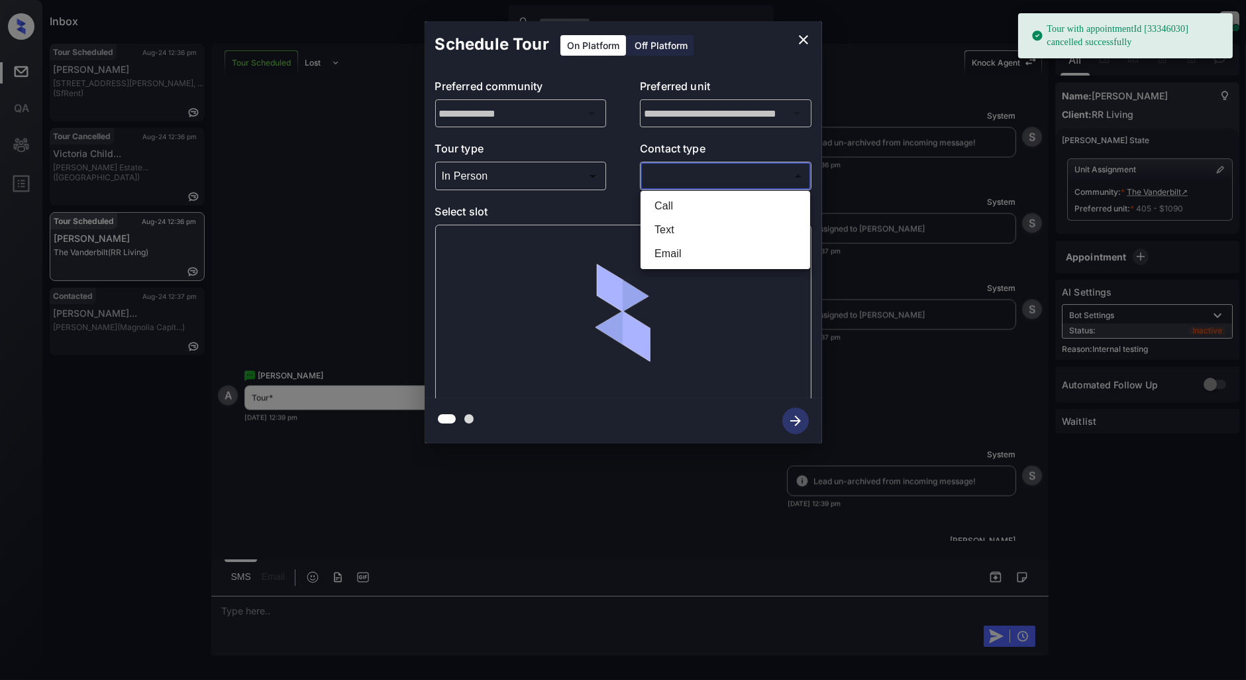
click at [681, 179] on body "Tour with appointmentId [33346030] cancelled successfully Inbox [PERSON_NAME] O…" at bounding box center [623, 340] width 1246 height 680
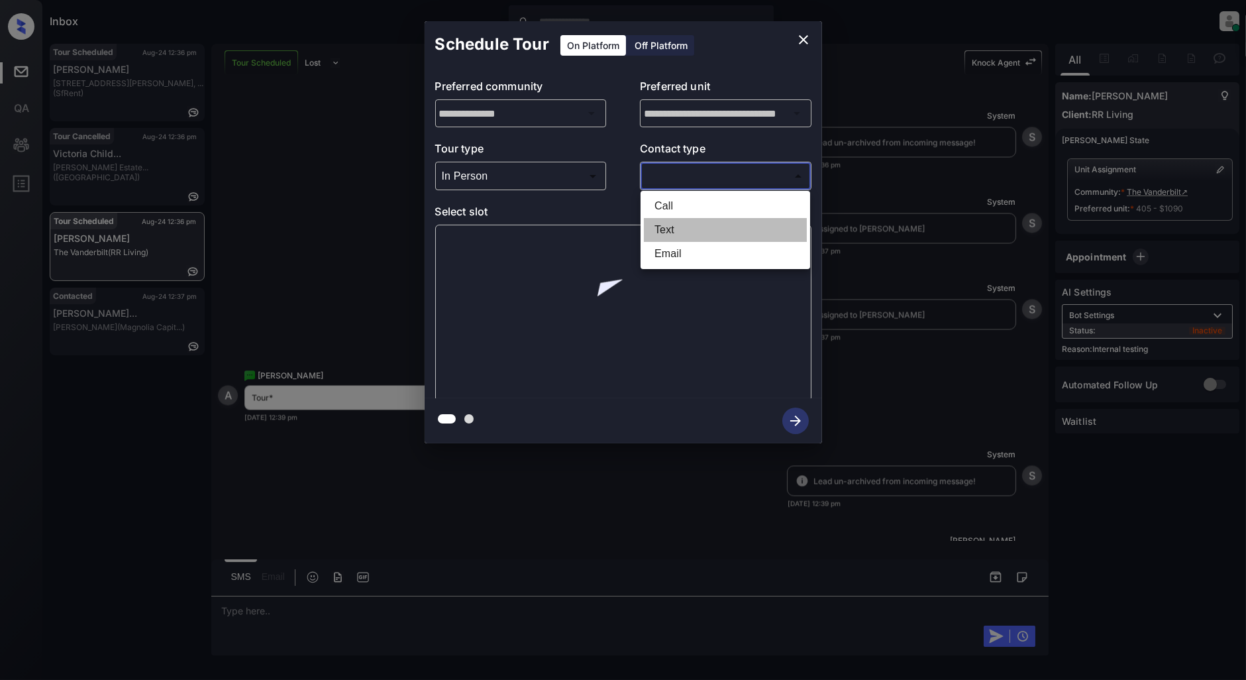
click at [689, 234] on li "Text" at bounding box center [725, 230] width 163 height 24
type input "****"
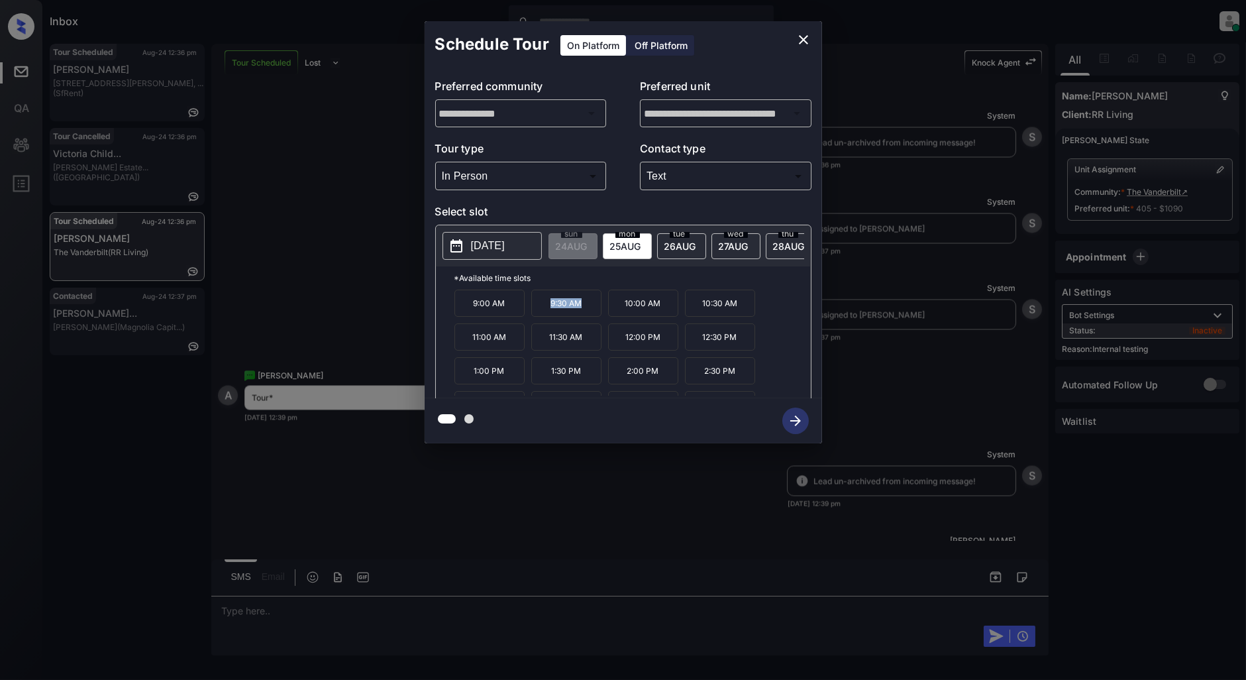
drag, startPoint x: 583, startPoint y: 310, endPoint x: 539, endPoint y: 312, distance: 43.8
click at [539, 312] on p "9:30 AM" at bounding box center [566, 302] width 70 height 27
copy p "9:30 AM"
drag, startPoint x: 744, startPoint y: 346, endPoint x: 694, endPoint y: 345, distance: 50.3
click at [694, 345] on p "12:30 PM" at bounding box center [720, 336] width 70 height 27
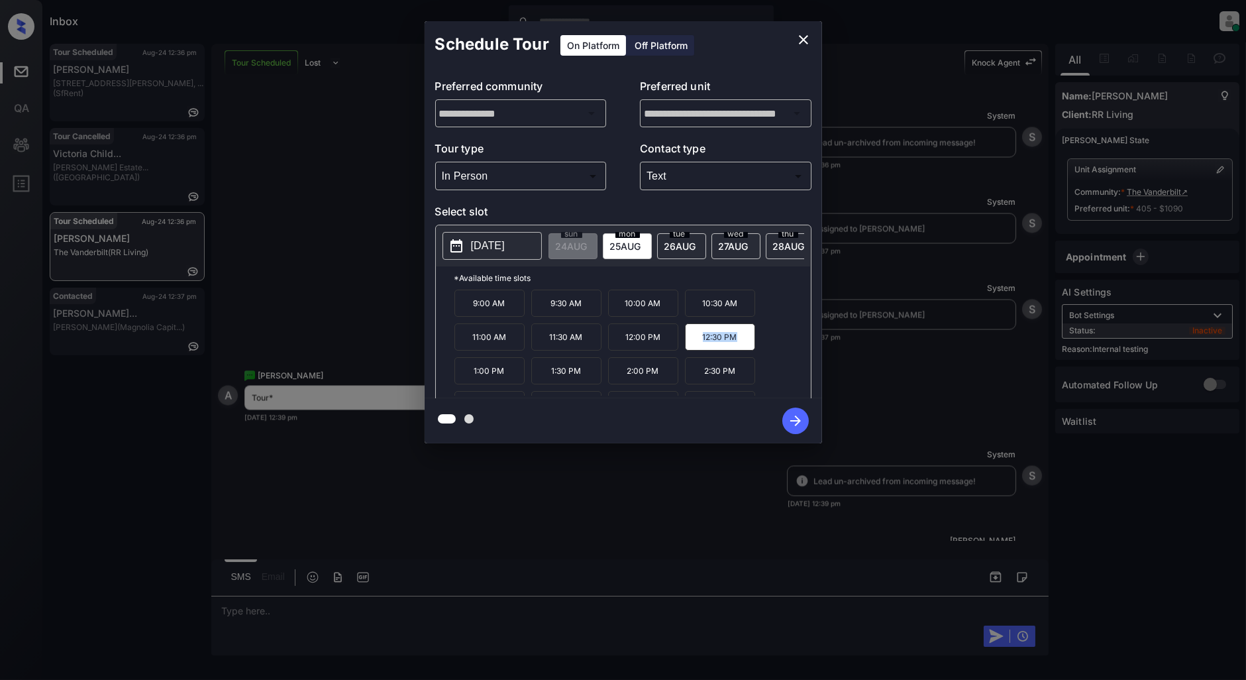
copy p "12:30 PM"
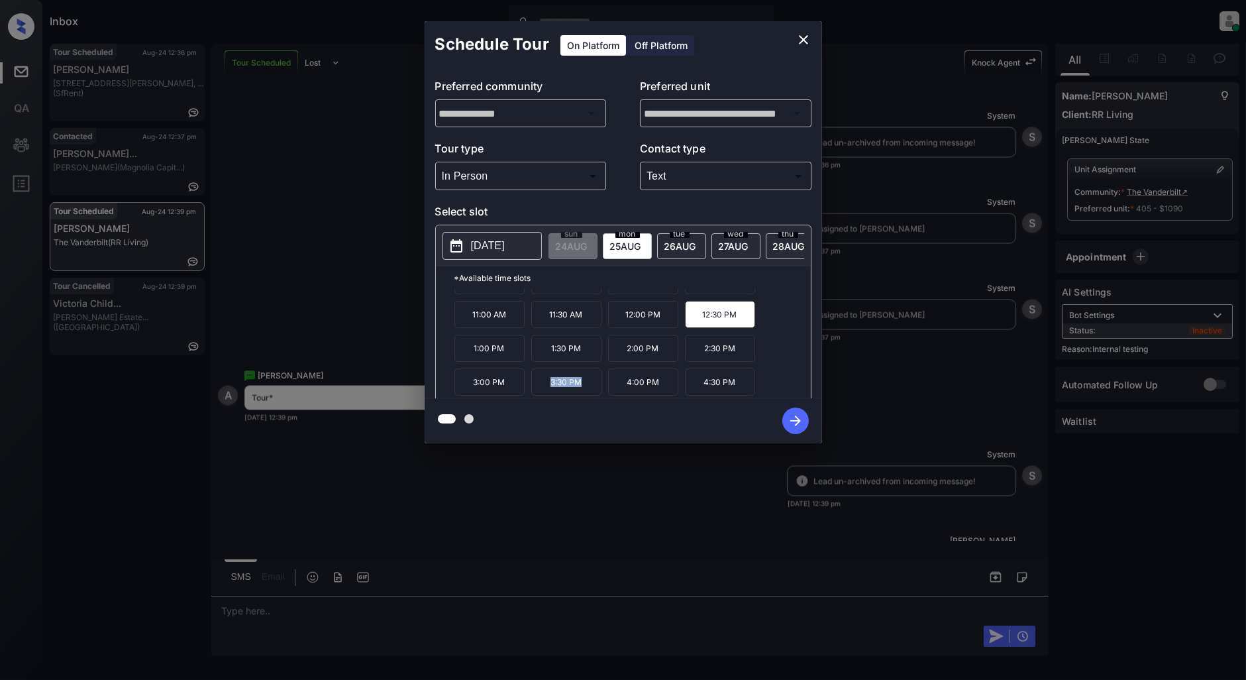
drag, startPoint x: 588, startPoint y: 384, endPoint x: 540, endPoint y: 388, distance: 48.5
click at [540, 388] on p "3:30 PM" at bounding box center [566, 381] width 70 height 27
copy p "3:30 PM"
click at [802, 40] on icon "close" at bounding box center [803, 40] width 16 height 16
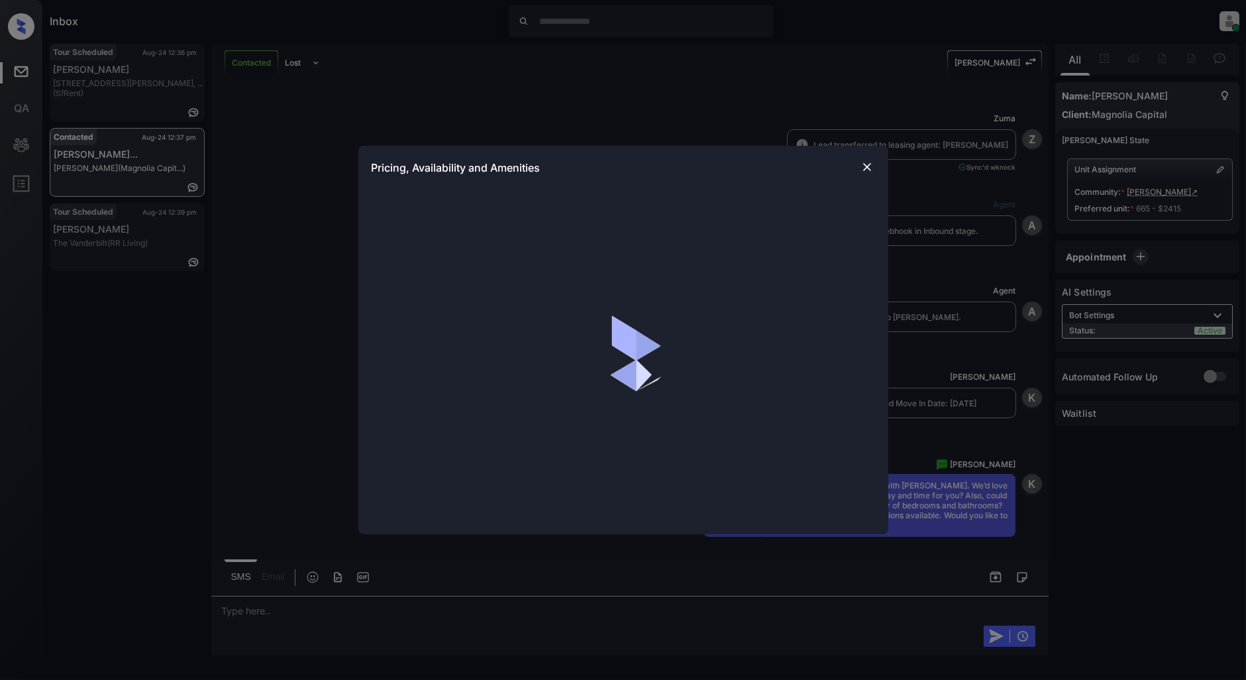
scroll to position [10068, 0]
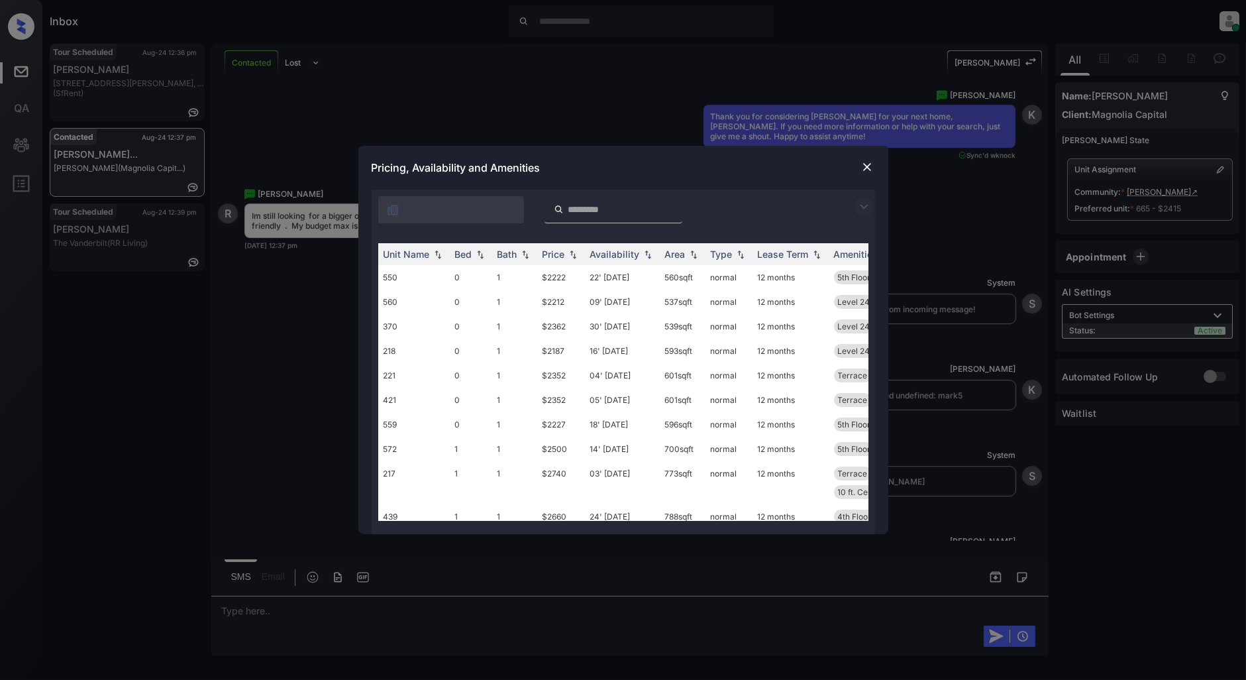
click at [863, 205] on img at bounding box center [864, 207] width 16 height 16
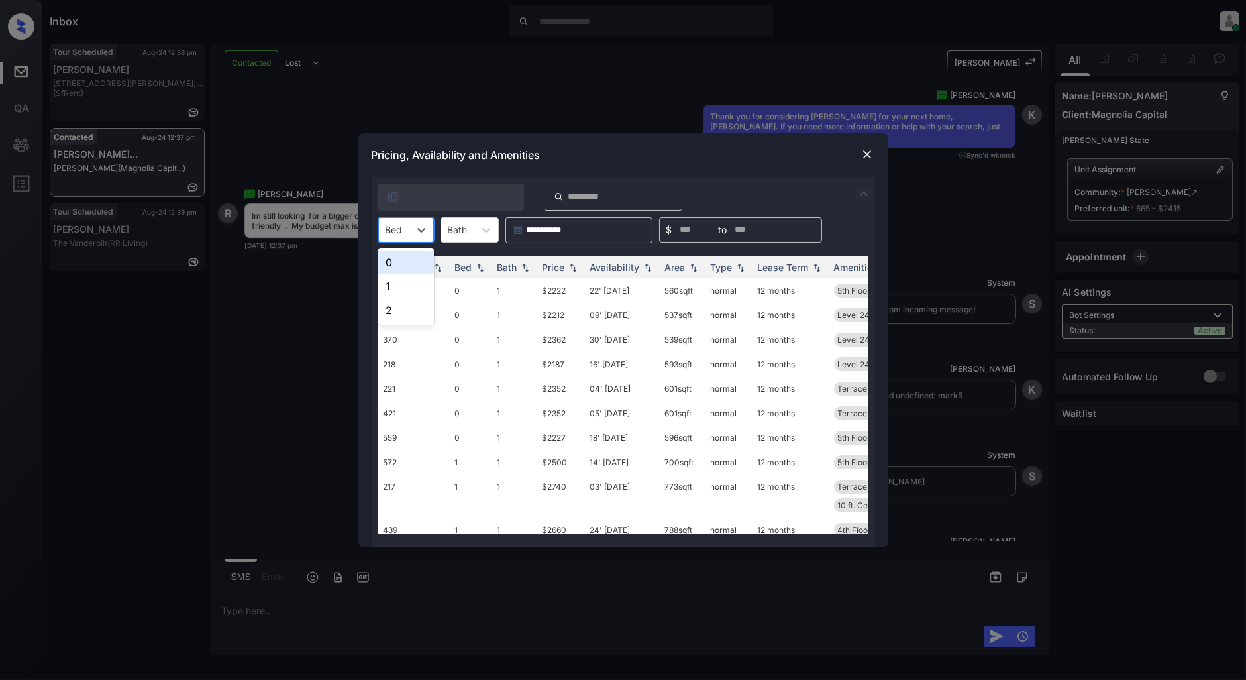
click at [405, 232] on div "Bed" at bounding box center [394, 229] width 30 height 19
click at [405, 283] on div "1" at bounding box center [406, 286] width 56 height 24
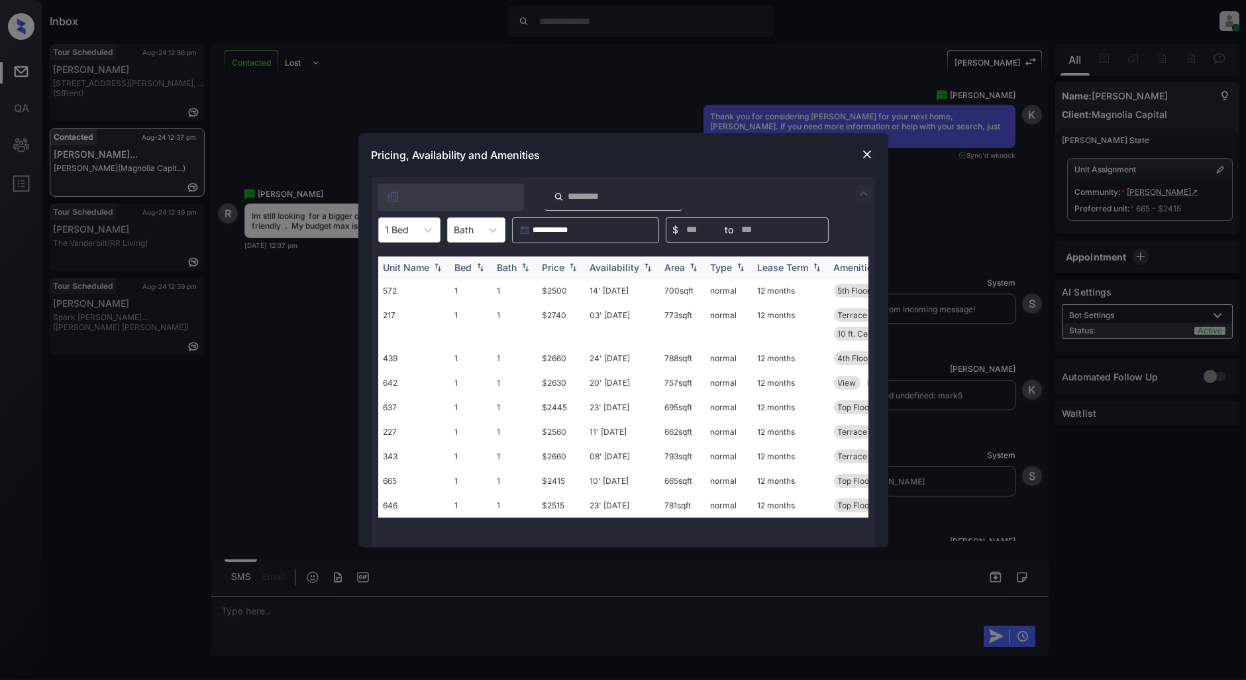
click at [576, 267] on img at bounding box center [572, 266] width 13 height 9
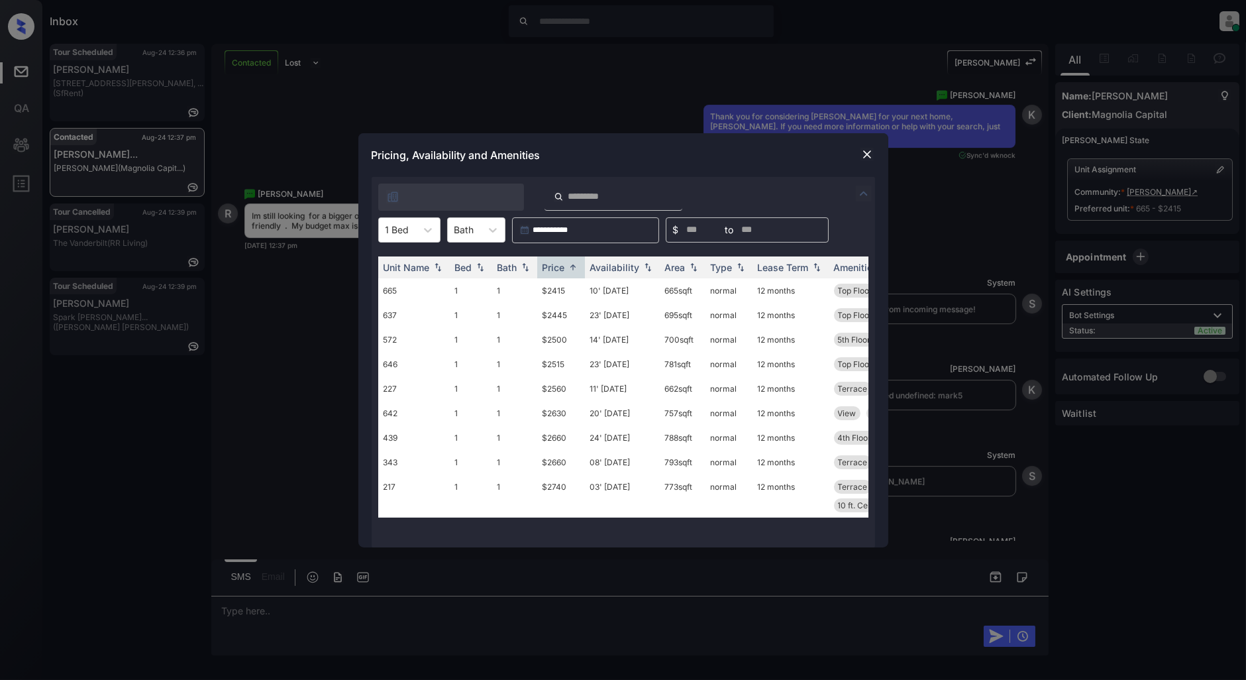
click at [864, 154] on img at bounding box center [866, 154] width 13 height 13
